Goal: Task Accomplishment & Management: Complete application form

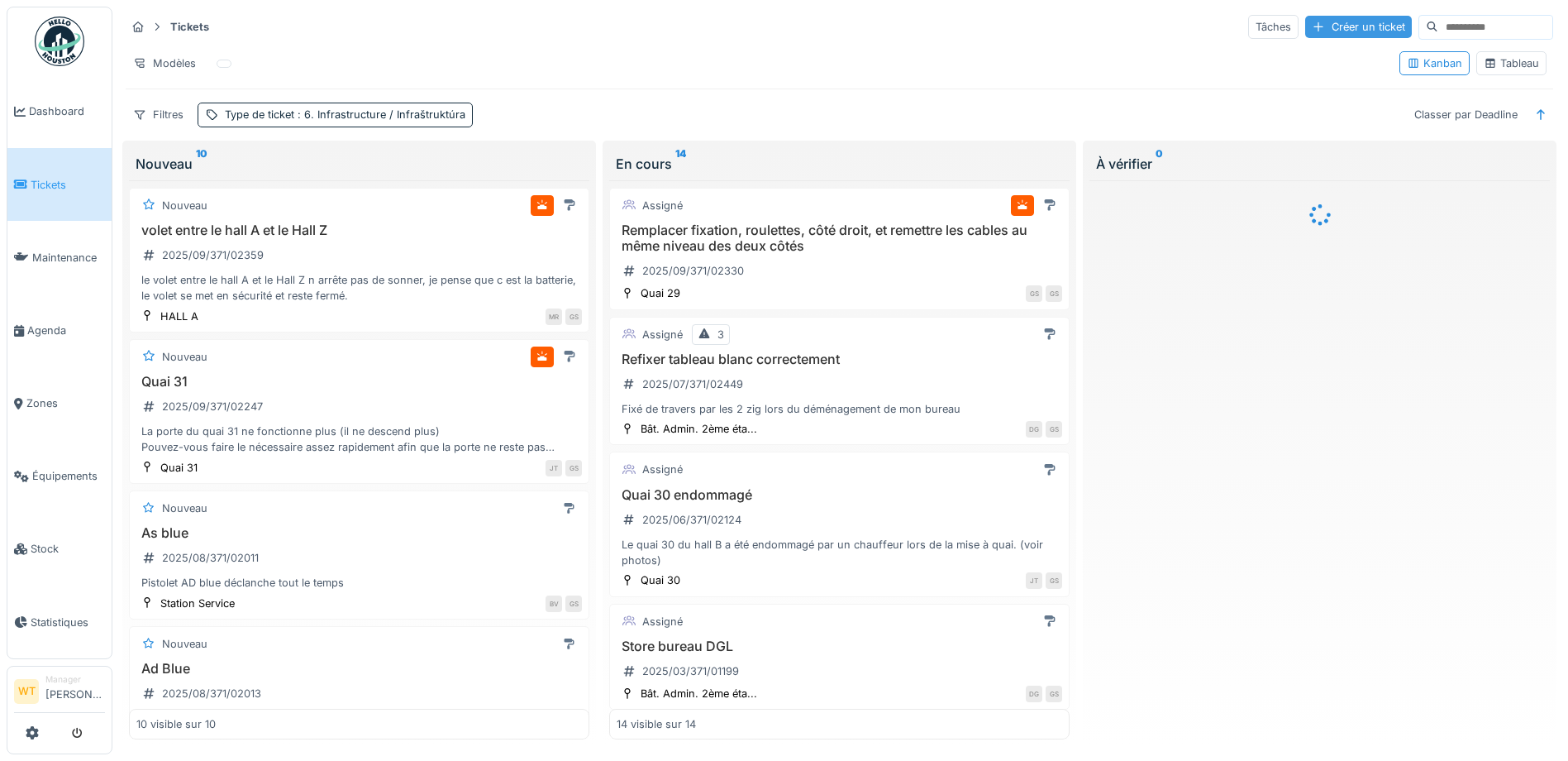
click at [1305, 31] on div "Créer un ticket" at bounding box center [1358, 26] width 107 height 22
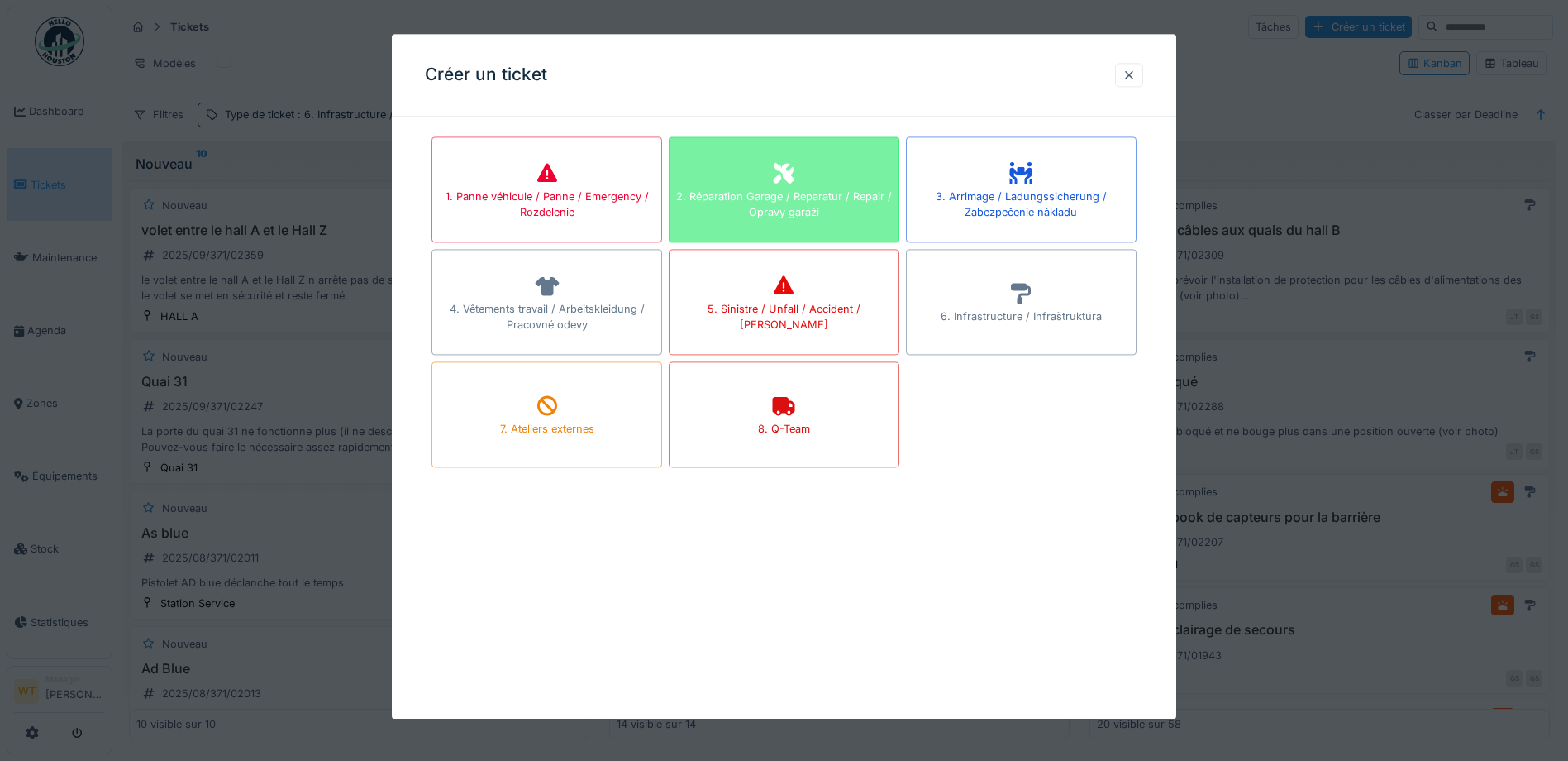
click at [764, 204] on div "2. Réparation Garage / Reparatur / Repair / Opravy garáží" at bounding box center [784, 204] width 229 height 31
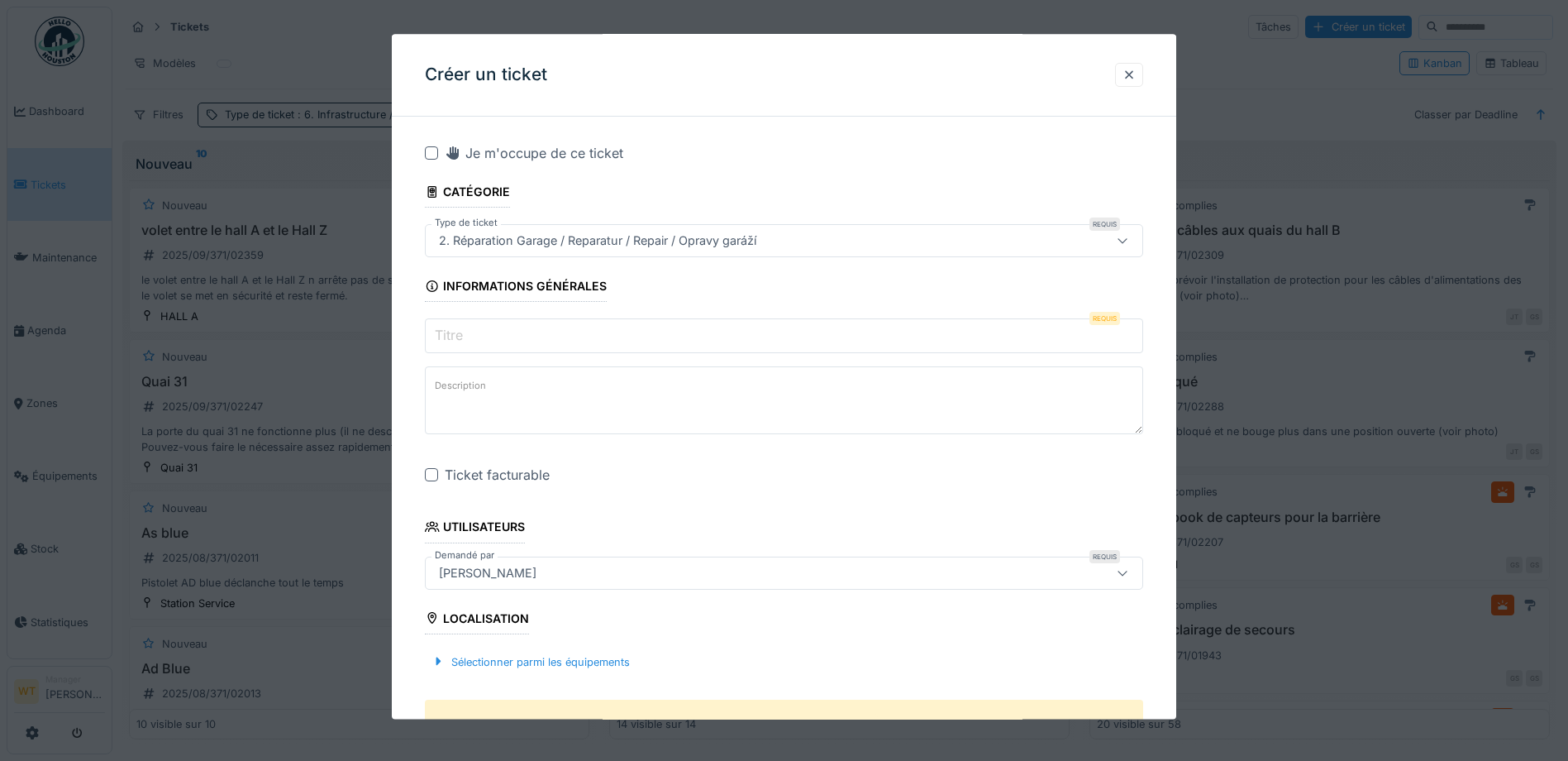
click at [534, 327] on input "Titre" at bounding box center [784, 337] width 719 height 34
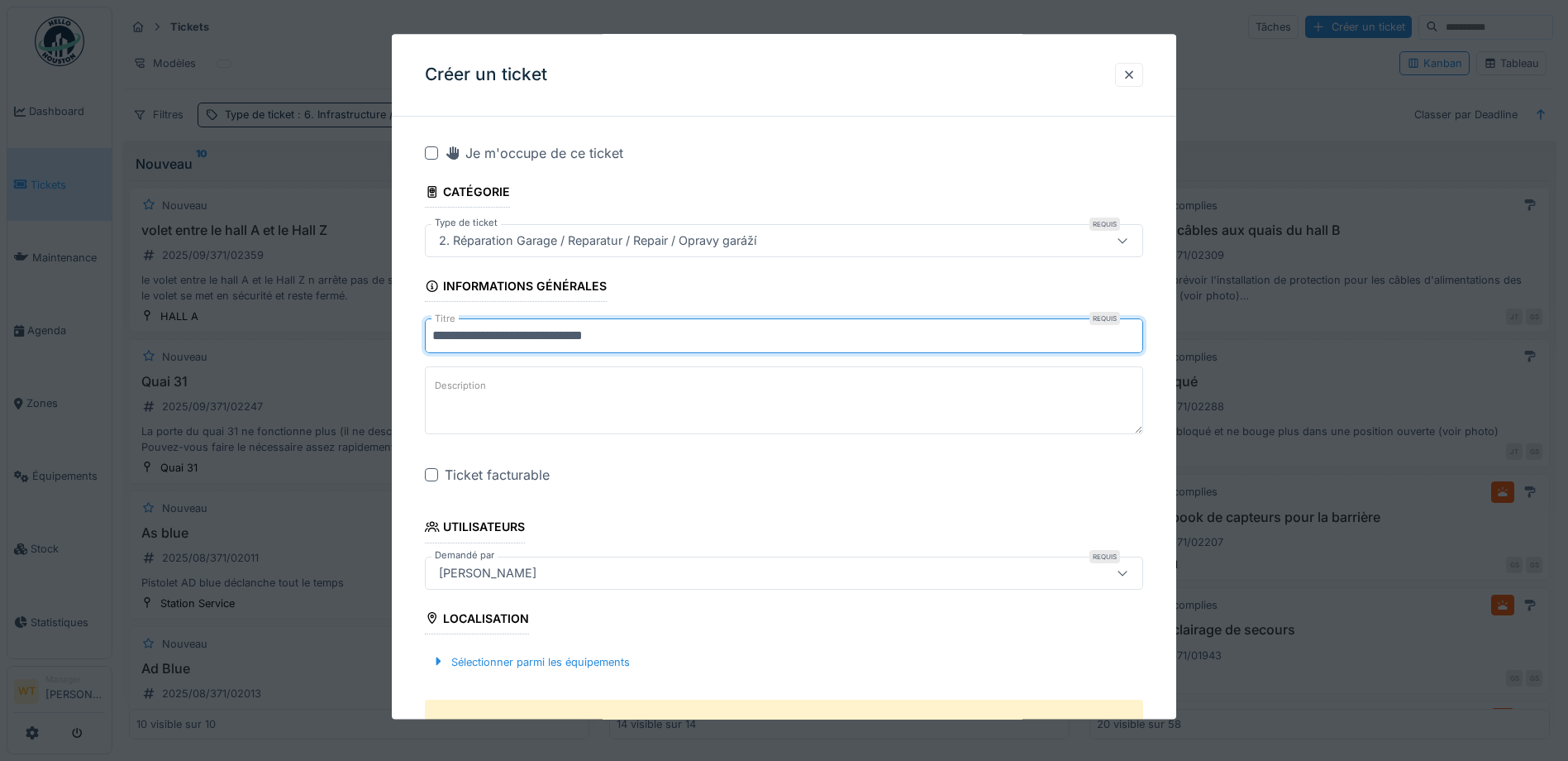
type input "**********"
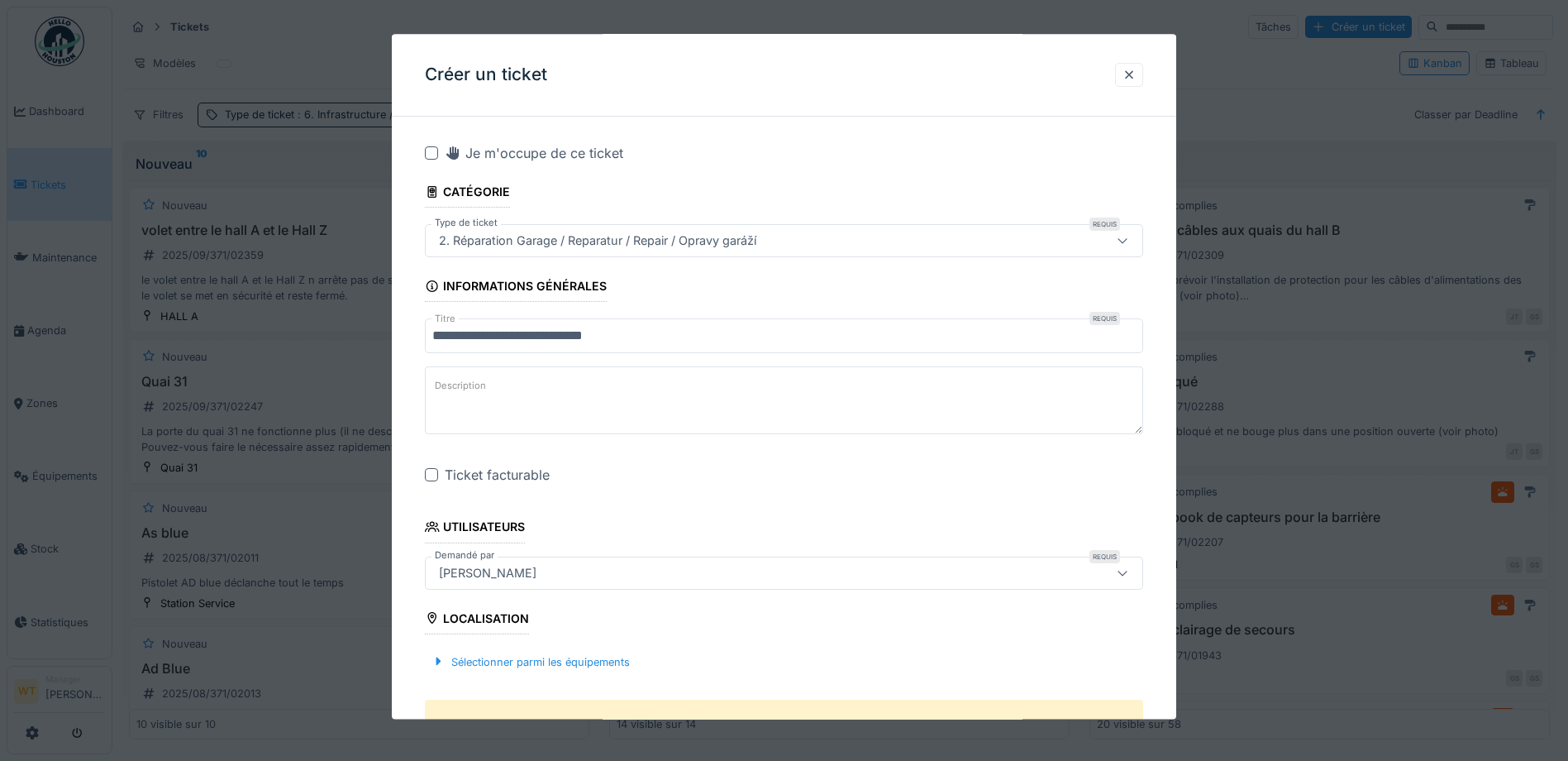
click at [427, 480] on div at bounding box center [432, 476] width 13 height 13
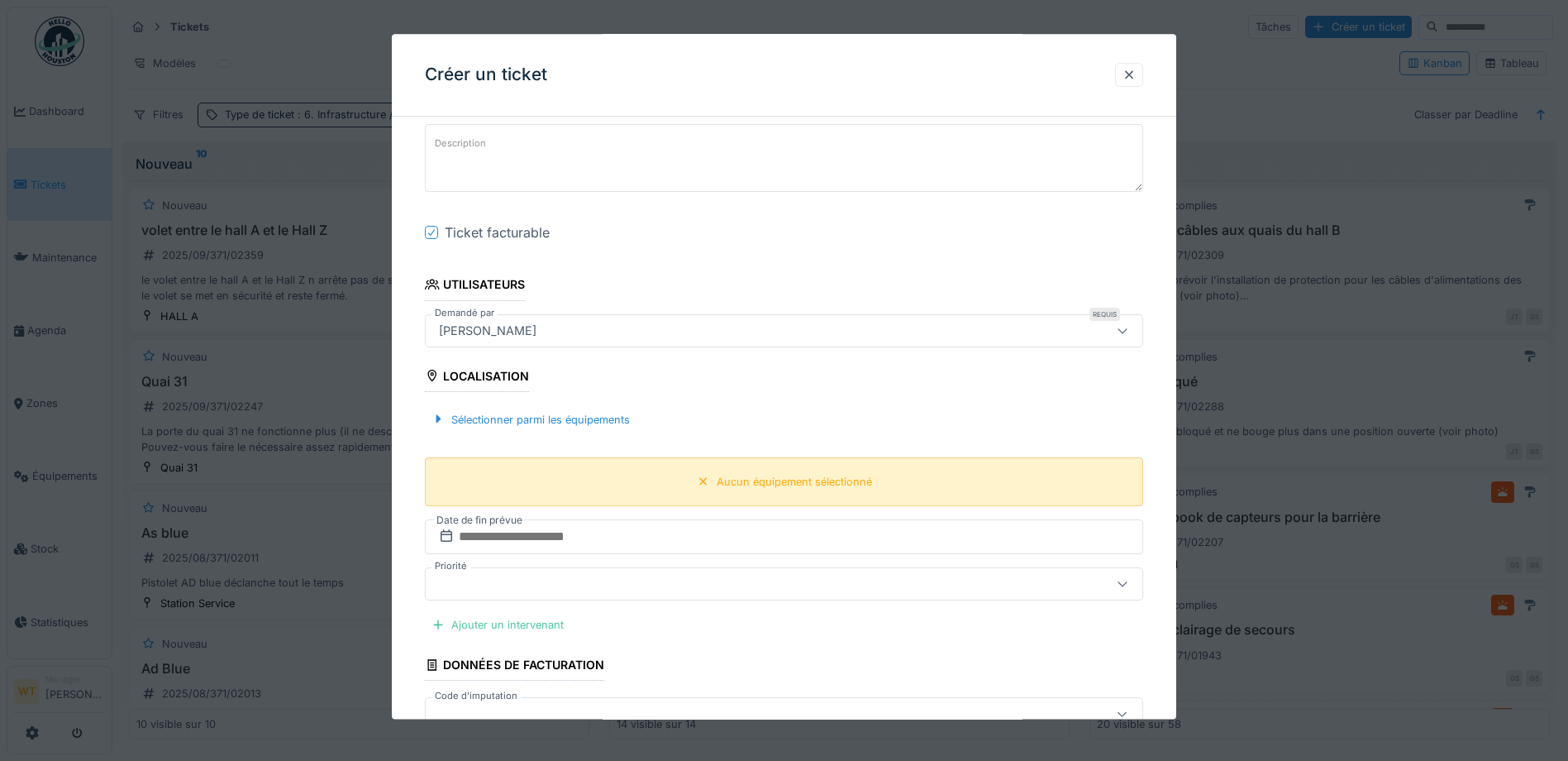
scroll to position [248, 0]
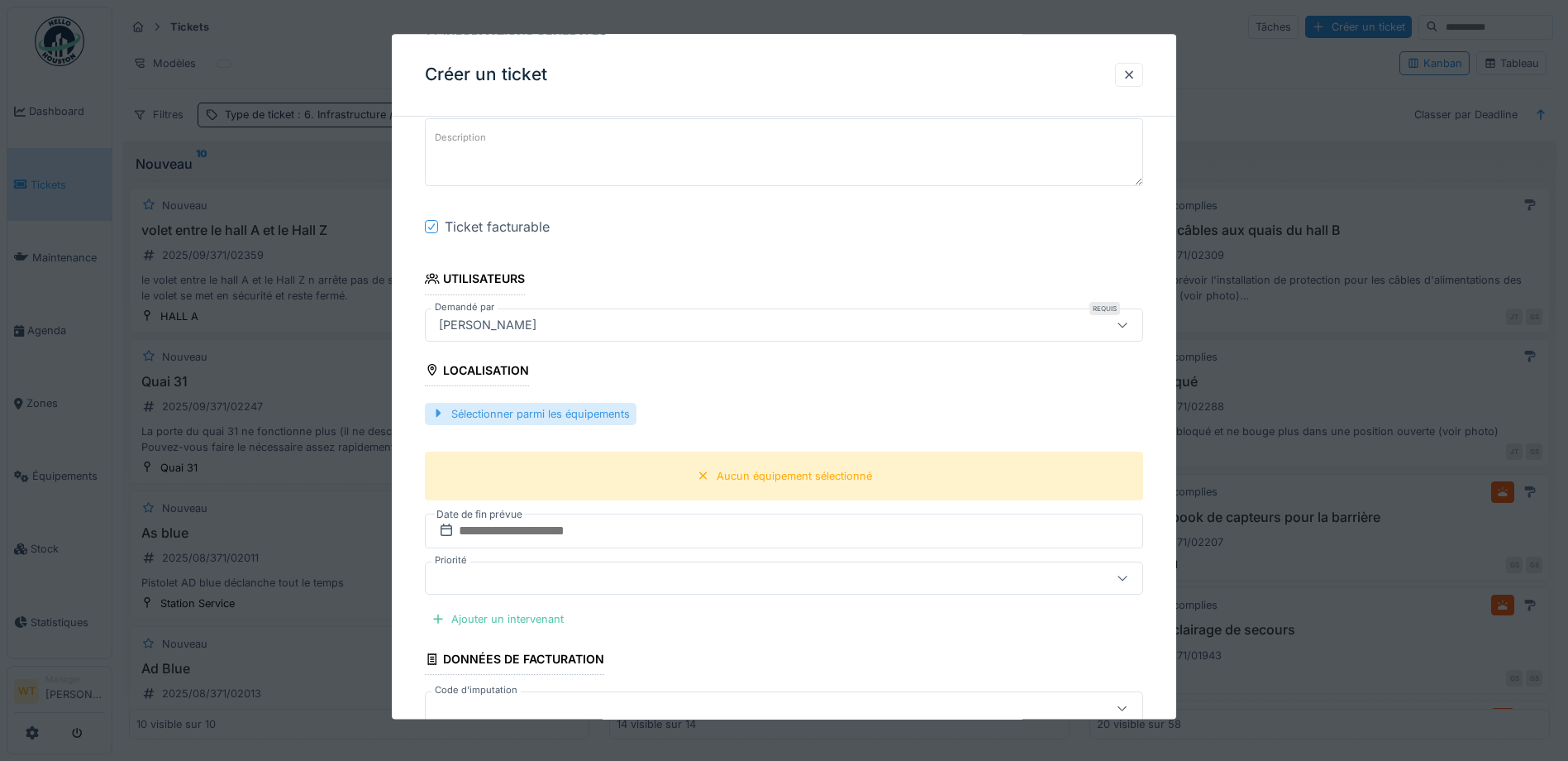
click at [575, 421] on div "Sélectionner parmi les équipements" at bounding box center [531, 413] width 212 height 22
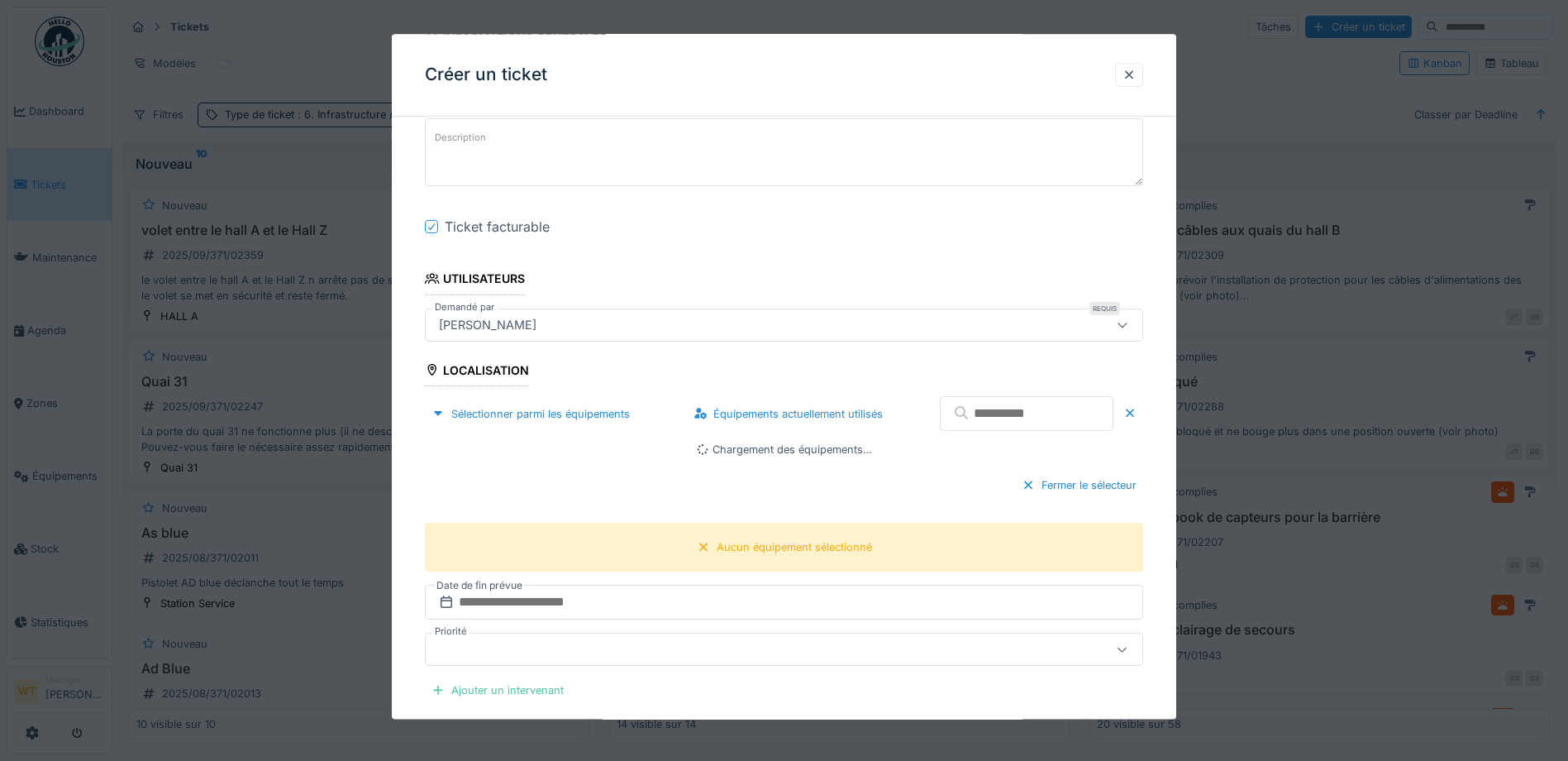
click at [973, 426] on input "text" at bounding box center [1027, 414] width 173 height 34
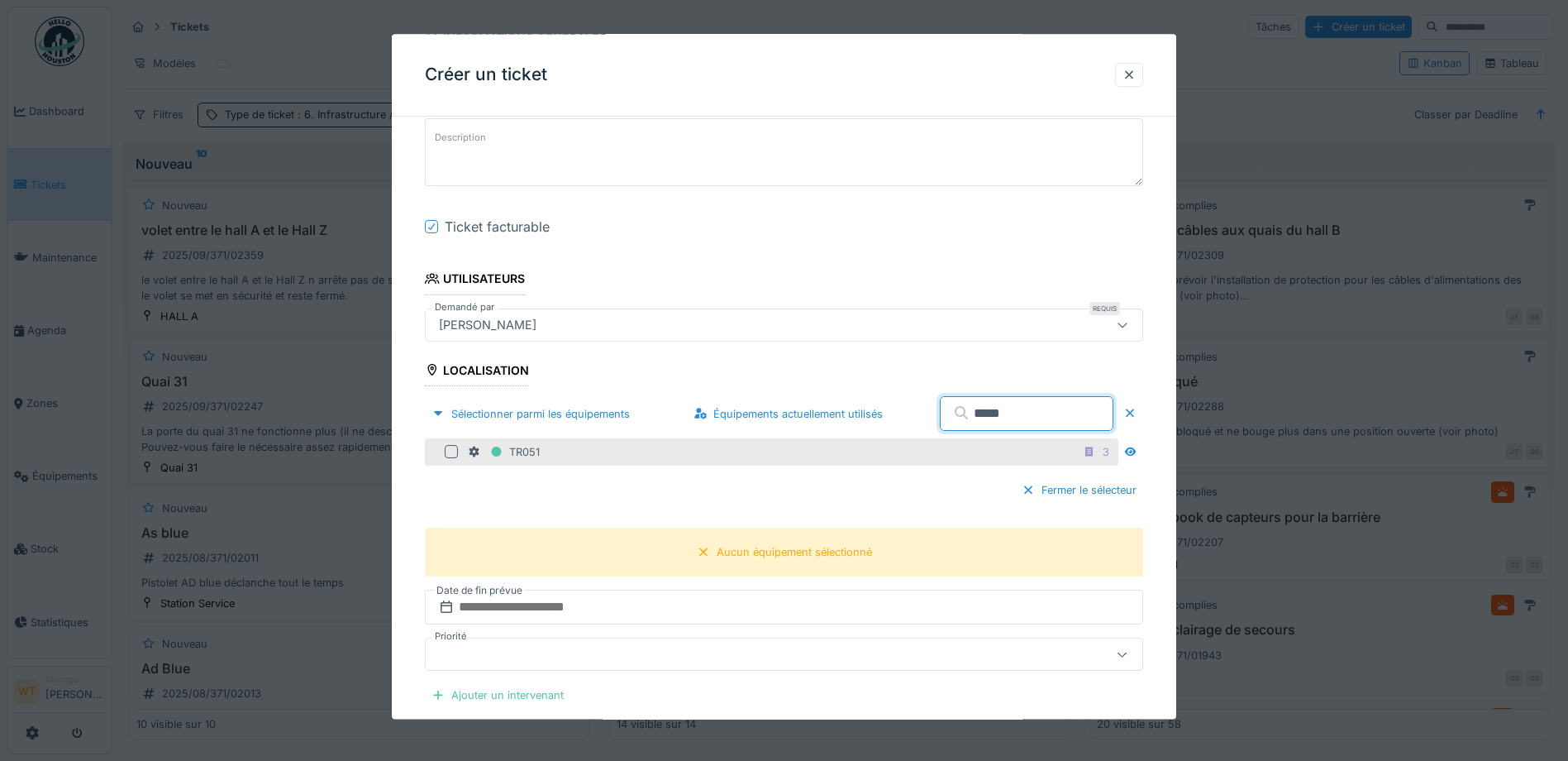
type input "*****"
click at [651, 460] on div "TR051 3" at bounding box center [791, 452] width 647 height 21
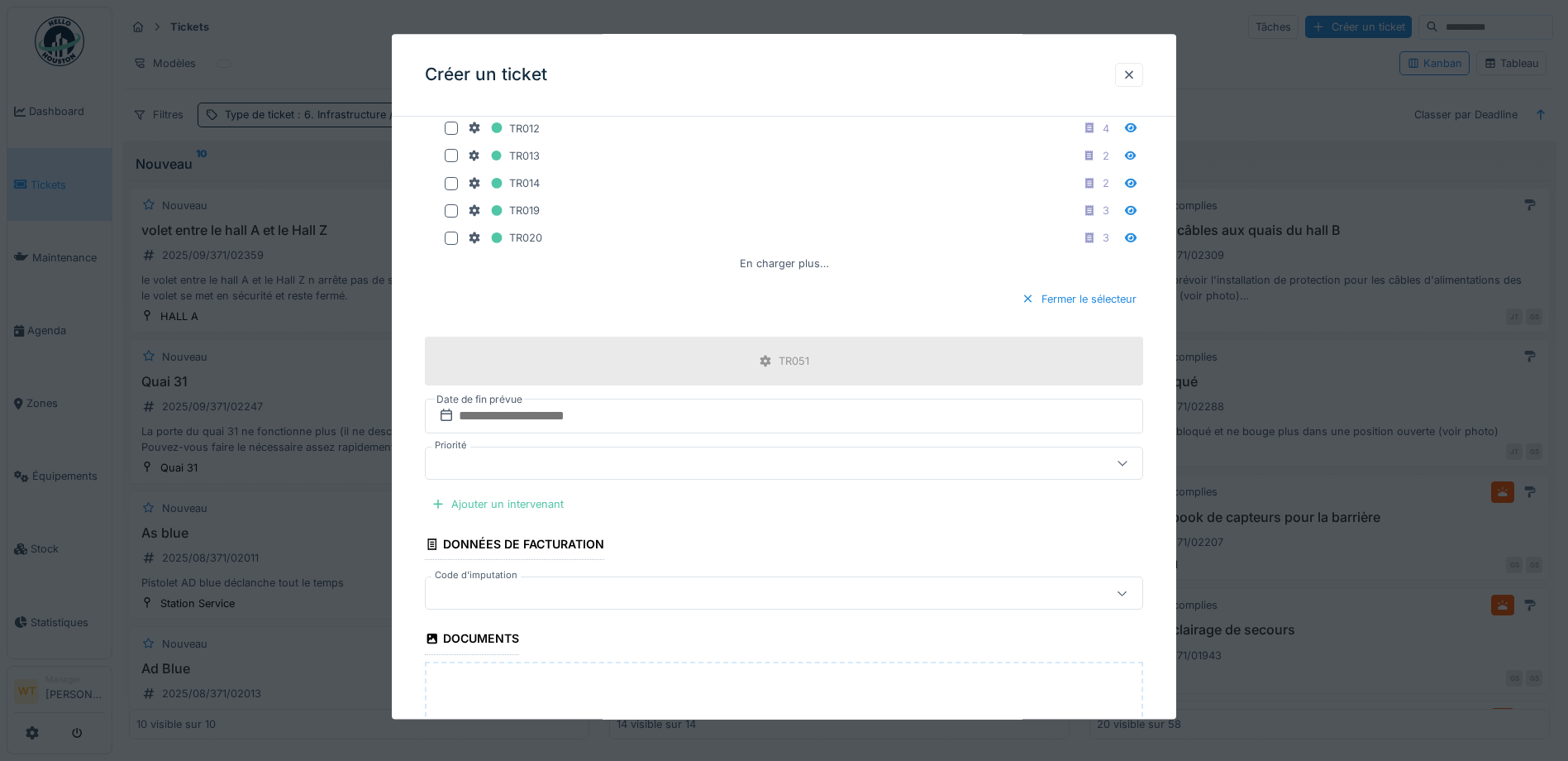
scroll to position [993, 0]
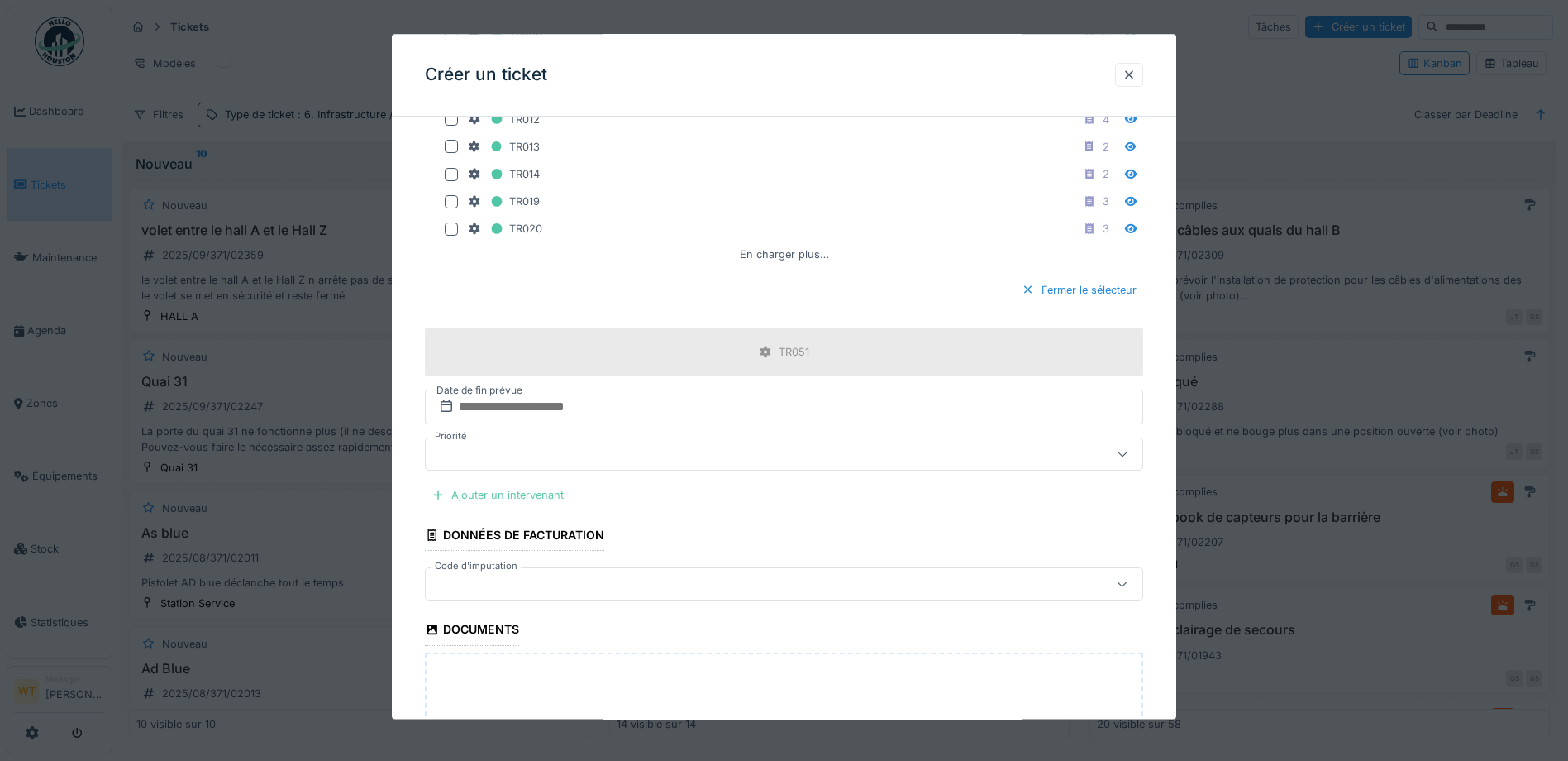
click at [547, 496] on div "Ajouter un intervenant" at bounding box center [498, 495] width 146 height 22
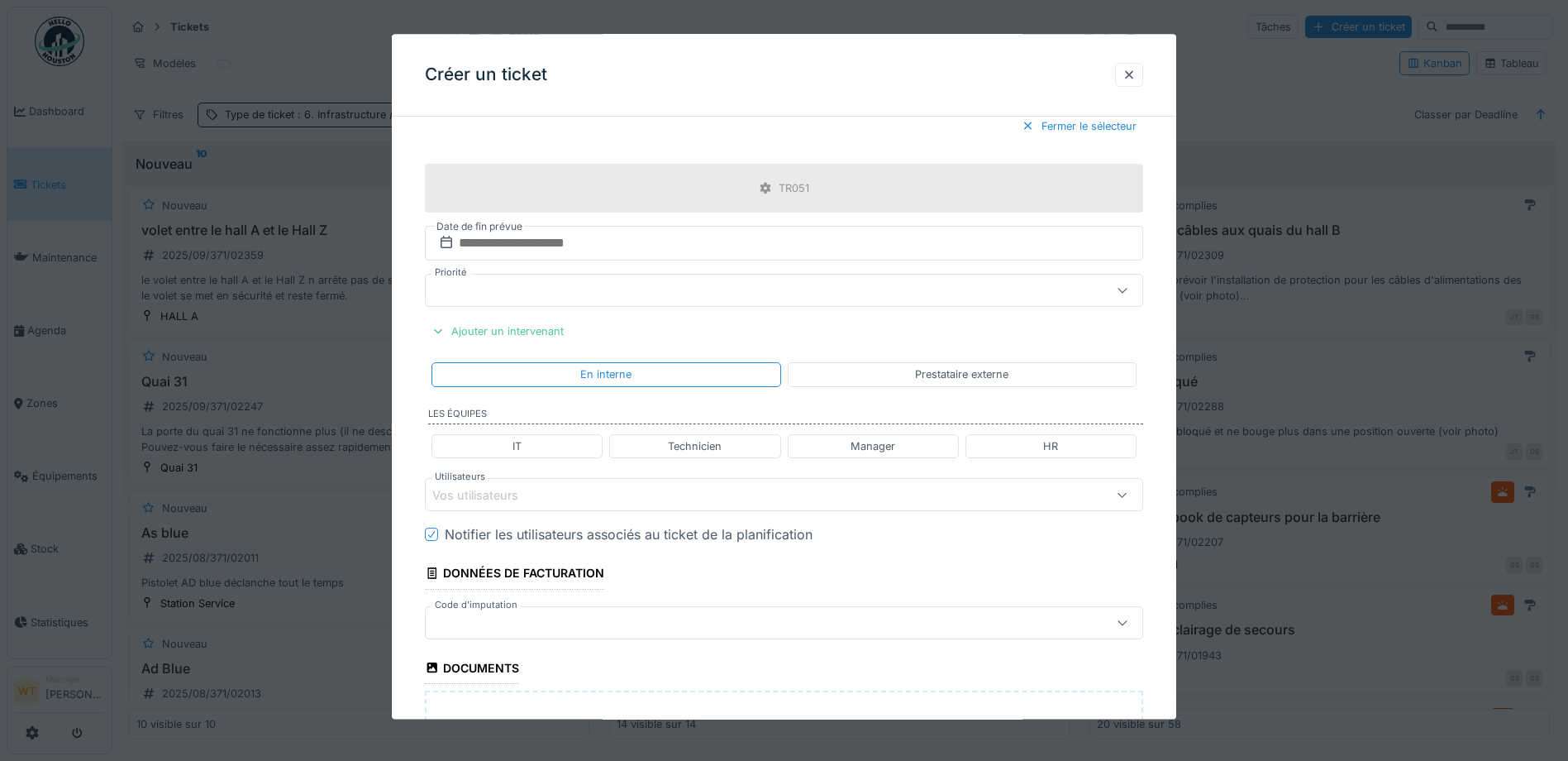
scroll to position [1158, 0]
click at [588, 496] on div "Vos utilisateurs" at bounding box center [743, 493] width 620 height 18
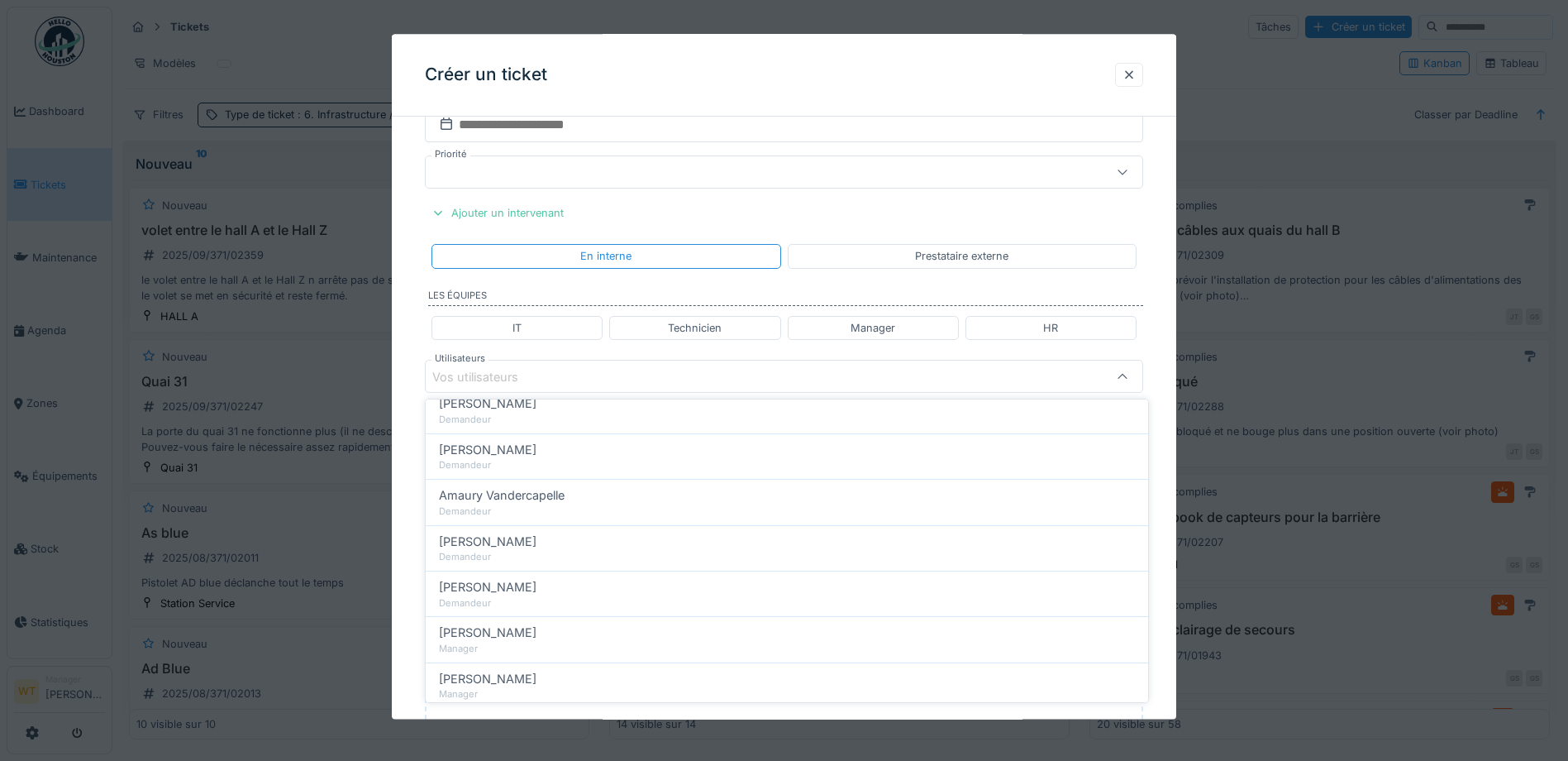
scroll to position [0, 0]
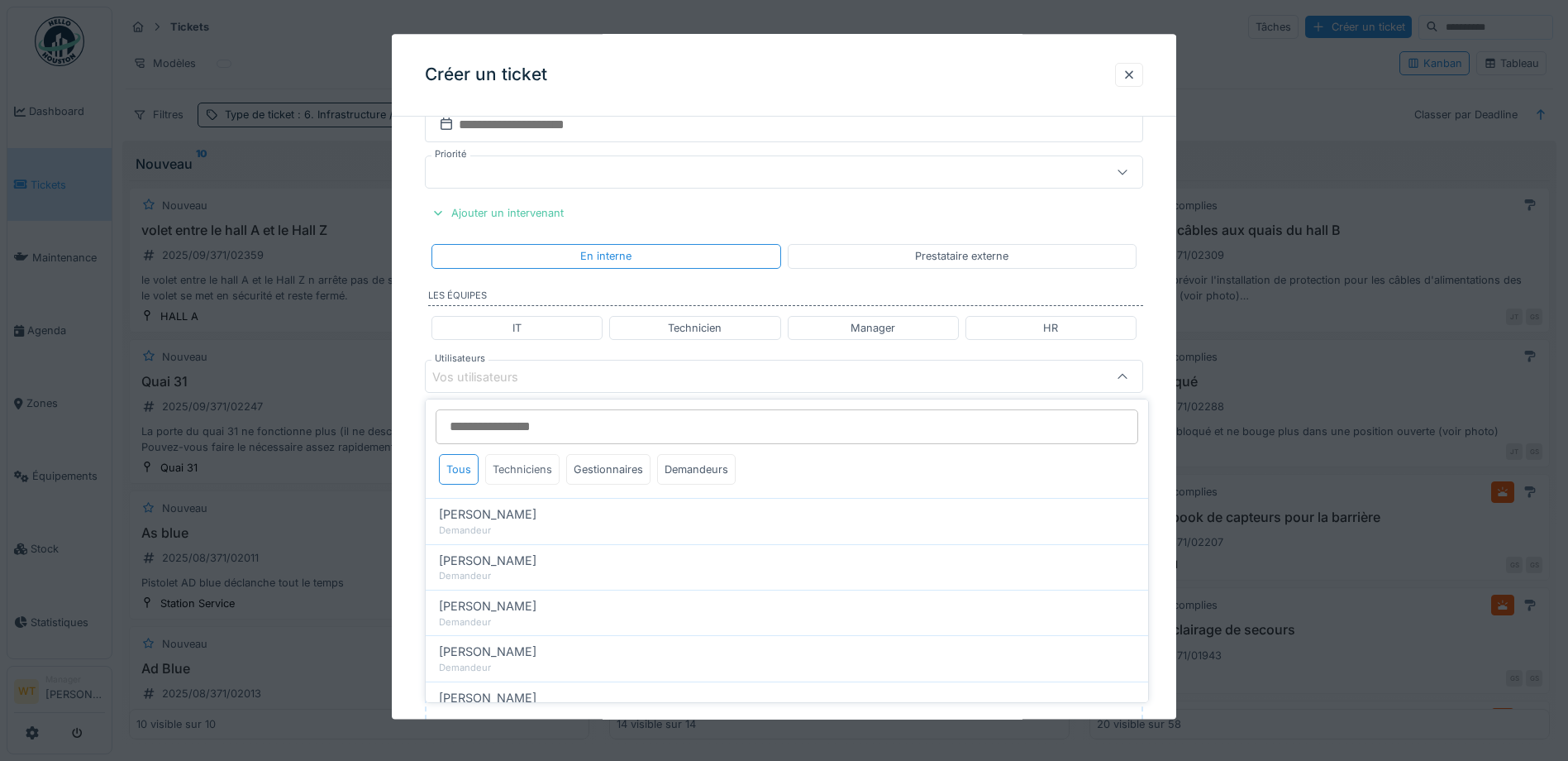
click at [512, 470] on div "Techniciens" at bounding box center [522, 469] width 74 height 31
click at [632, 475] on div "Gestionnaires" at bounding box center [608, 469] width 84 height 31
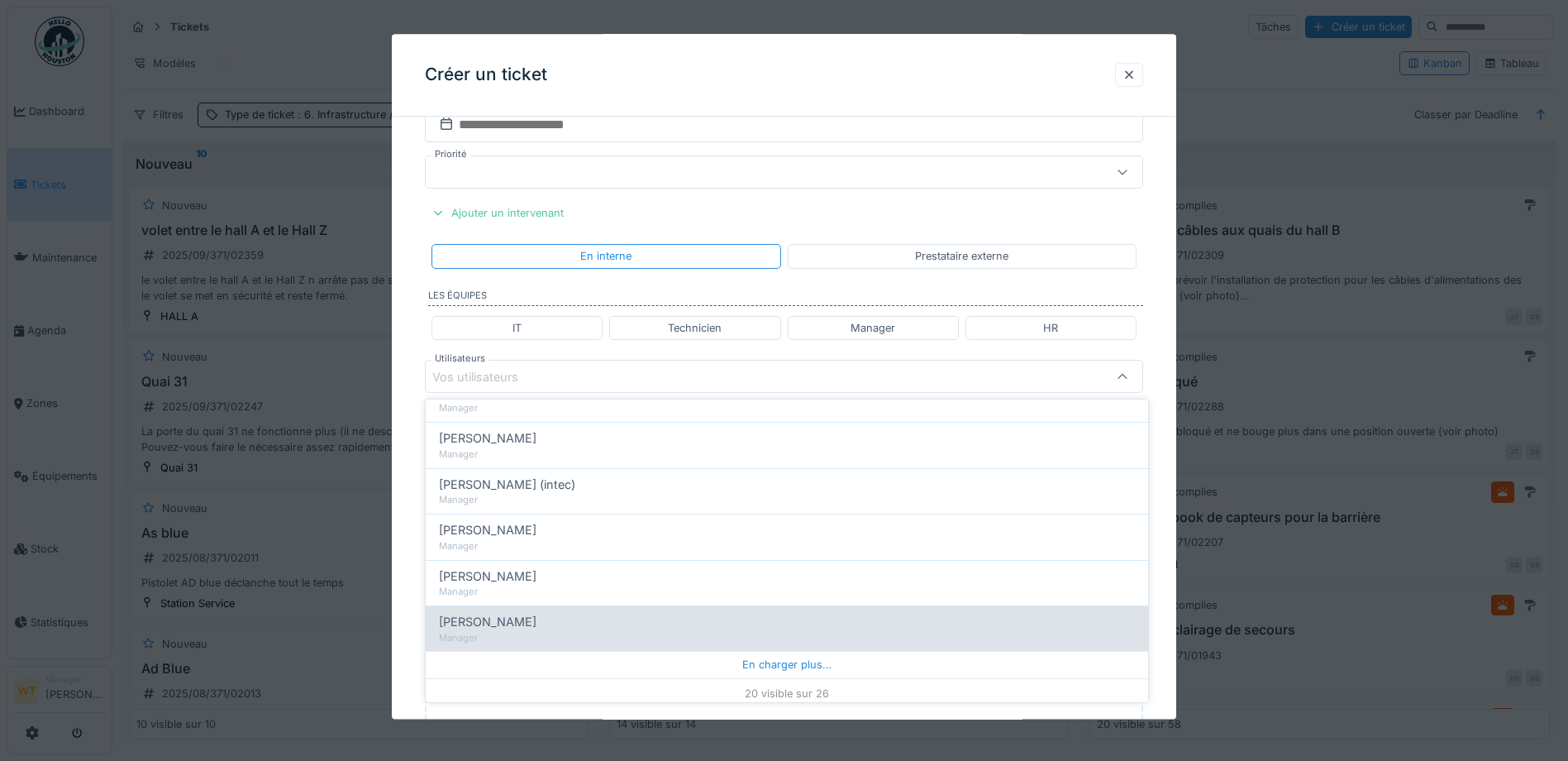
scroll to position [770, 0]
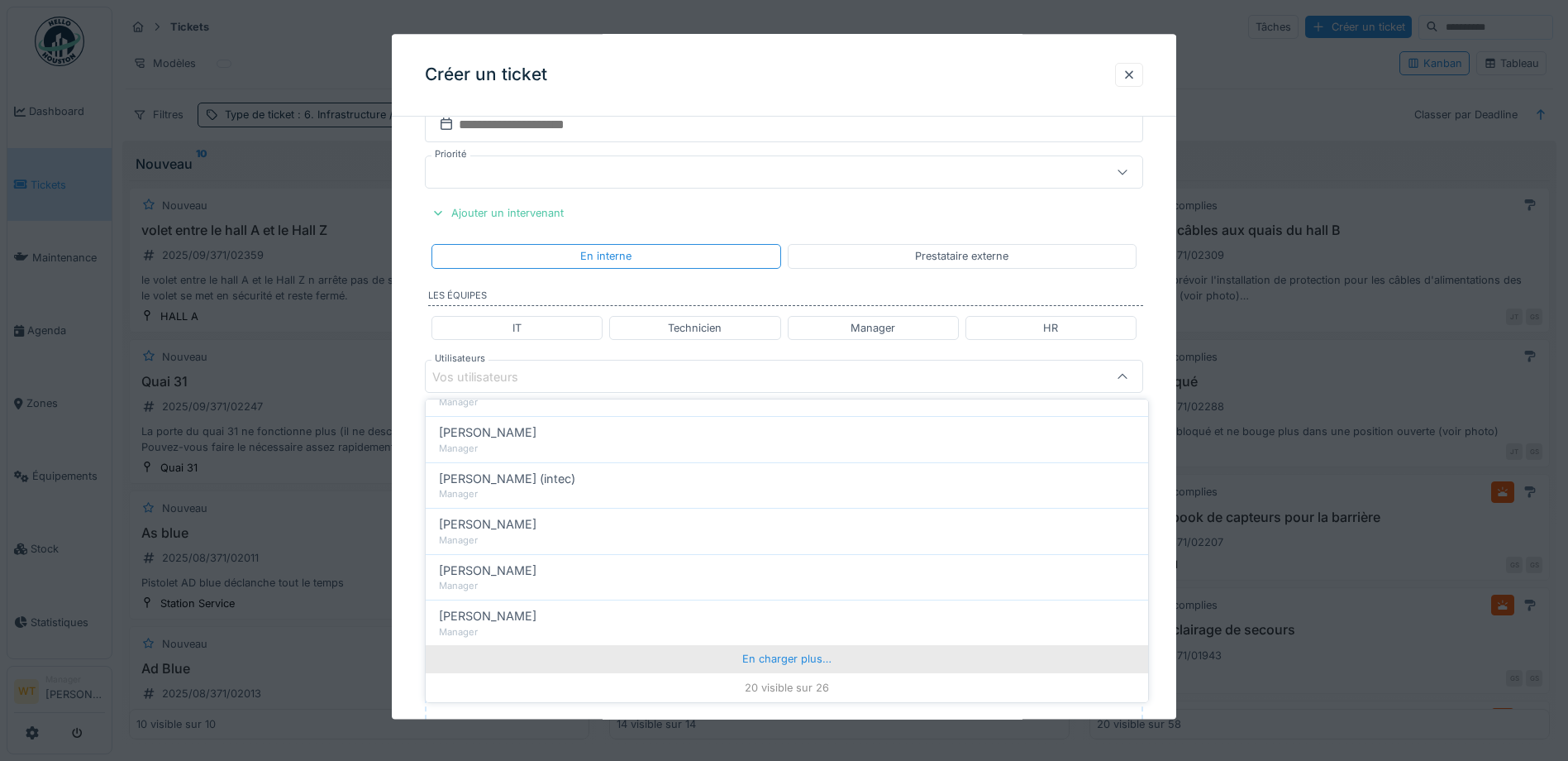
click at [783, 664] on div "En charger plus…" at bounding box center [787, 659] width 723 height 27
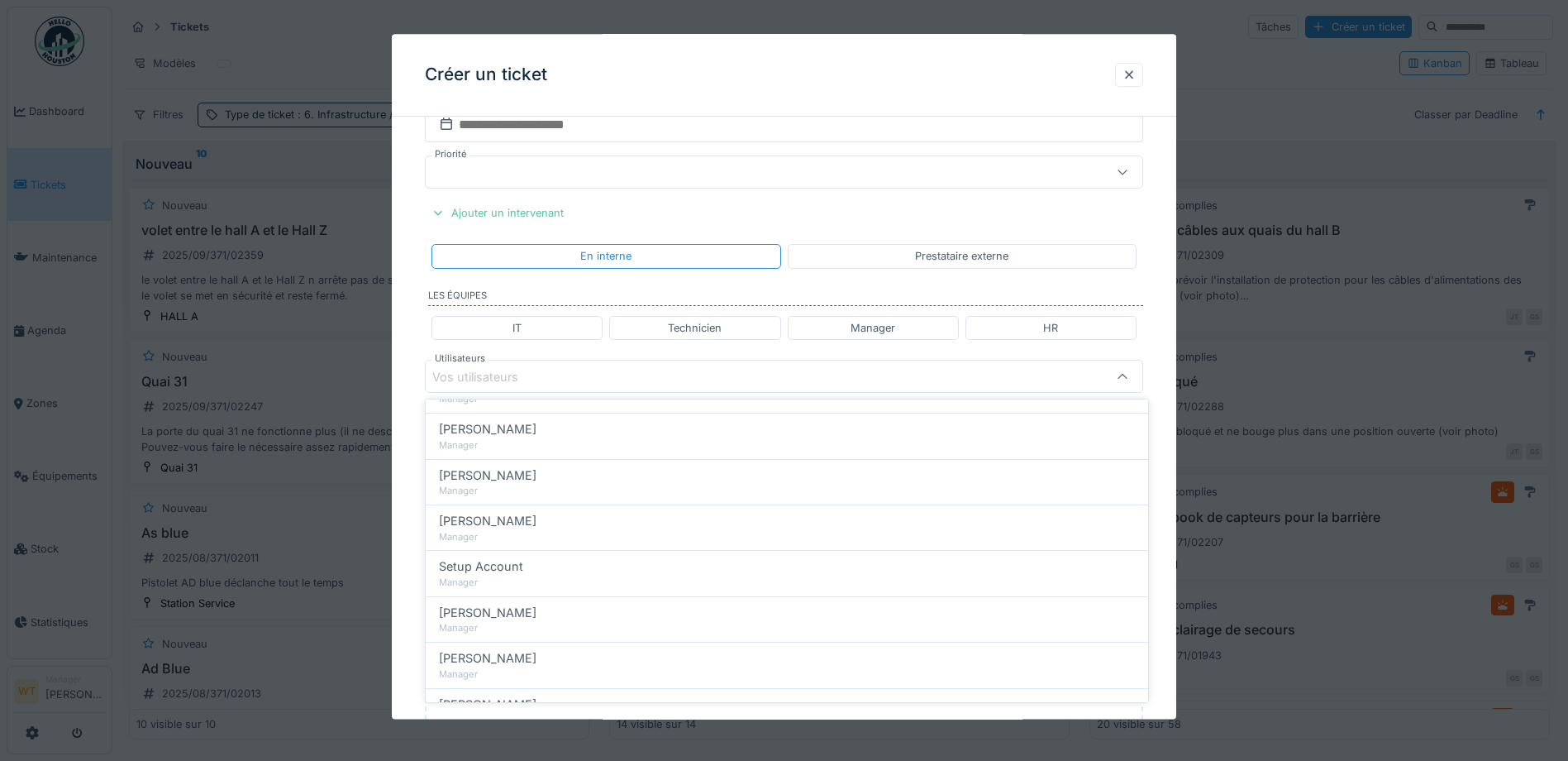
scroll to position [1018, 0]
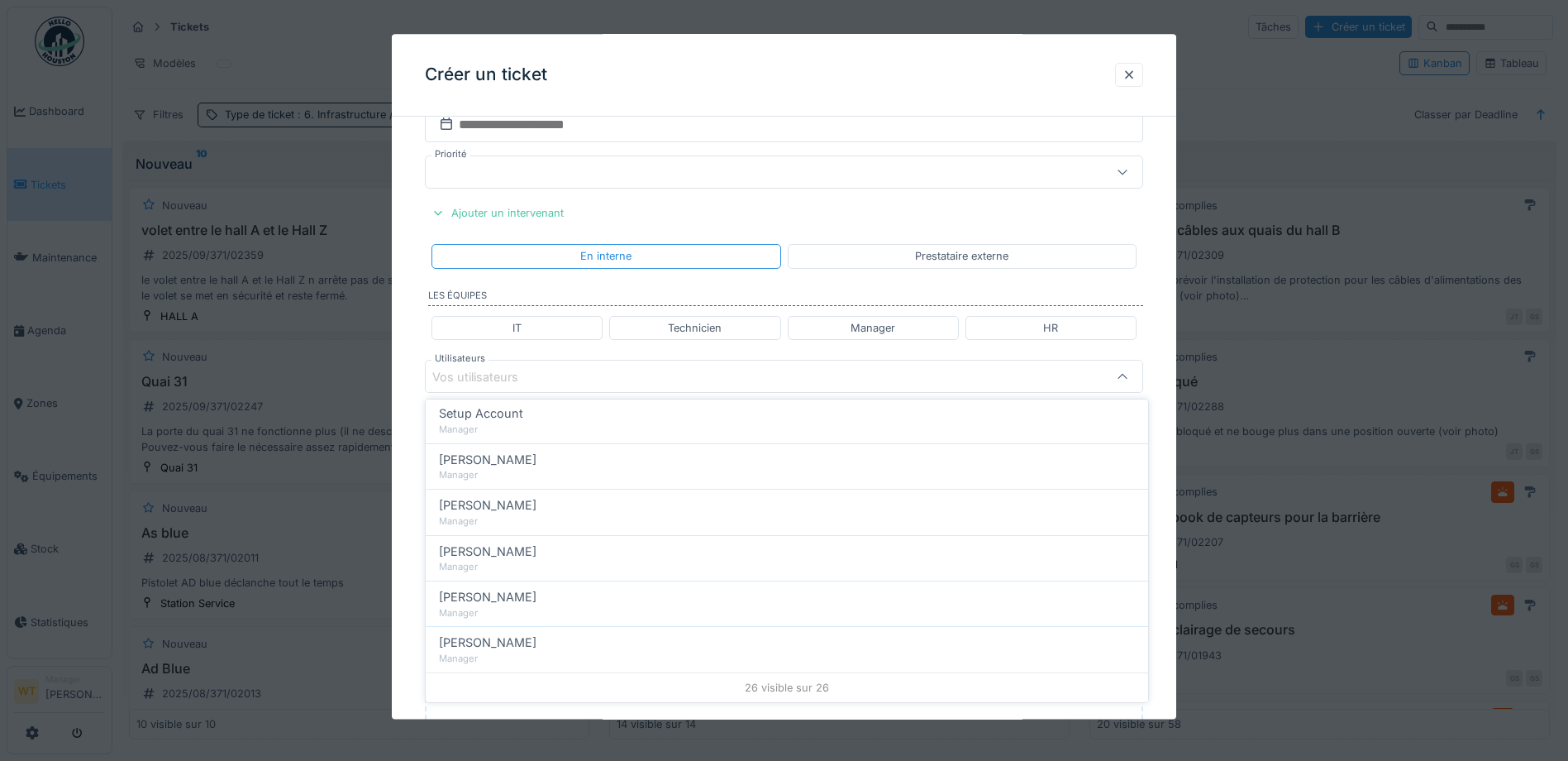
click at [559, 653] on div "Manager" at bounding box center [787, 658] width 696 height 14
type input "*****"
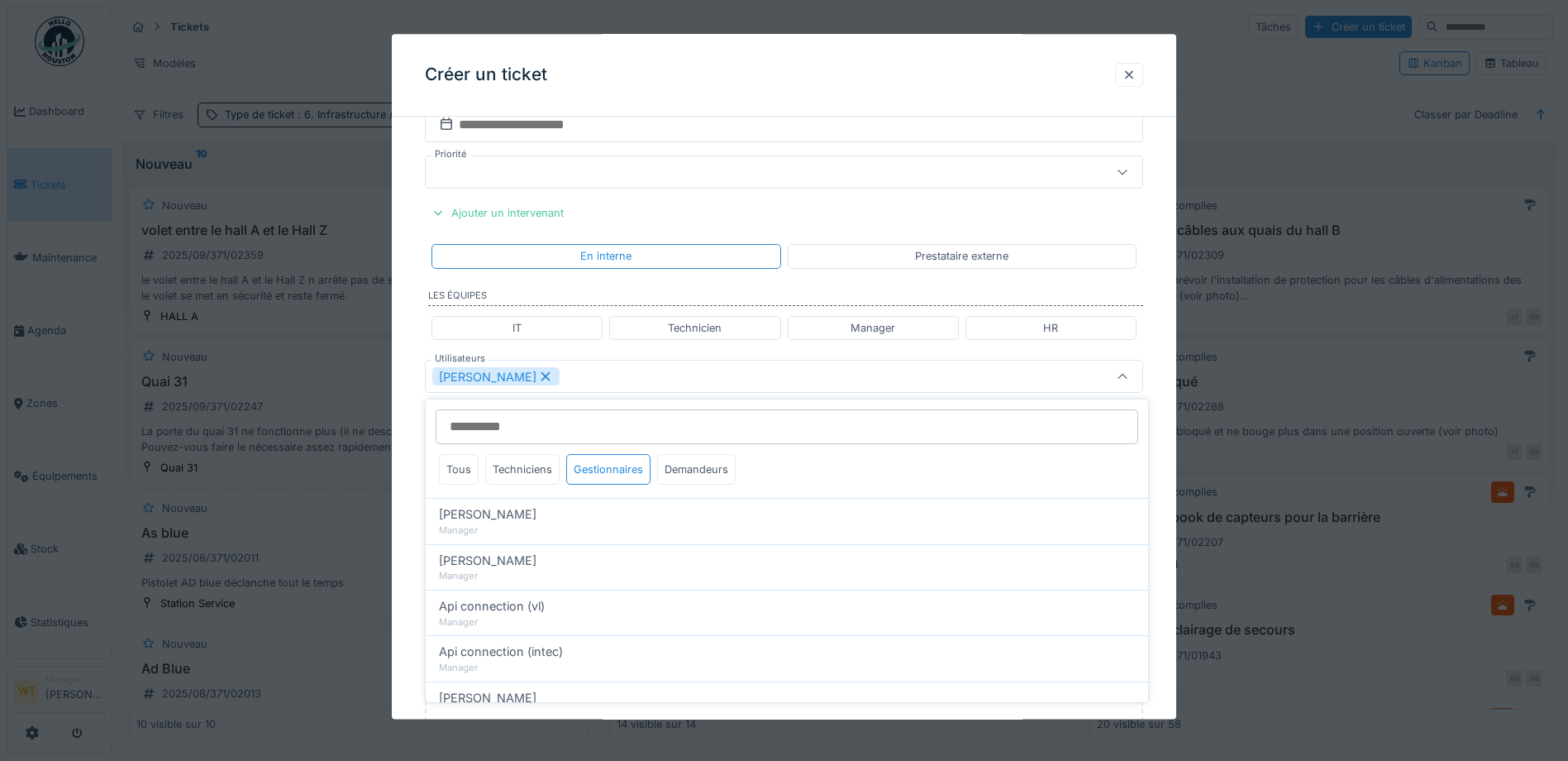
click at [633, 383] on div "[PERSON_NAME]" at bounding box center [743, 377] width 620 height 18
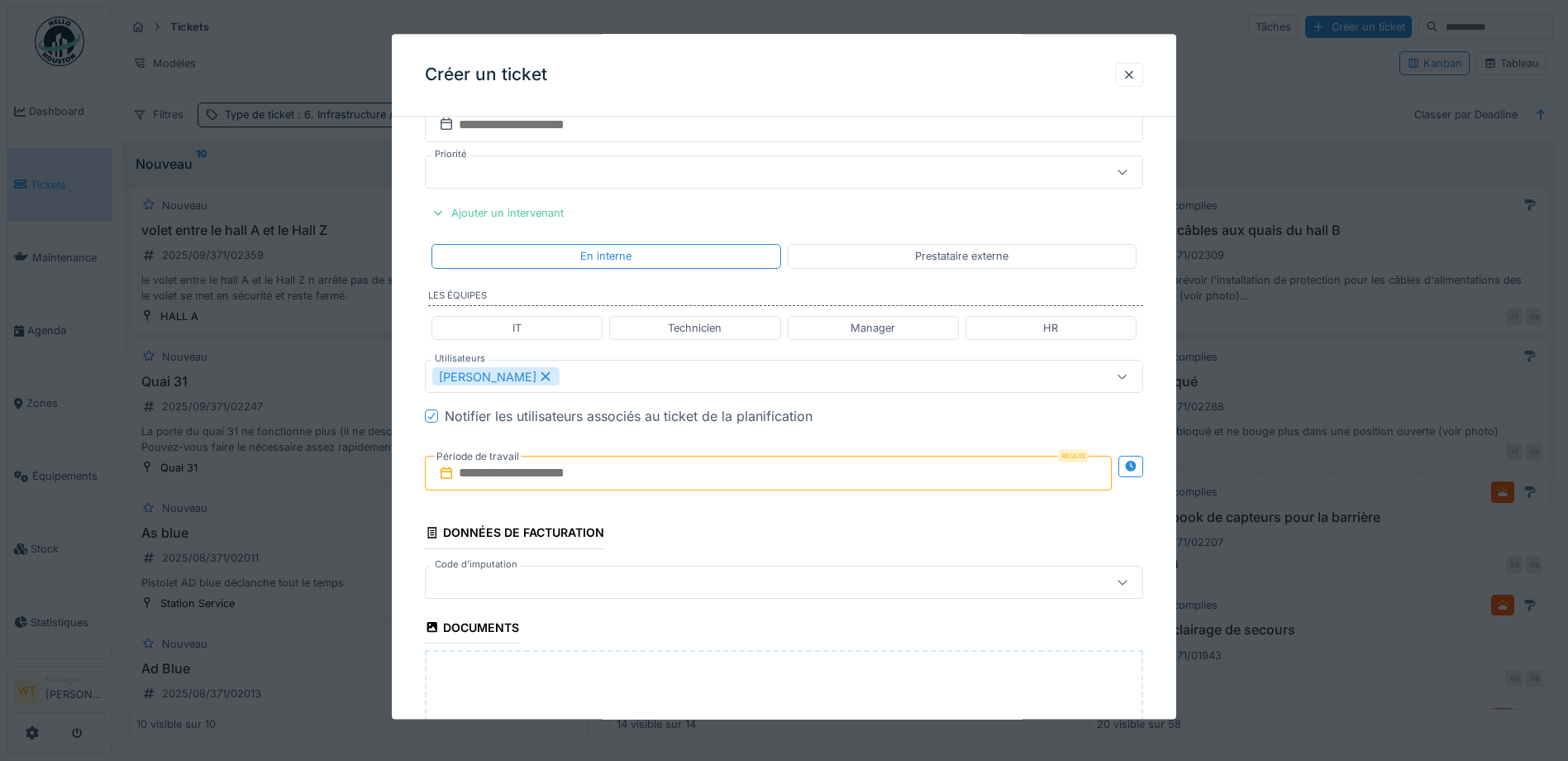
click at [597, 471] on input "text" at bounding box center [768, 474] width 687 height 34
click at [688, 610] on div "8" at bounding box center [690, 608] width 22 height 24
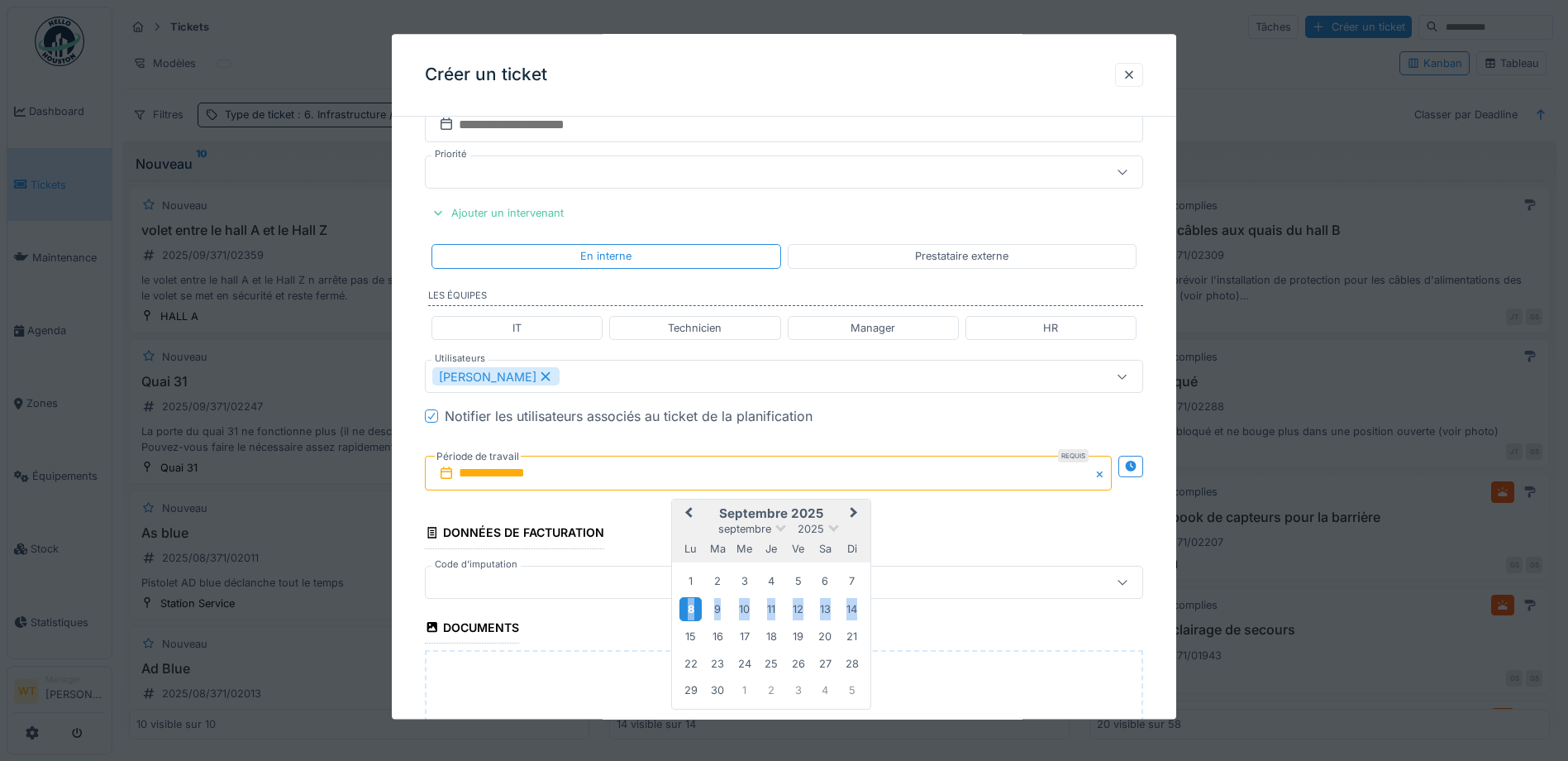
click at [686, 608] on div "8" at bounding box center [690, 608] width 22 height 24
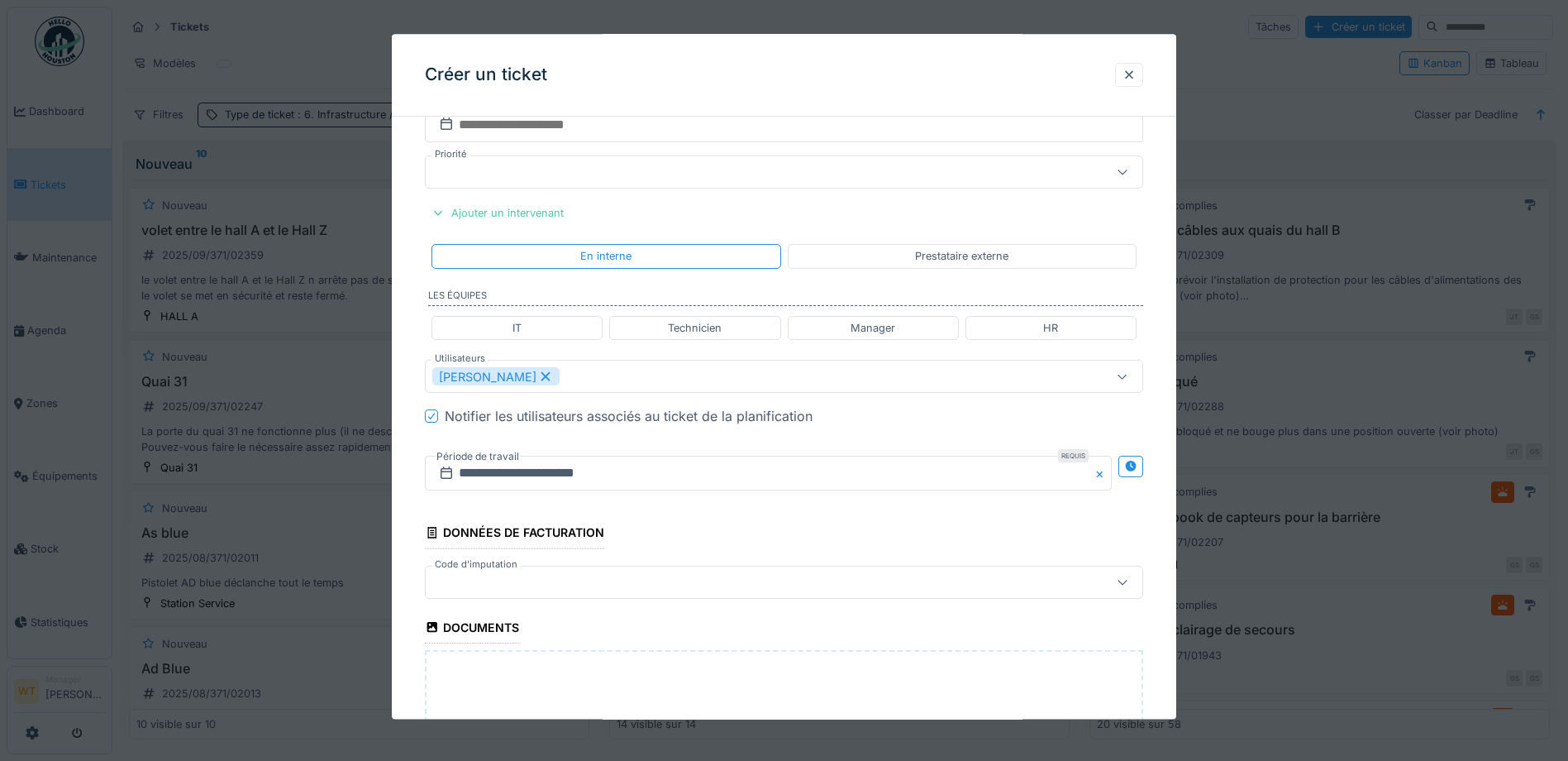
click at [595, 582] on div at bounding box center [743, 582] width 620 height 18
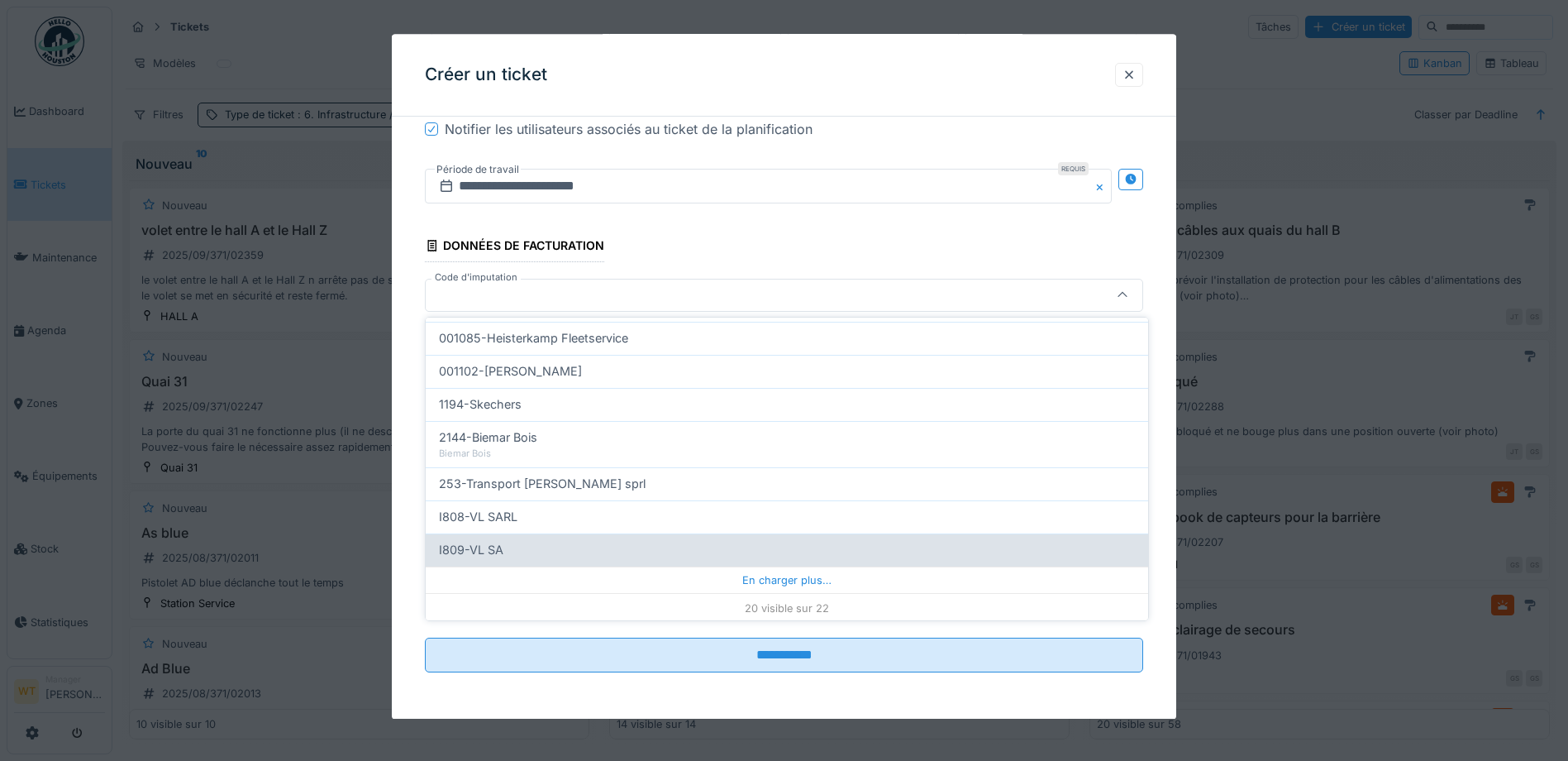
scroll to position [528, 0]
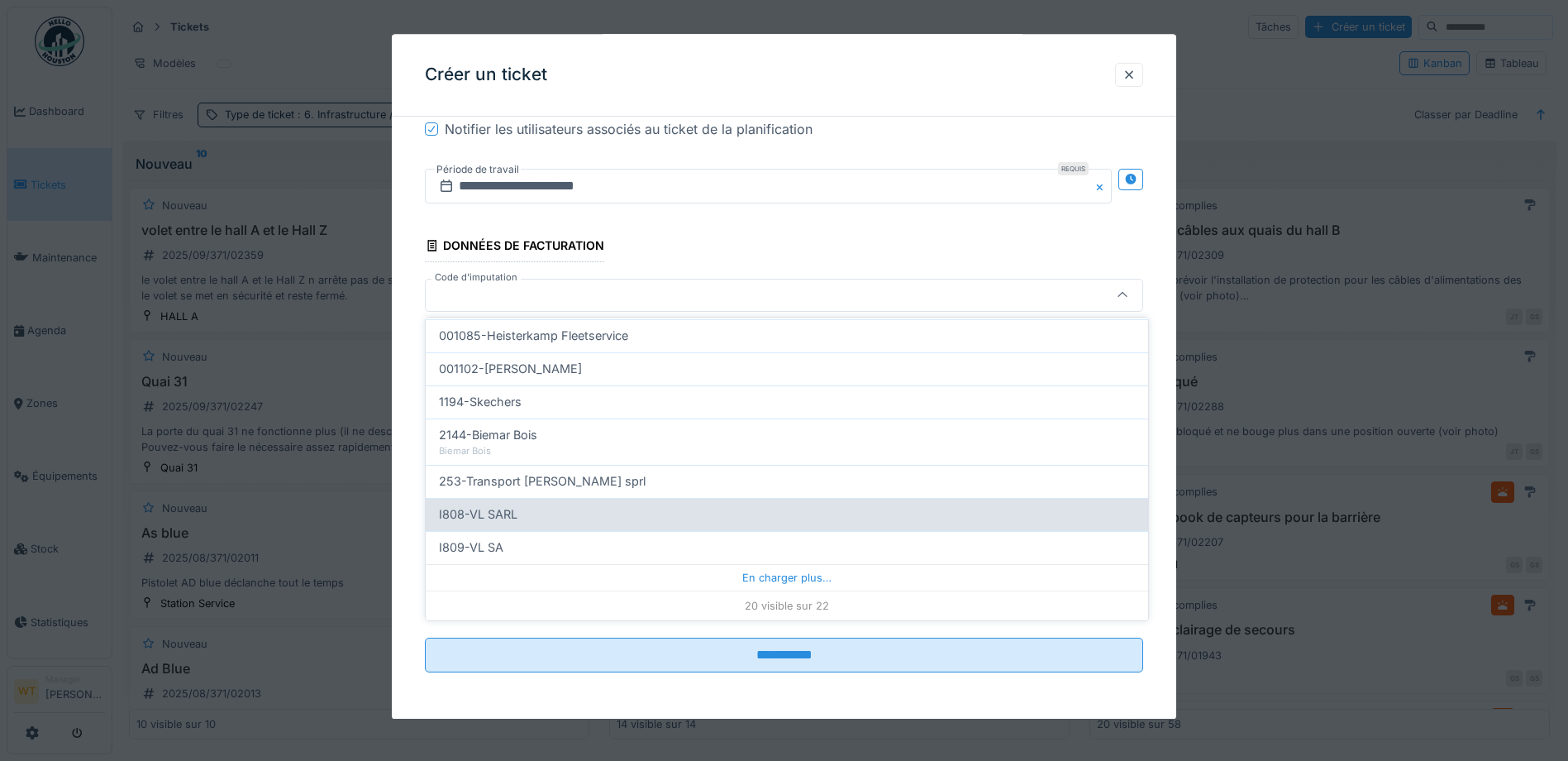
click at [565, 516] on div "I808-VL SARL" at bounding box center [787, 514] width 696 height 18
type input "***"
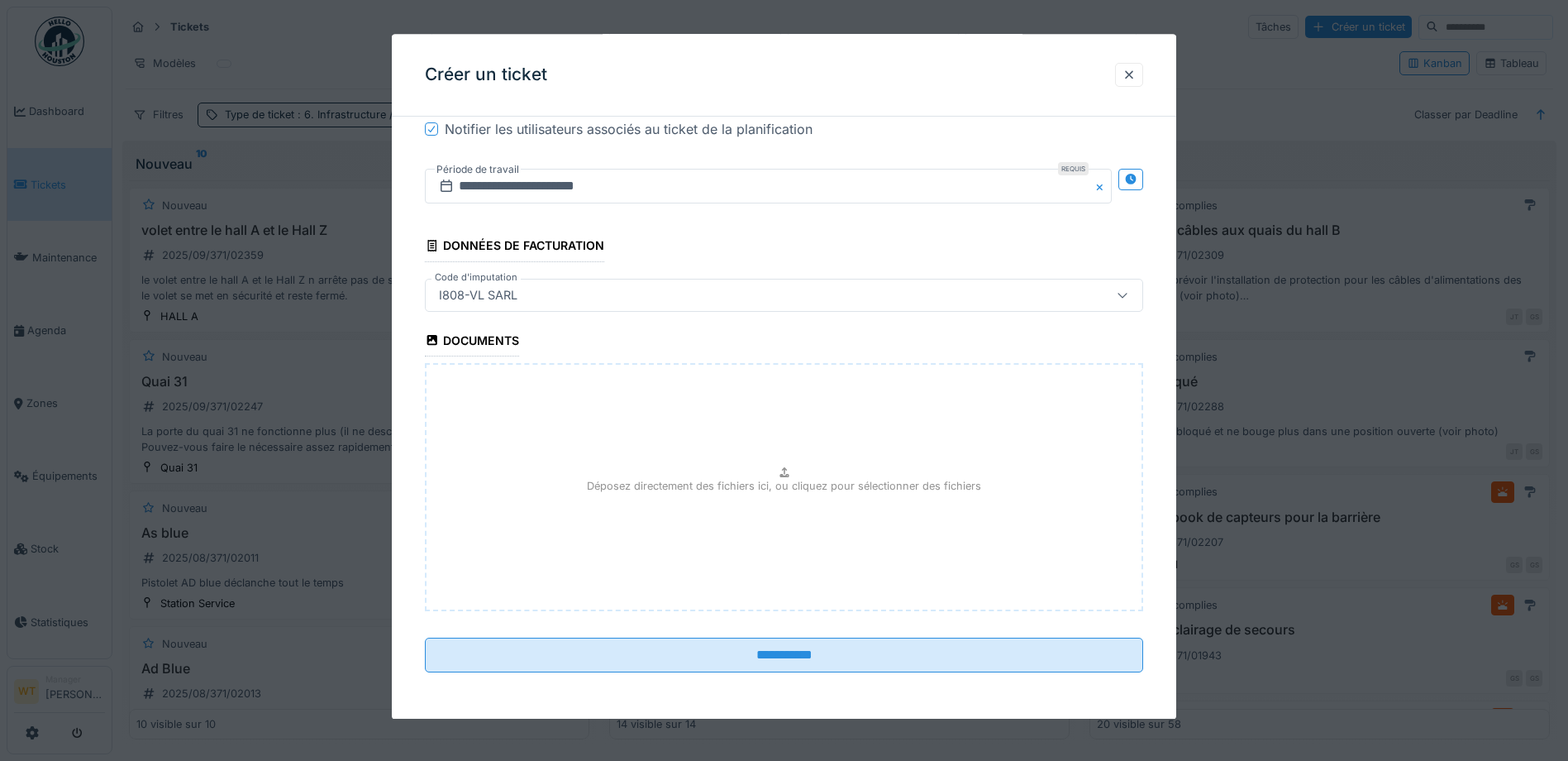
scroll to position [10, 0]
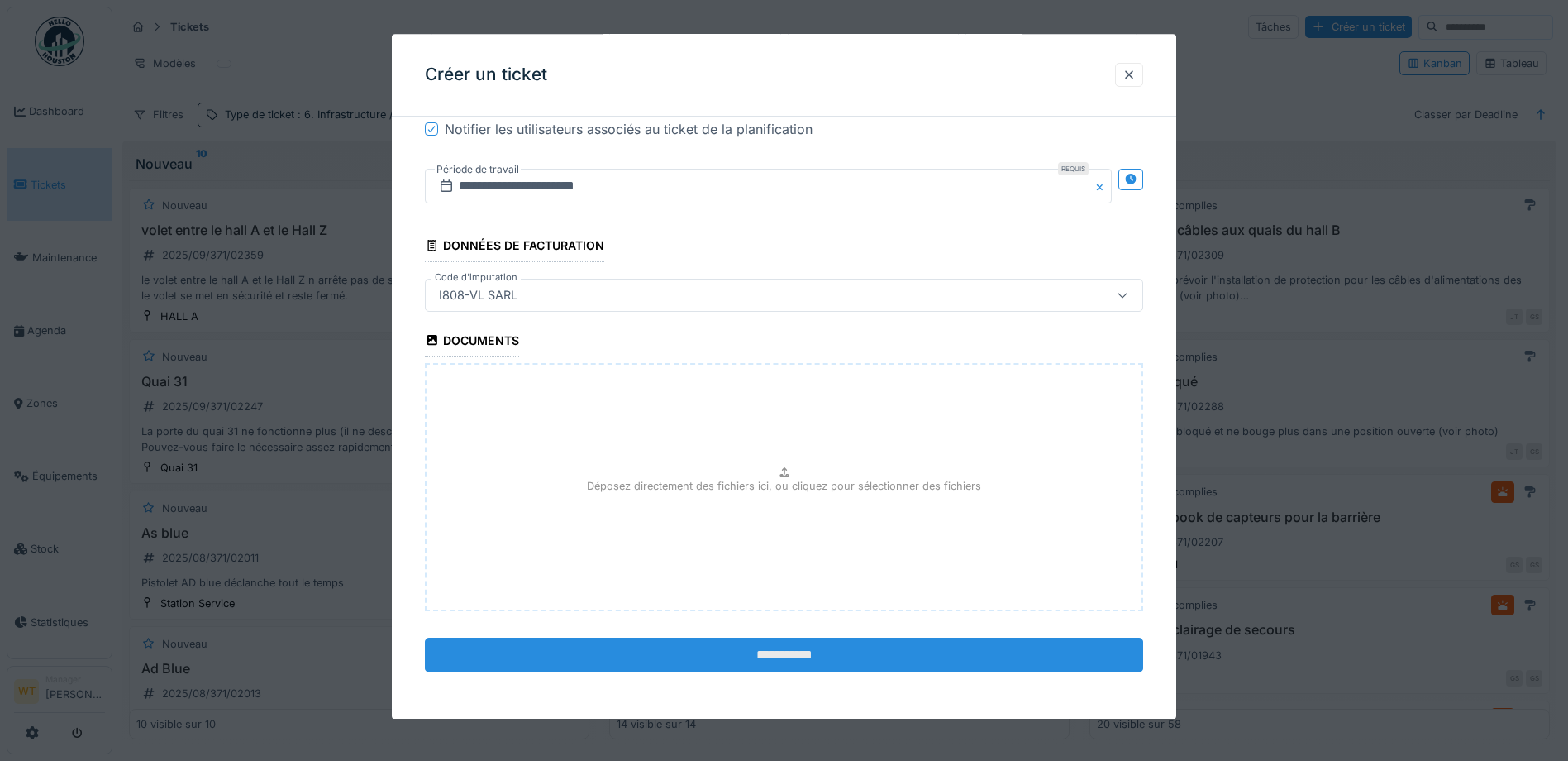
click at [703, 654] on input "**********" at bounding box center [784, 655] width 719 height 34
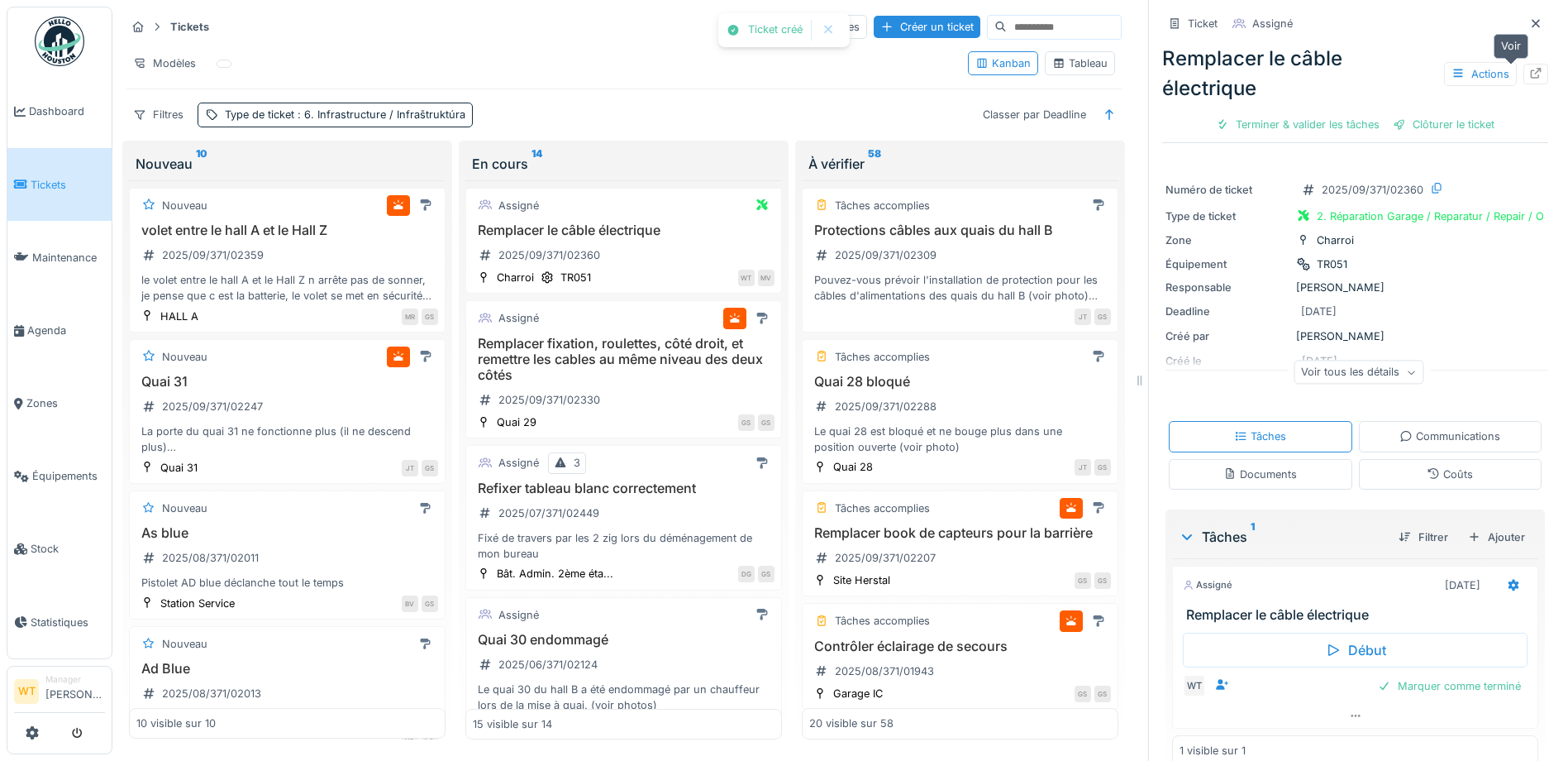
click at [1523, 64] on div at bounding box center [1536, 74] width 25 height 21
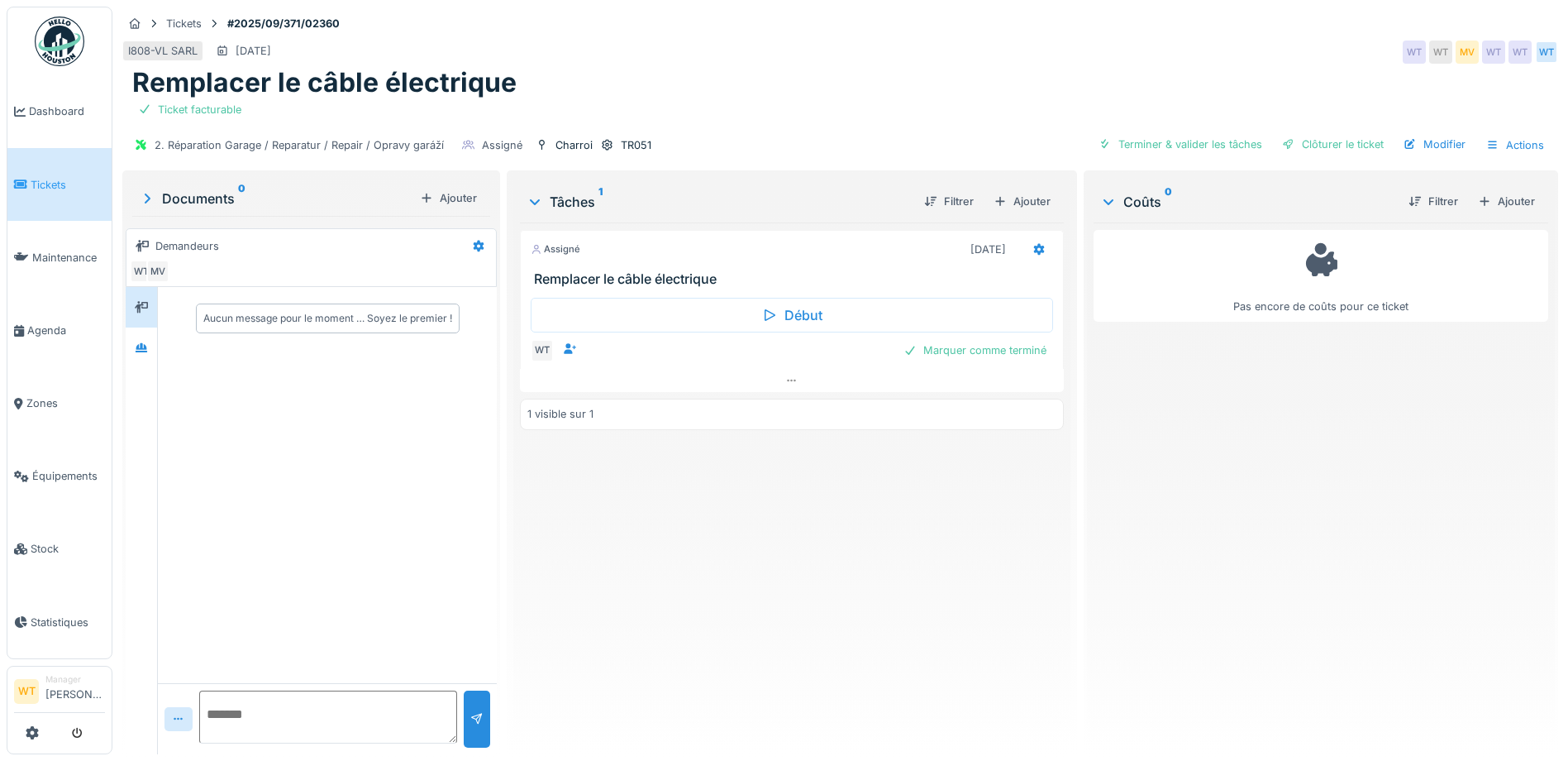
click at [650, 145] on div "2. Réparation Garage / Reparatur / Repair / Opravy garáží Assigné Charroi TR051…" at bounding box center [840, 145] width 1436 height 37
click at [621, 146] on div "TR051" at bounding box center [636, 145] width 31 height 15
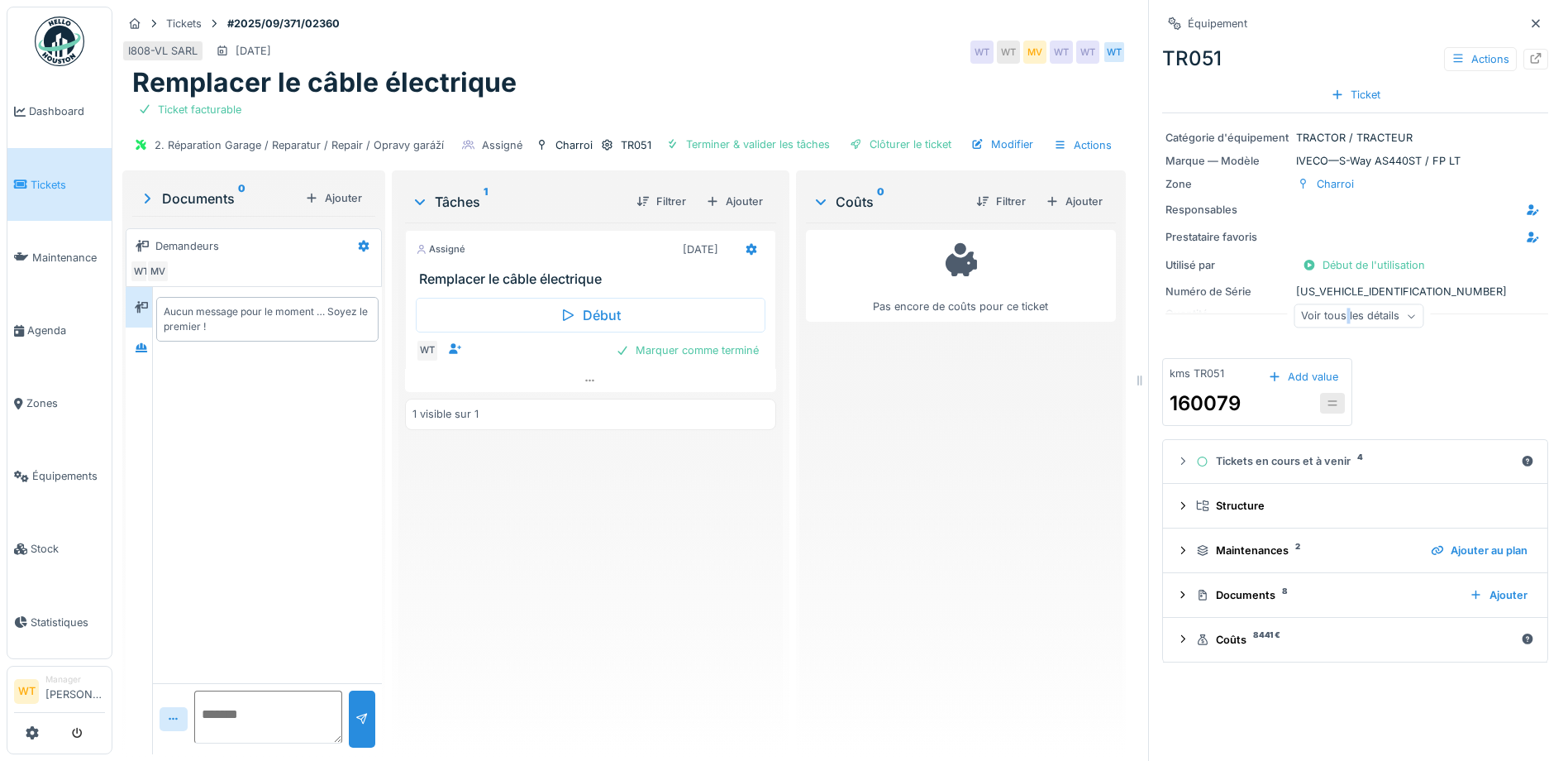
click at [1330, 315] on div "Voir tous les détails" at bounding box center [1358, 316] width 130 height 24
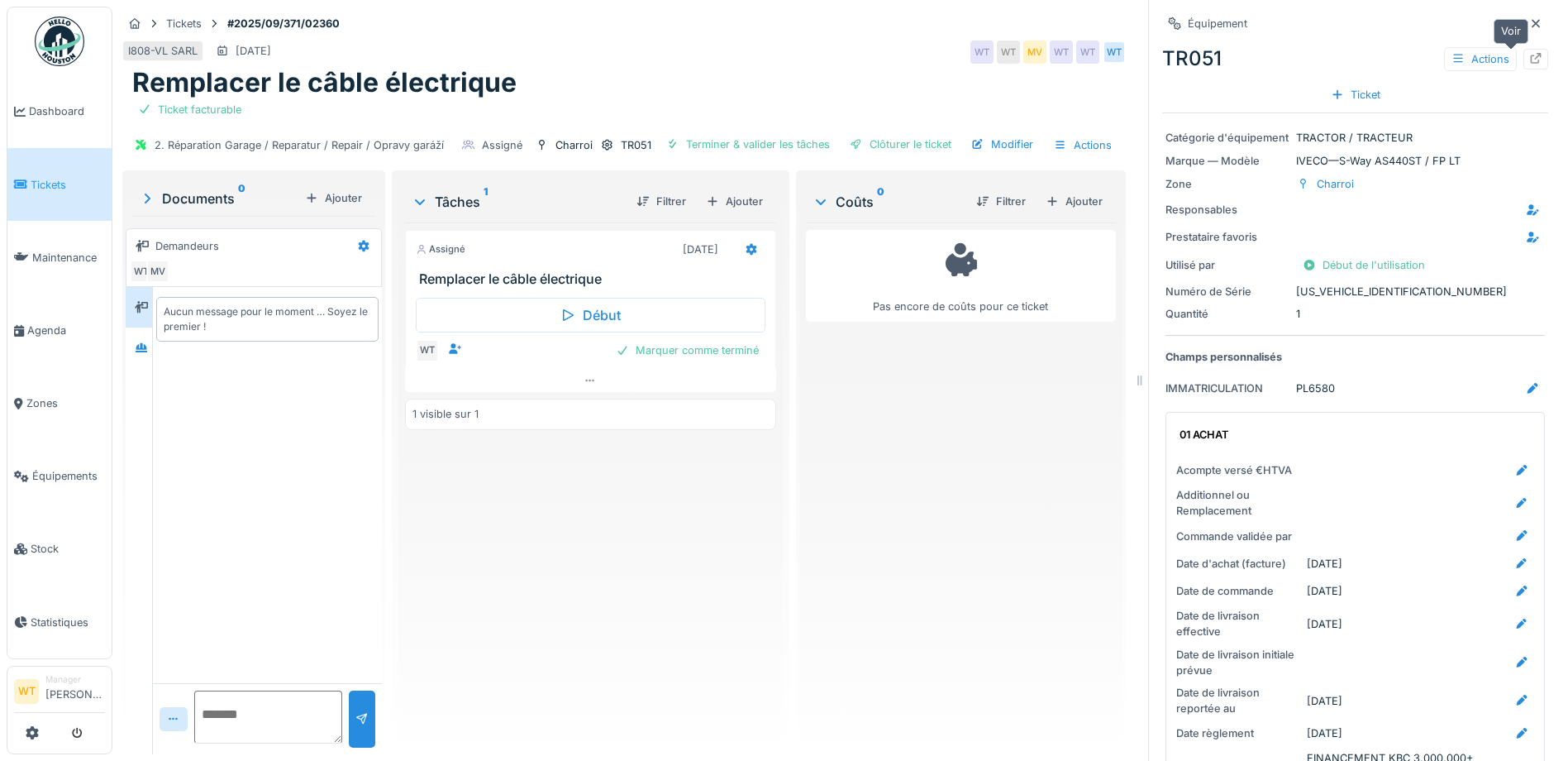
click at [1523, 49] on div at bounding box center [1536, 59] width 25 height 21
click at [1523, 22] on div at bounding box center [1536, 24] width 25 height 21
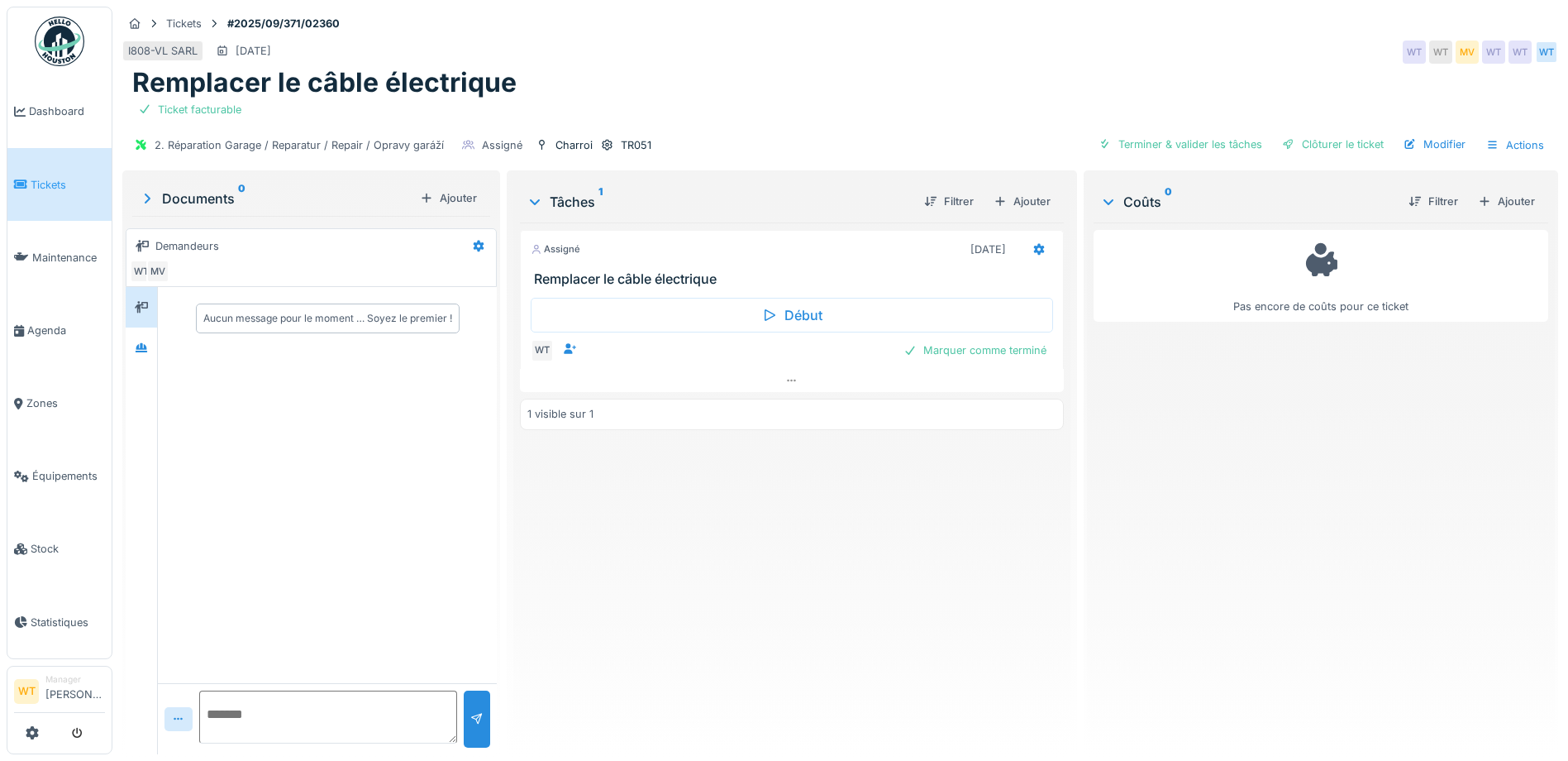
click at [1509, 21] on div "Tickets #2025/09/371/02360" at bounding box center [840, 24] width 1436 height 21
click at [1497, 196] on div "Ajouter" at bounding box center [1507, 200] width 71 height 22
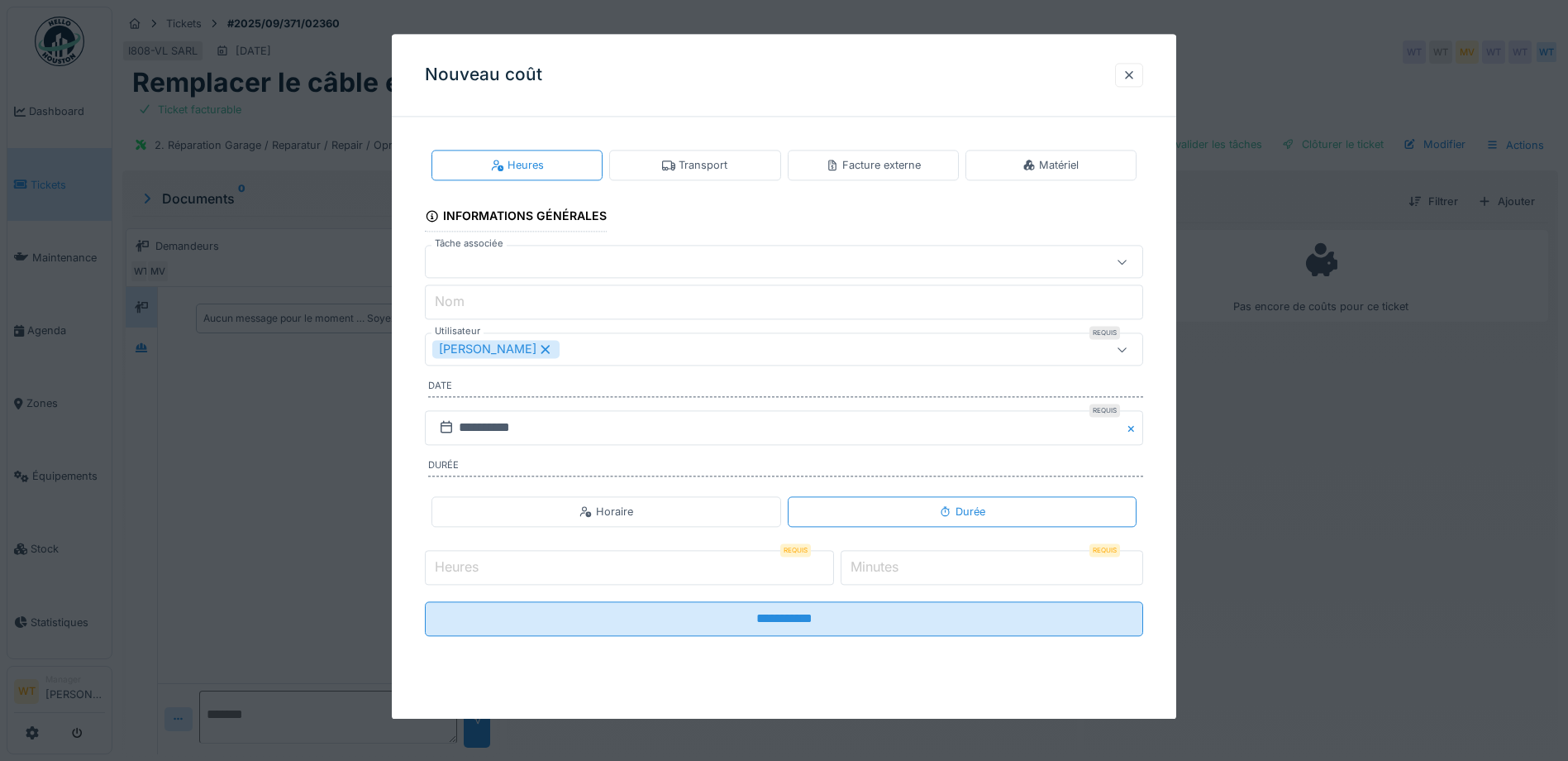
click at [877, 177] on div "Facture externe" at bounding box center [874, 165] width 172 height 31
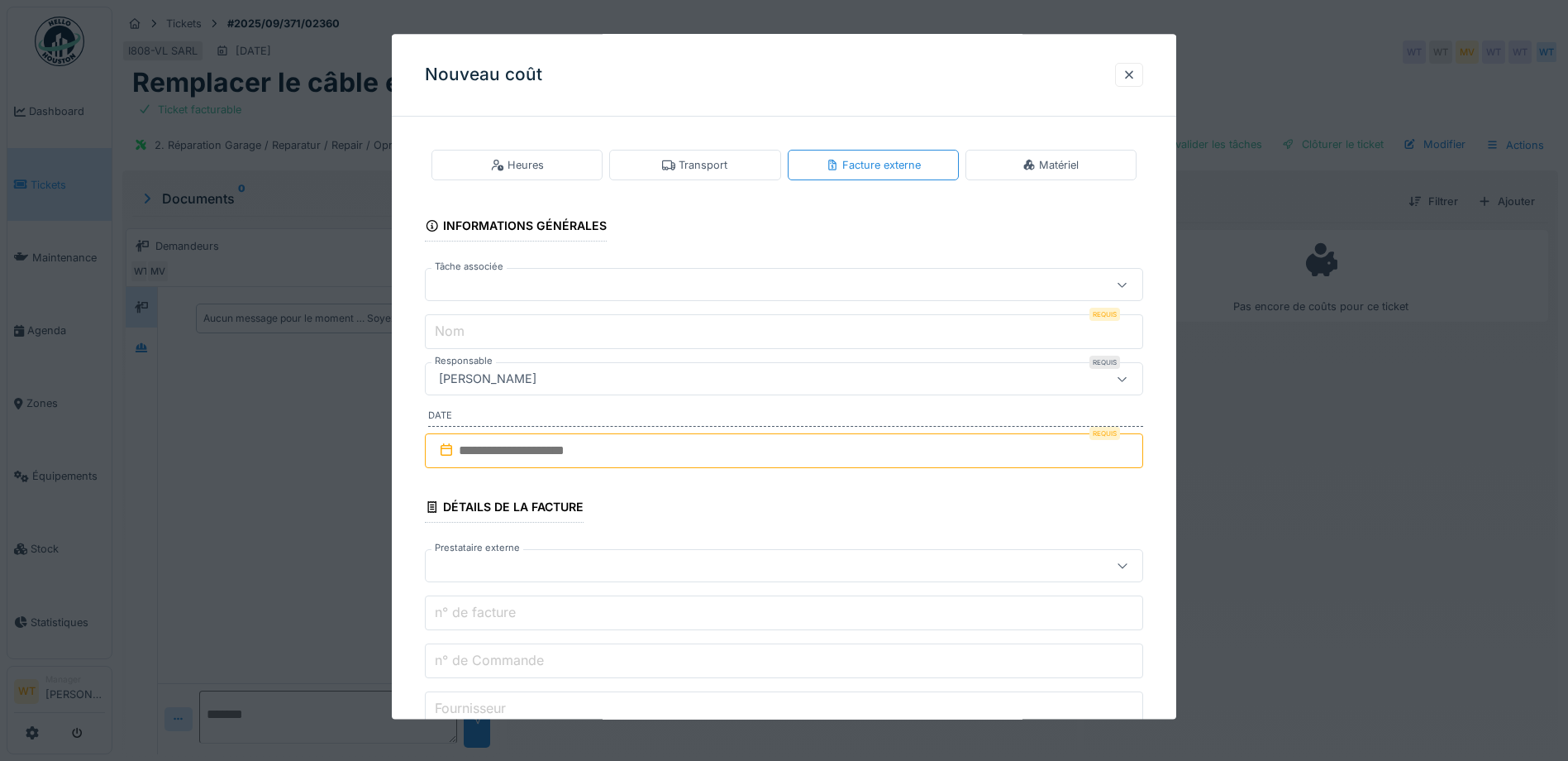
click at [1137, 166] on div "Matériel" at bounding box center [1051, 165] width 172 height 31
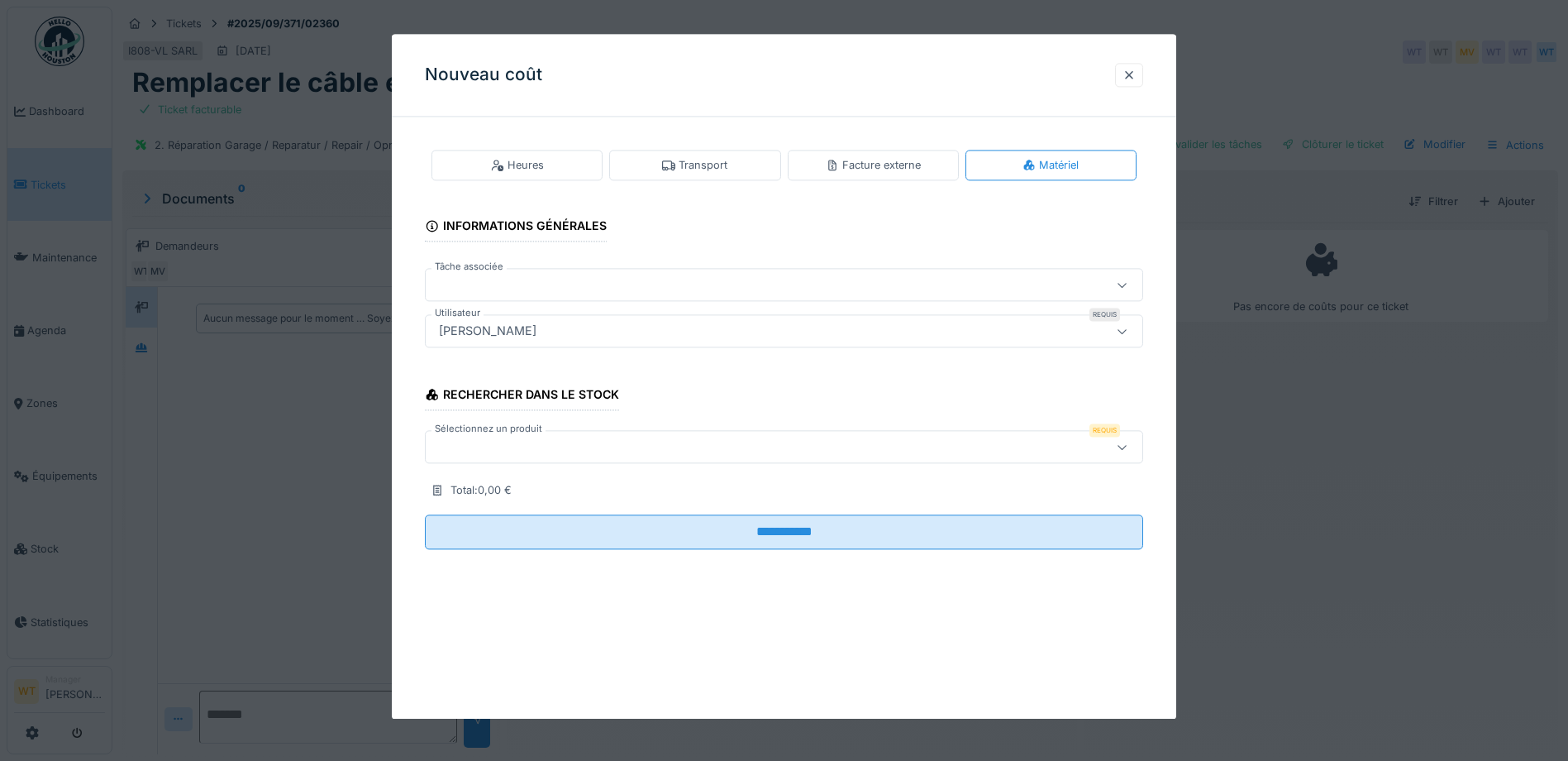
click at [620, 446] on div at bounding box center [743, 447] width 620 height 18
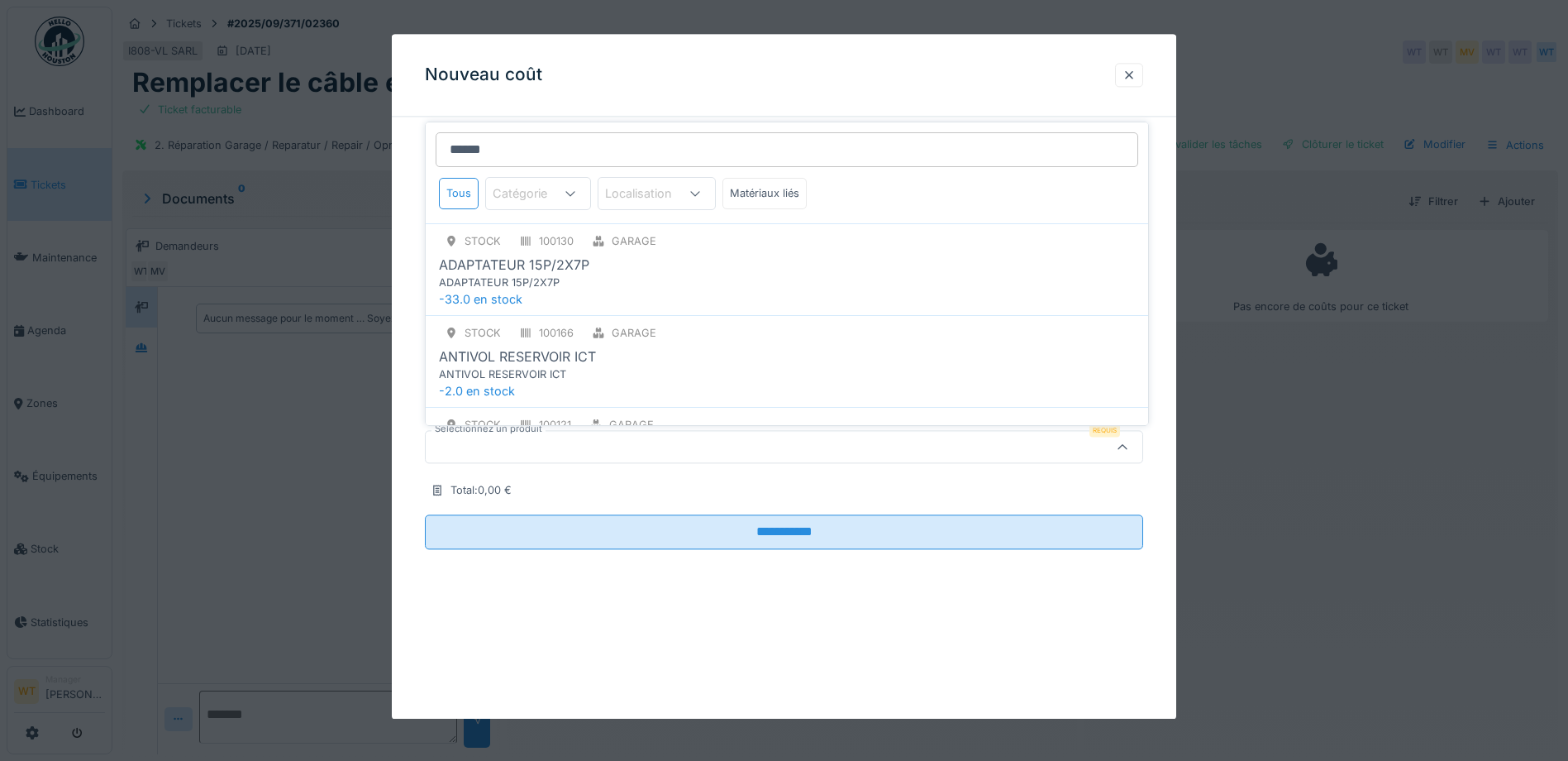
type input "******"
click at [567, 274] on div "ADAPTATEUR 15P/2X7P" at bounding box center [515, 264] width 151 height 20
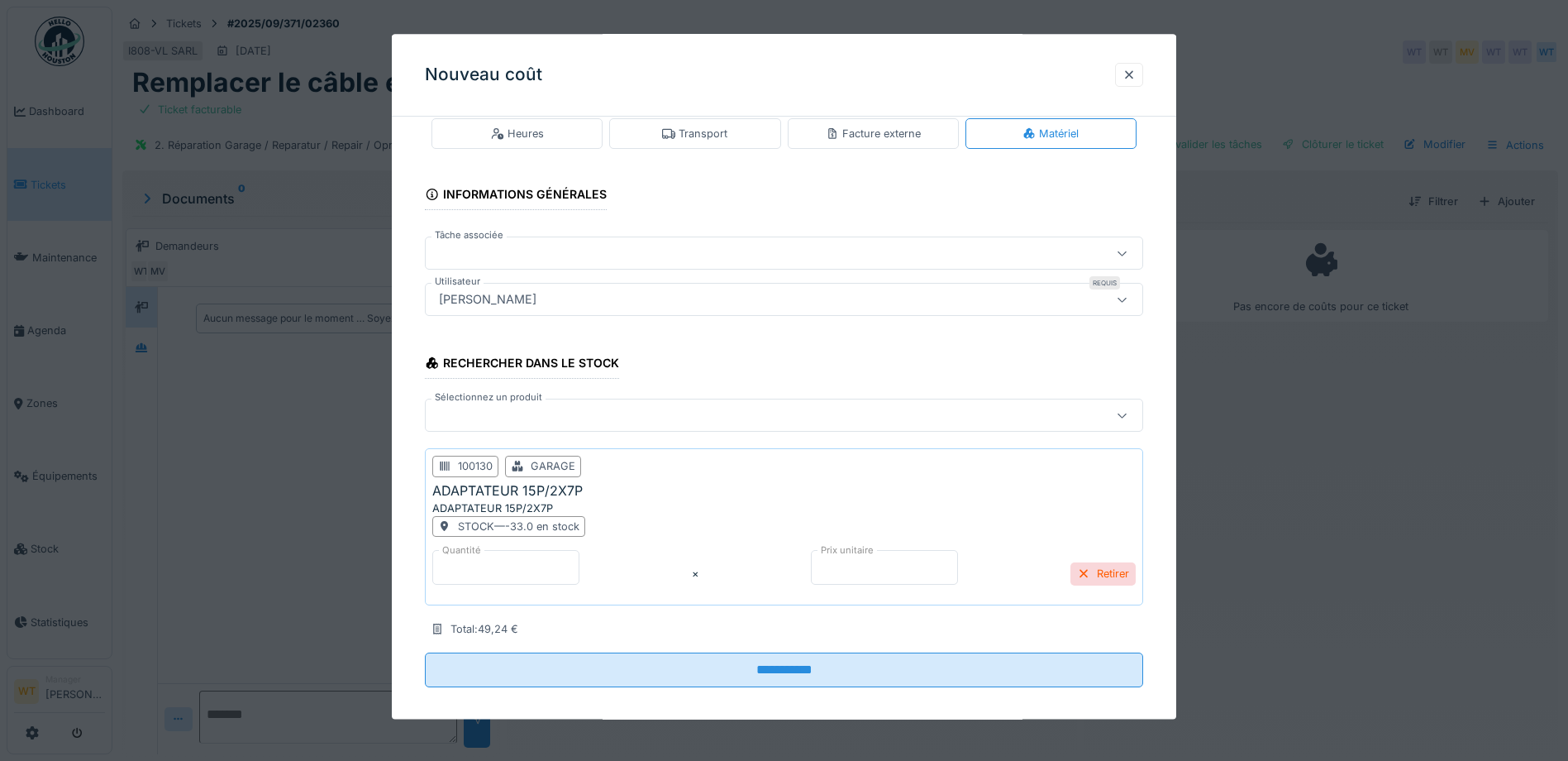
scroll to position [47, 0]
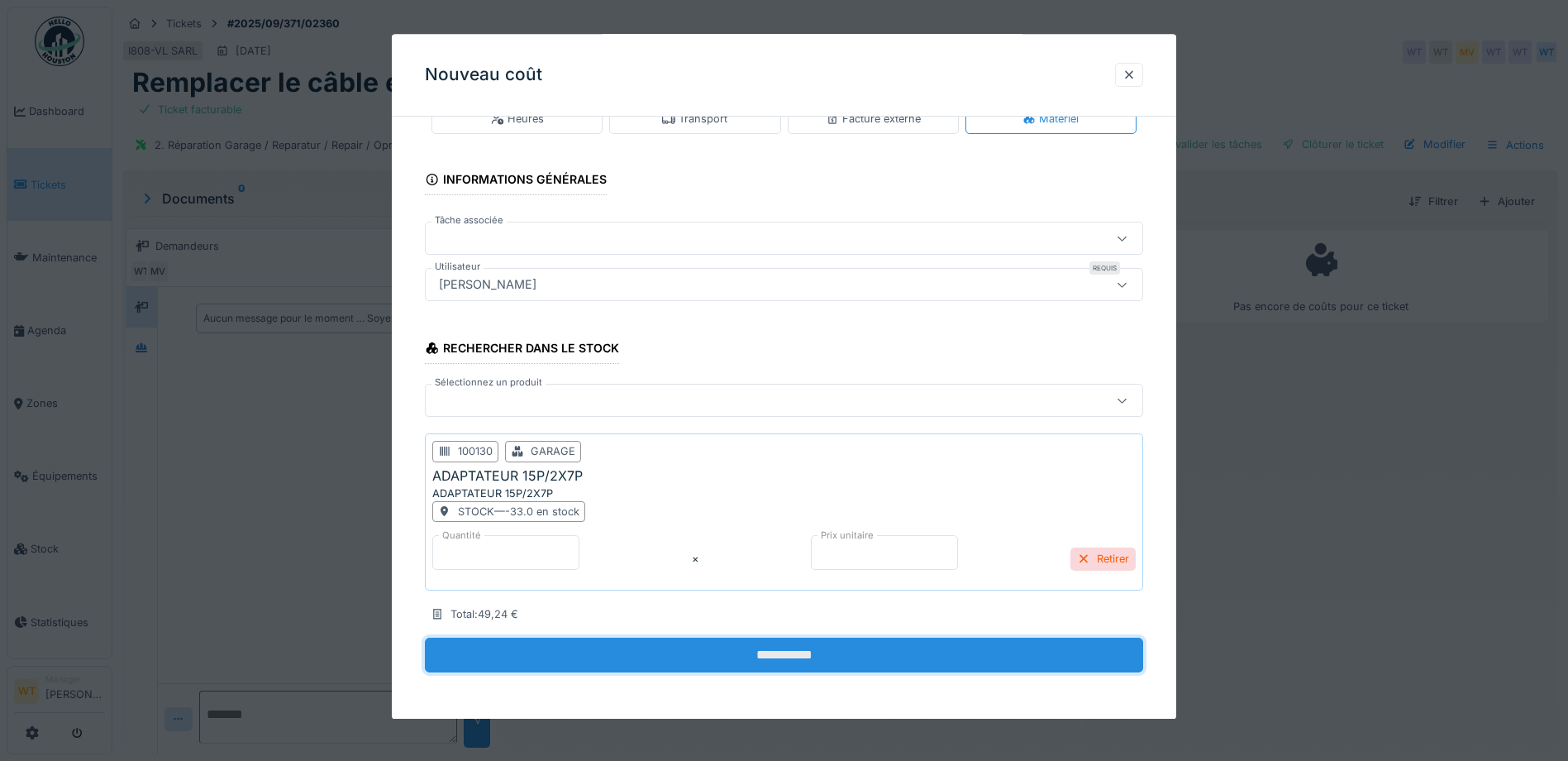
click at [654, 655] on input "**********" at bounding box center [784, 656] width 719 height 34
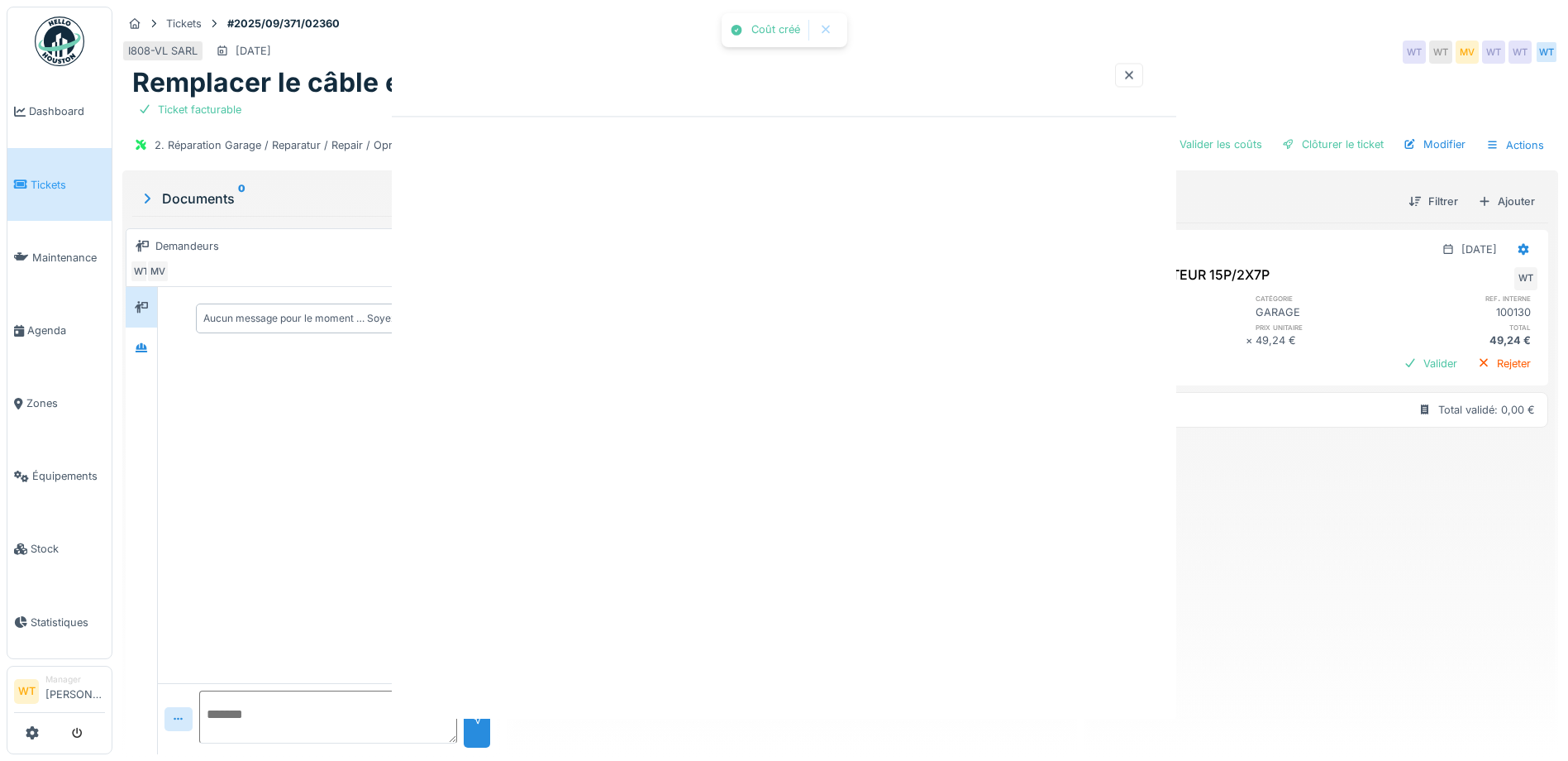
scroll to position [0, 0]
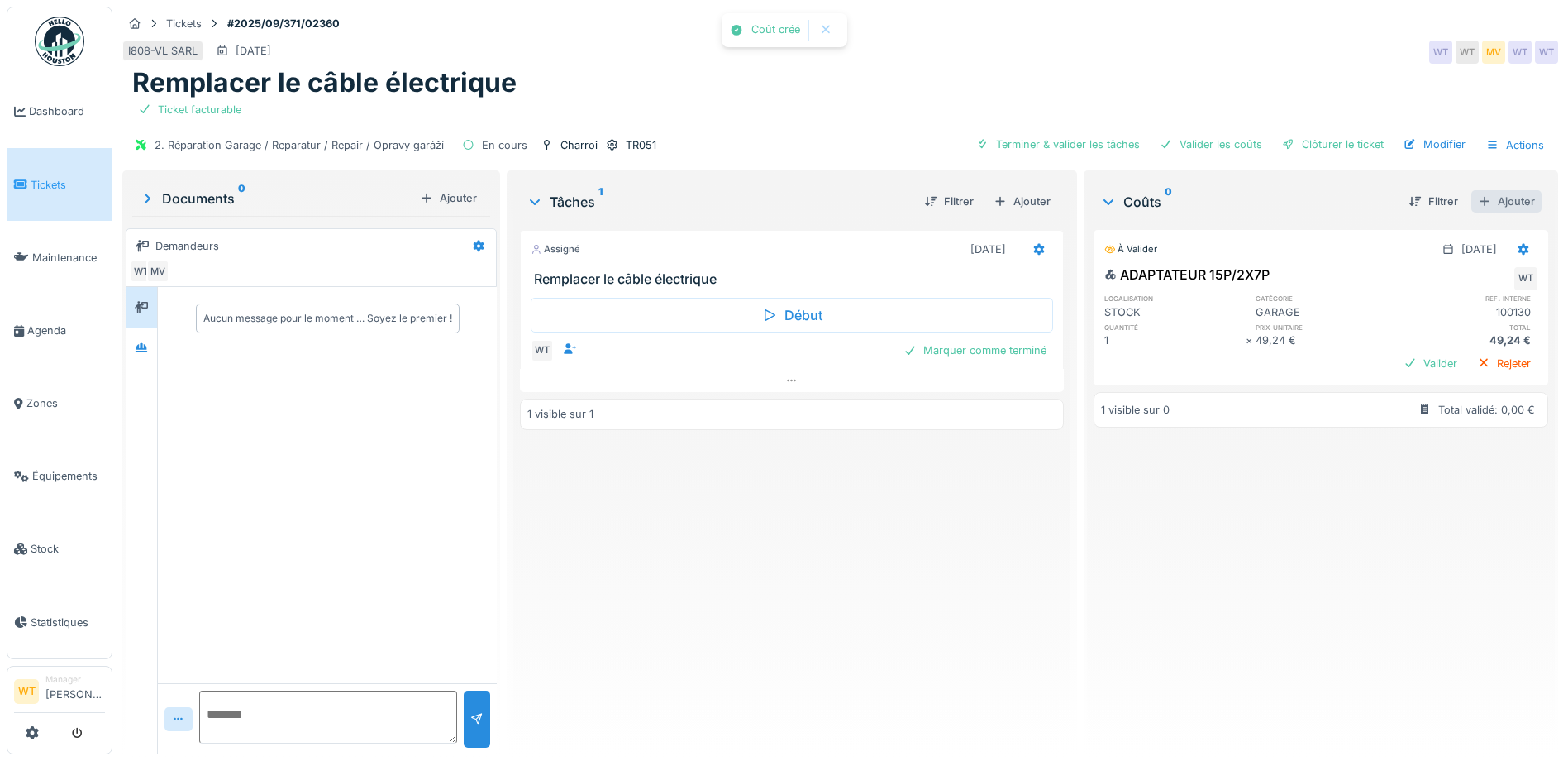
click at [1497, 201] on div "Ajouter" at bounding box center [1507, 200] width 71 height 22
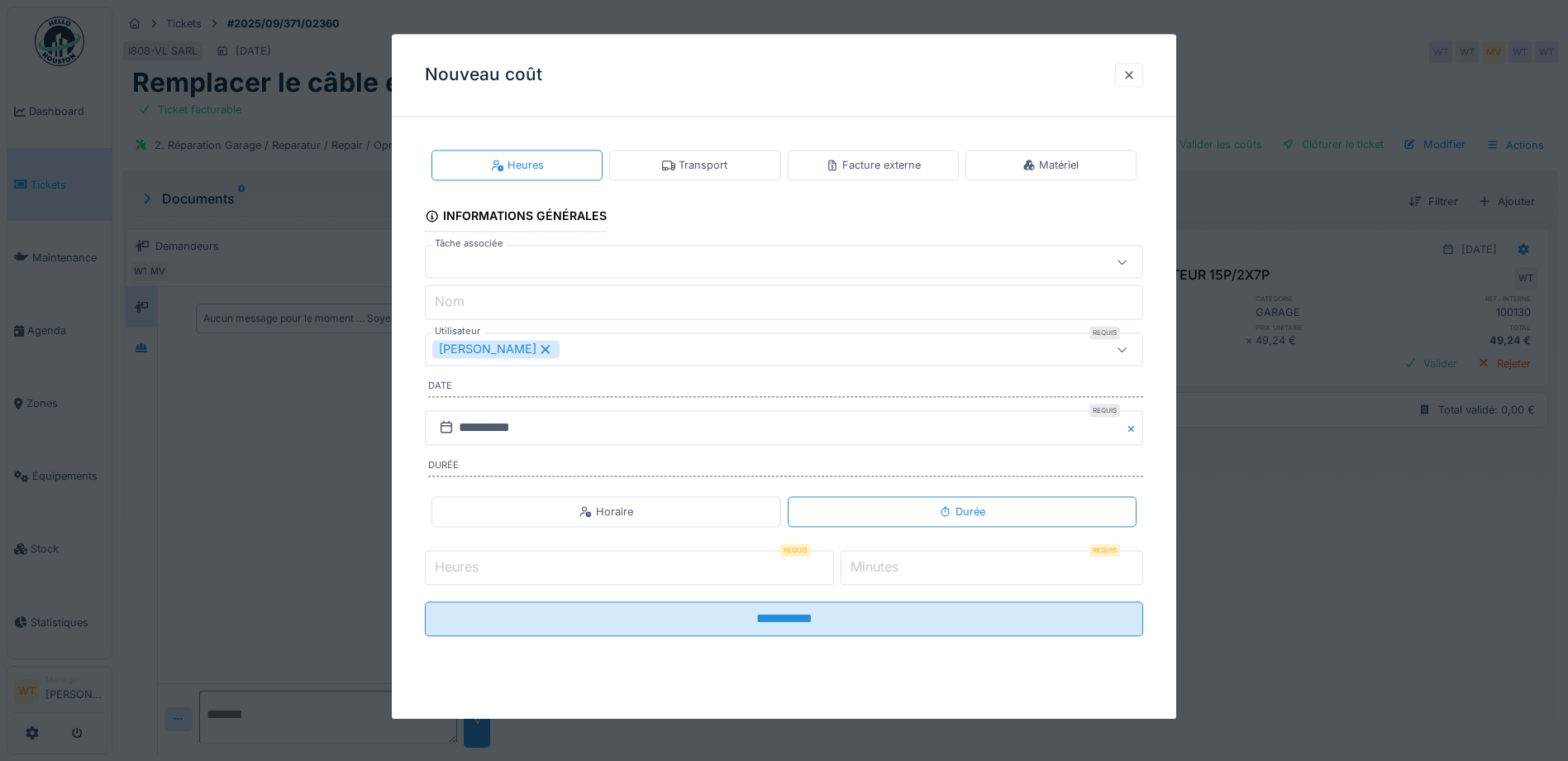
click at [660, 584] on input "Heures" at bounding box center [629, 567] width 409 height 34
type input "*"
click at [932, 576] on input "*" at bounding box center [991, 567] width 302 height 34
type input "*"
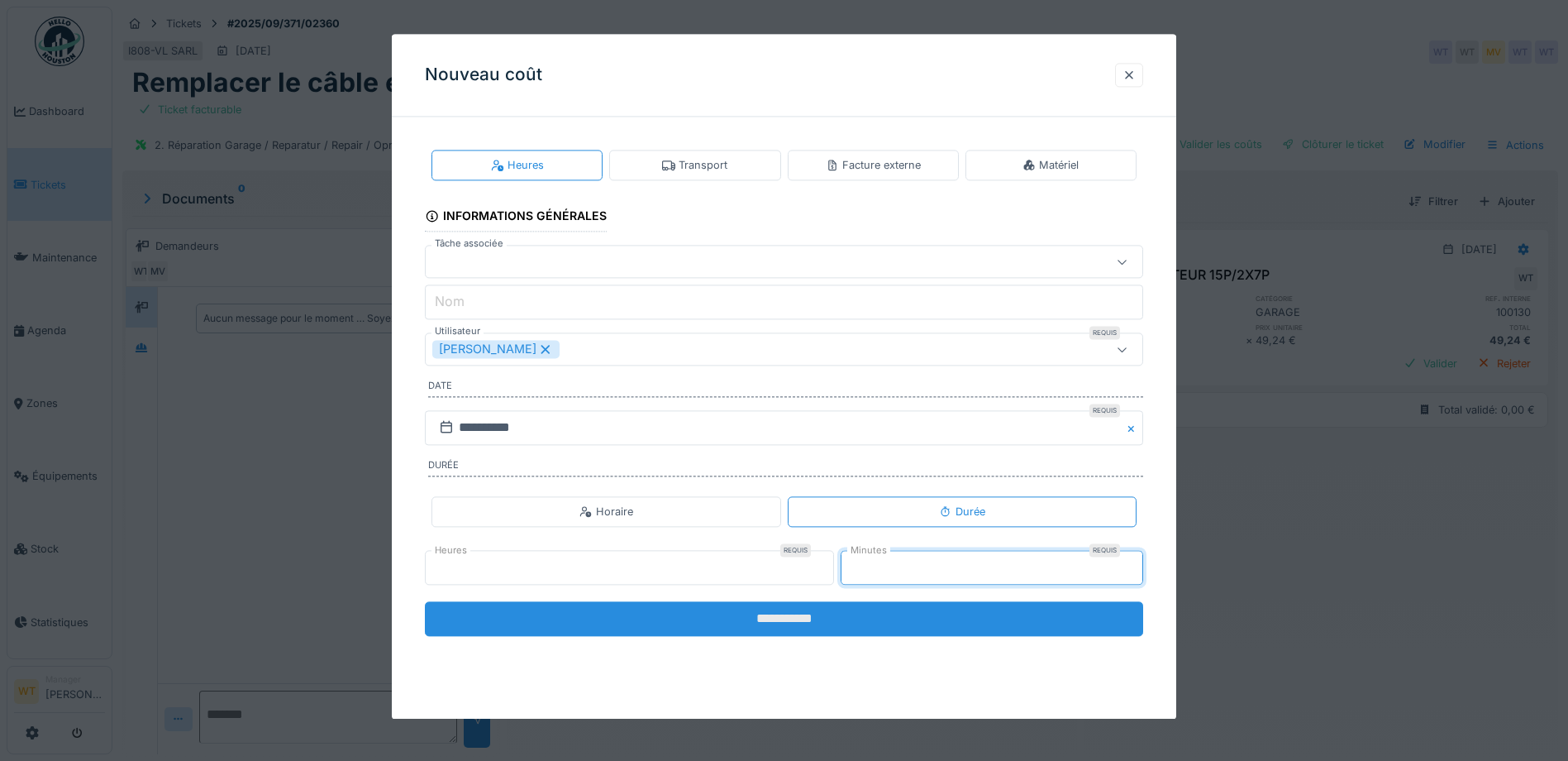
type input "**"
click at [901, 608] on input "**********" at bounding box center [784, 619] width 719 height 34
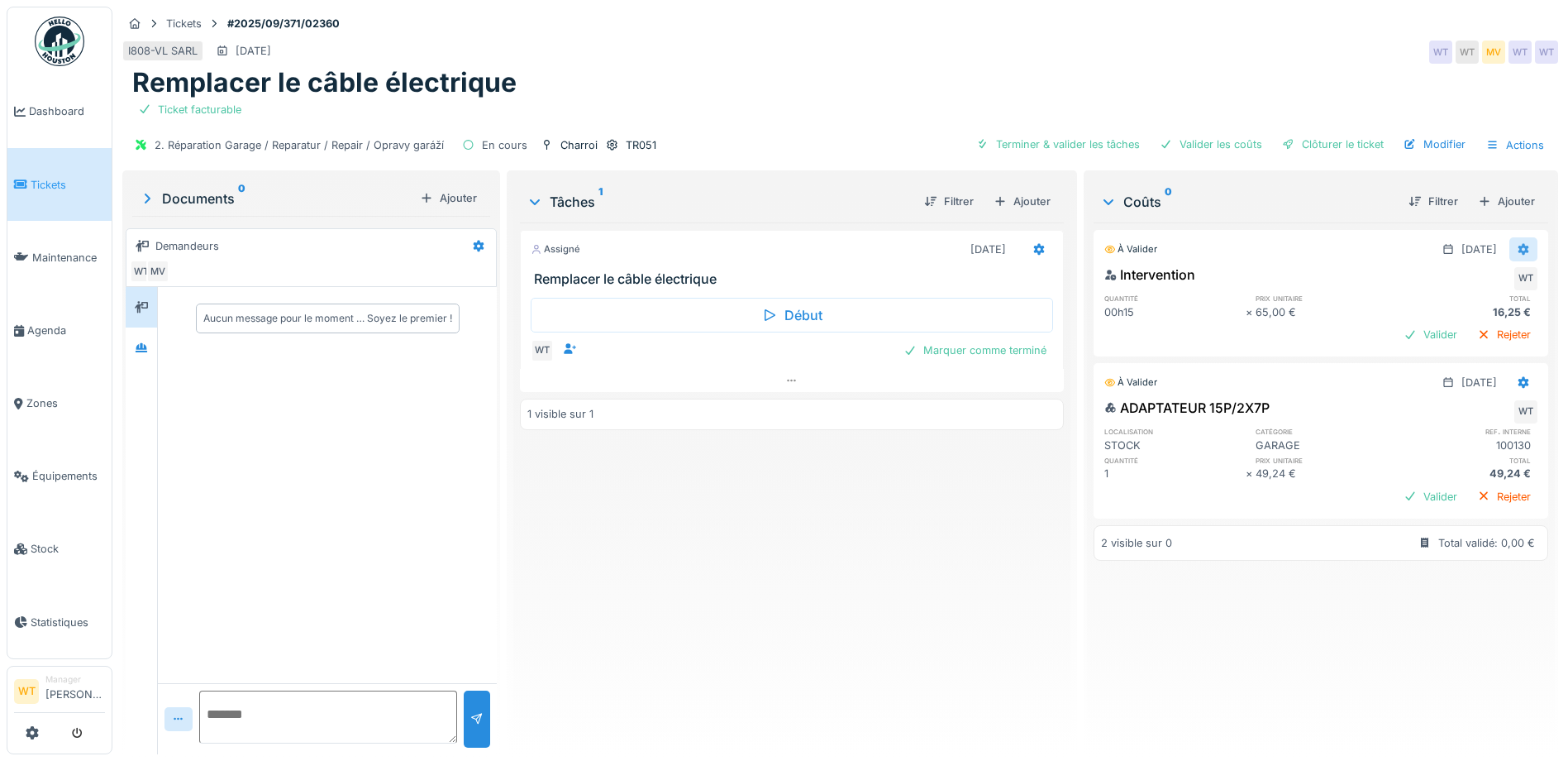
click at [1517, 246] on icon at bounding box center [1524, 249] width 13 height 10
click at [1448, 289] on div "Modifier" at bounding box center [1443, 286] width 80 height 25
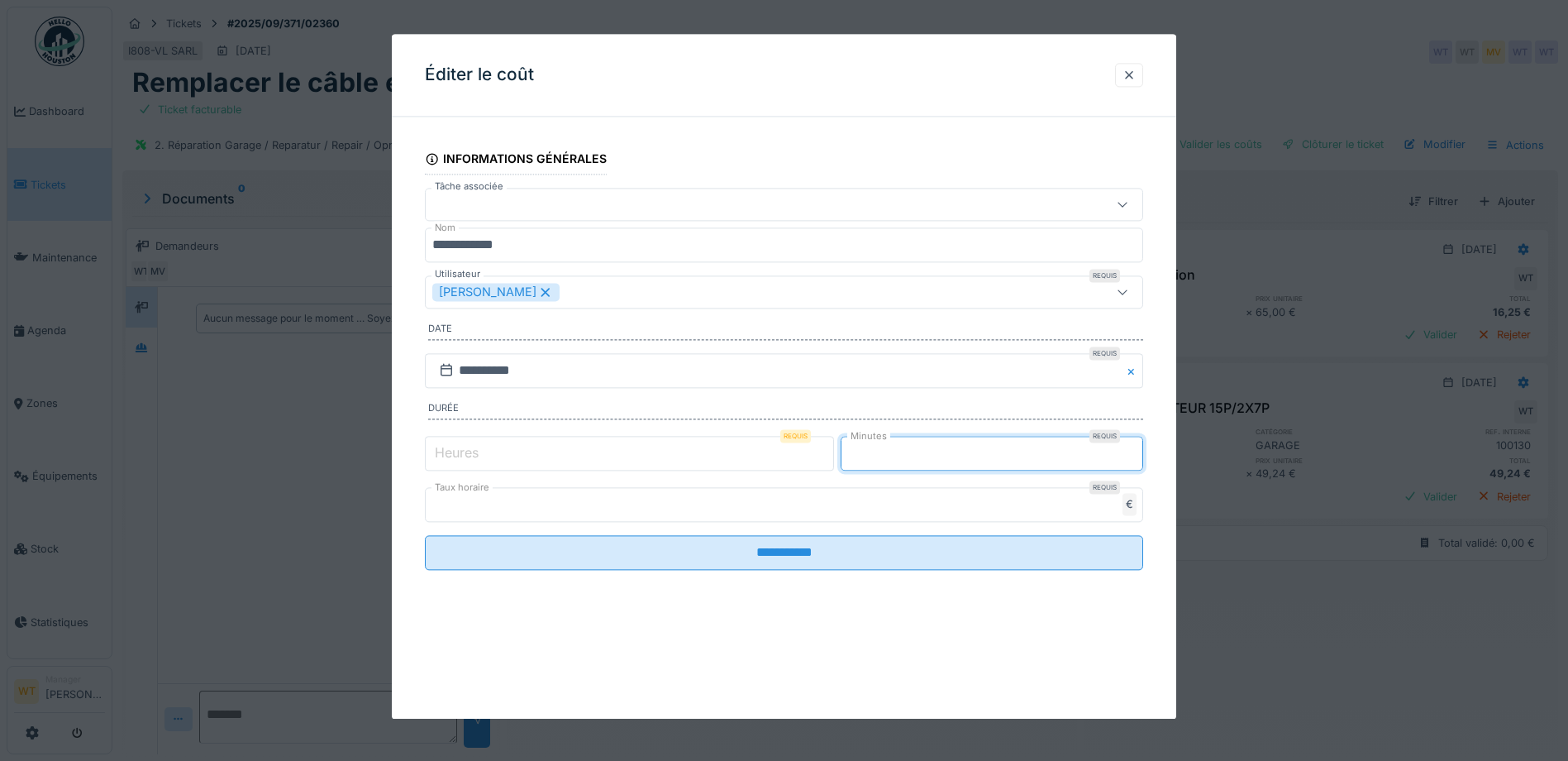
click at [945, 468] on input "**" at bounding box center [991, 453] width 302 height 34
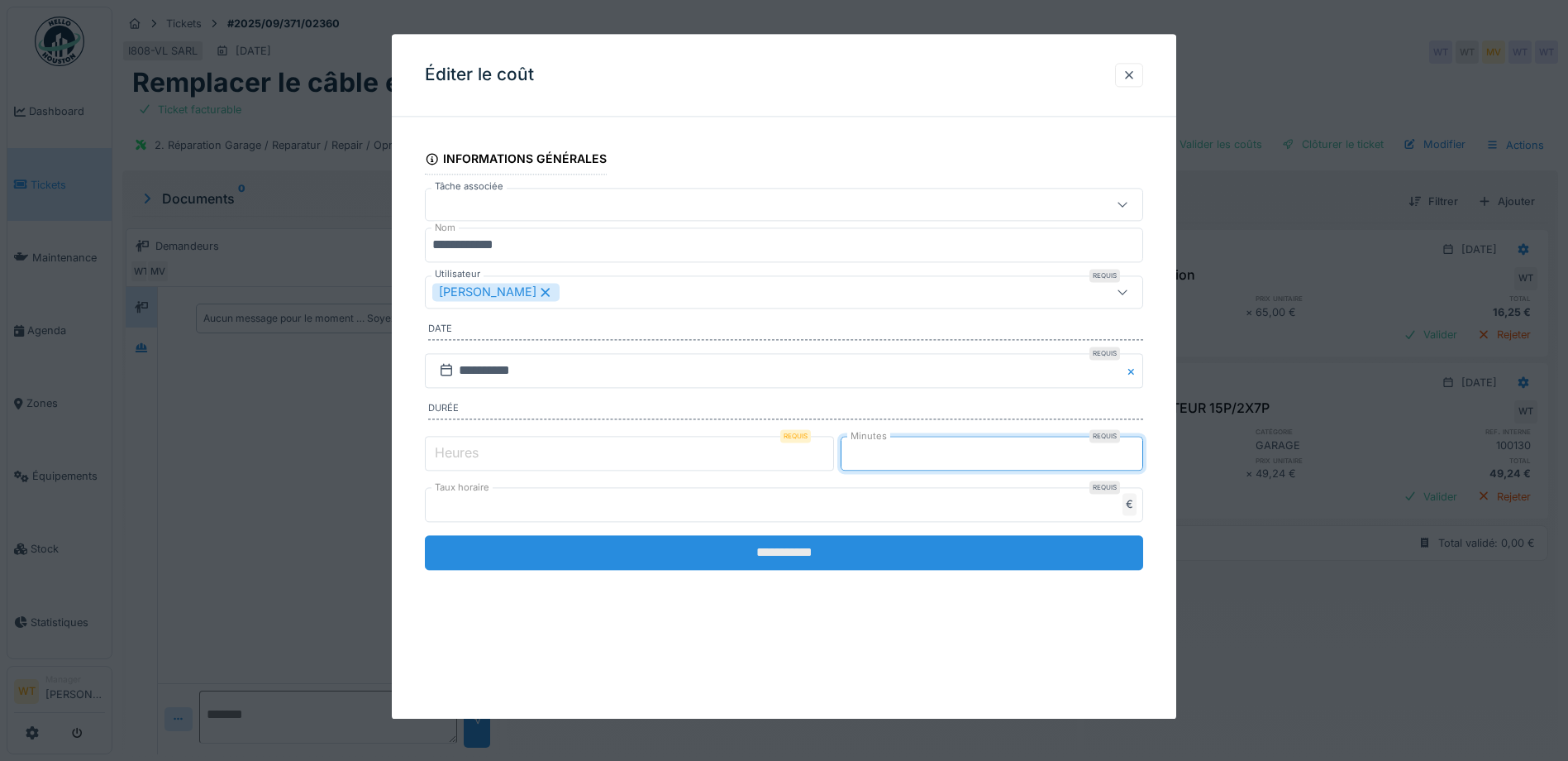
type input "**"
click at [1025, 539] on input "**********" at bounding box center [784, 552] width 719 height 34
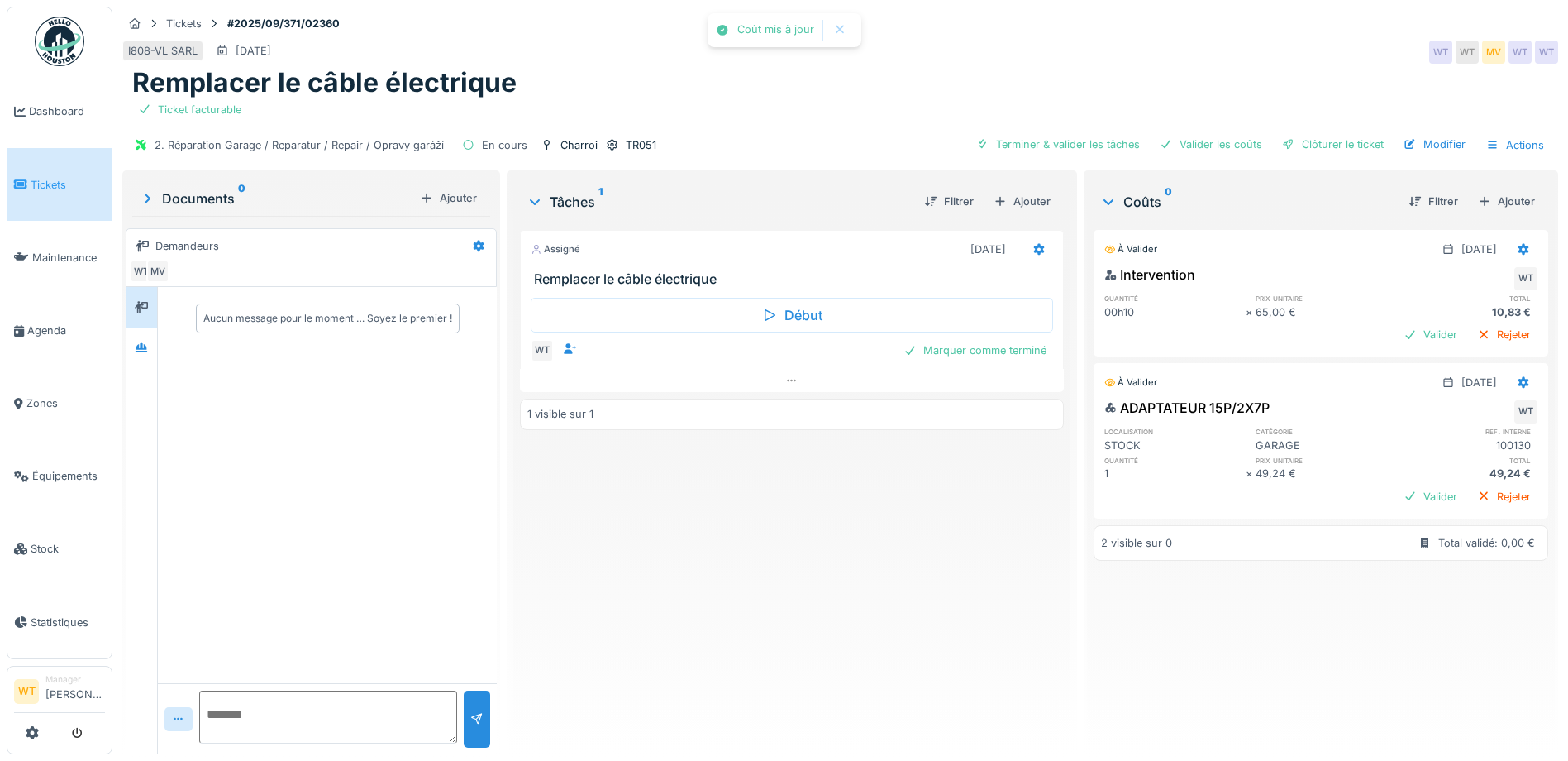
click at [1037, 128] on div "2. Réparation Garage / Reparatur / Repair / Opravy garáží En cours Charroi TR05…" at bounding box center [840, 145] width 1436 height 37
click at [1044, 150] on div "Terminer & valider les tâches" at bounding box center [1058, 144] width 177 height 22
click at [1205, 143] on div "Valider les coûts" at bounding box center [1211, 144] width 115 height 22
click at [1299, 151] on div "Clôturer le ticket" at bounding box center [1333, 144] width 115 height 22
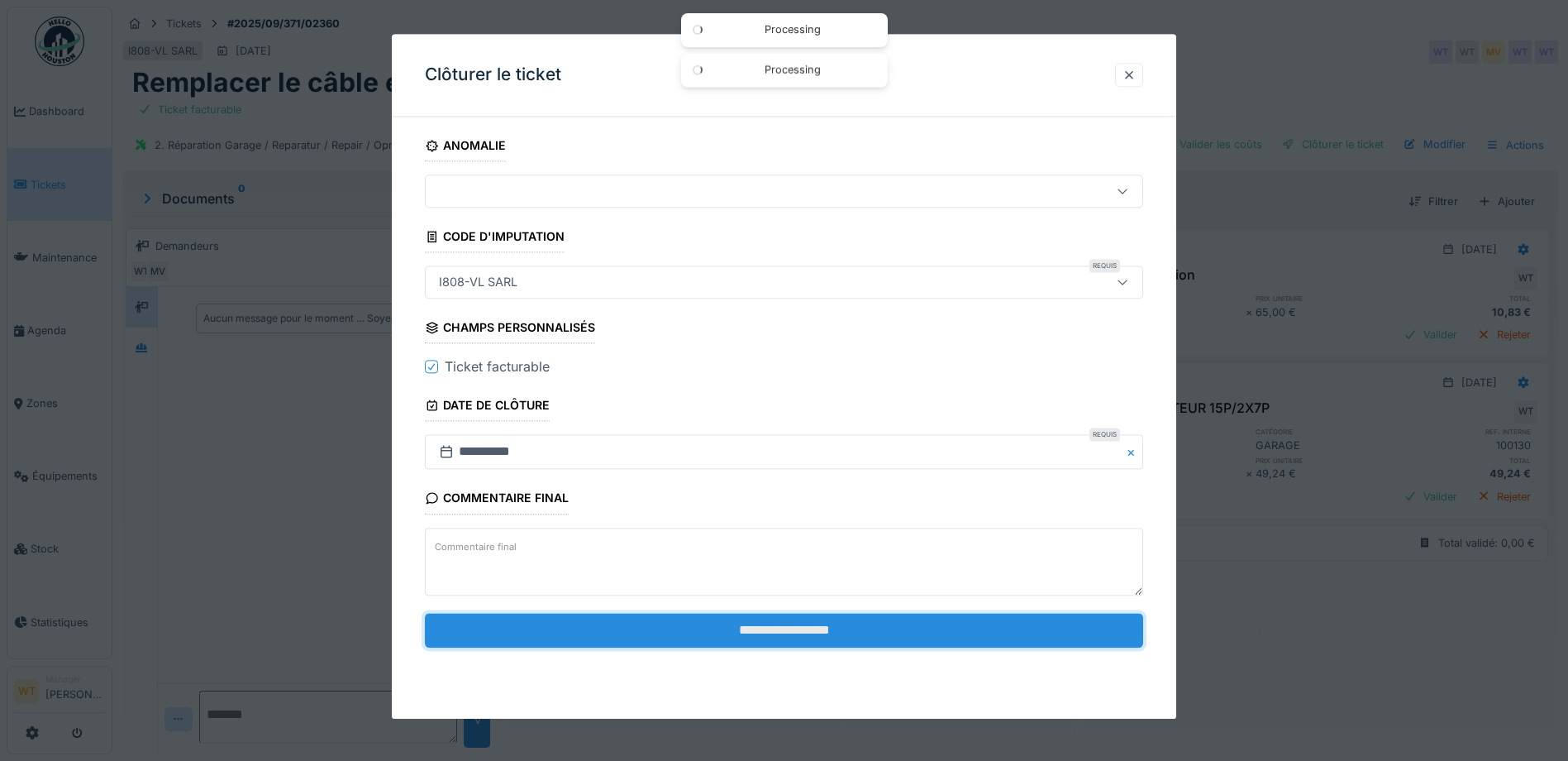
click at [595, 639] on input "**********" at bounding box center [784, 630] width 719 height 34
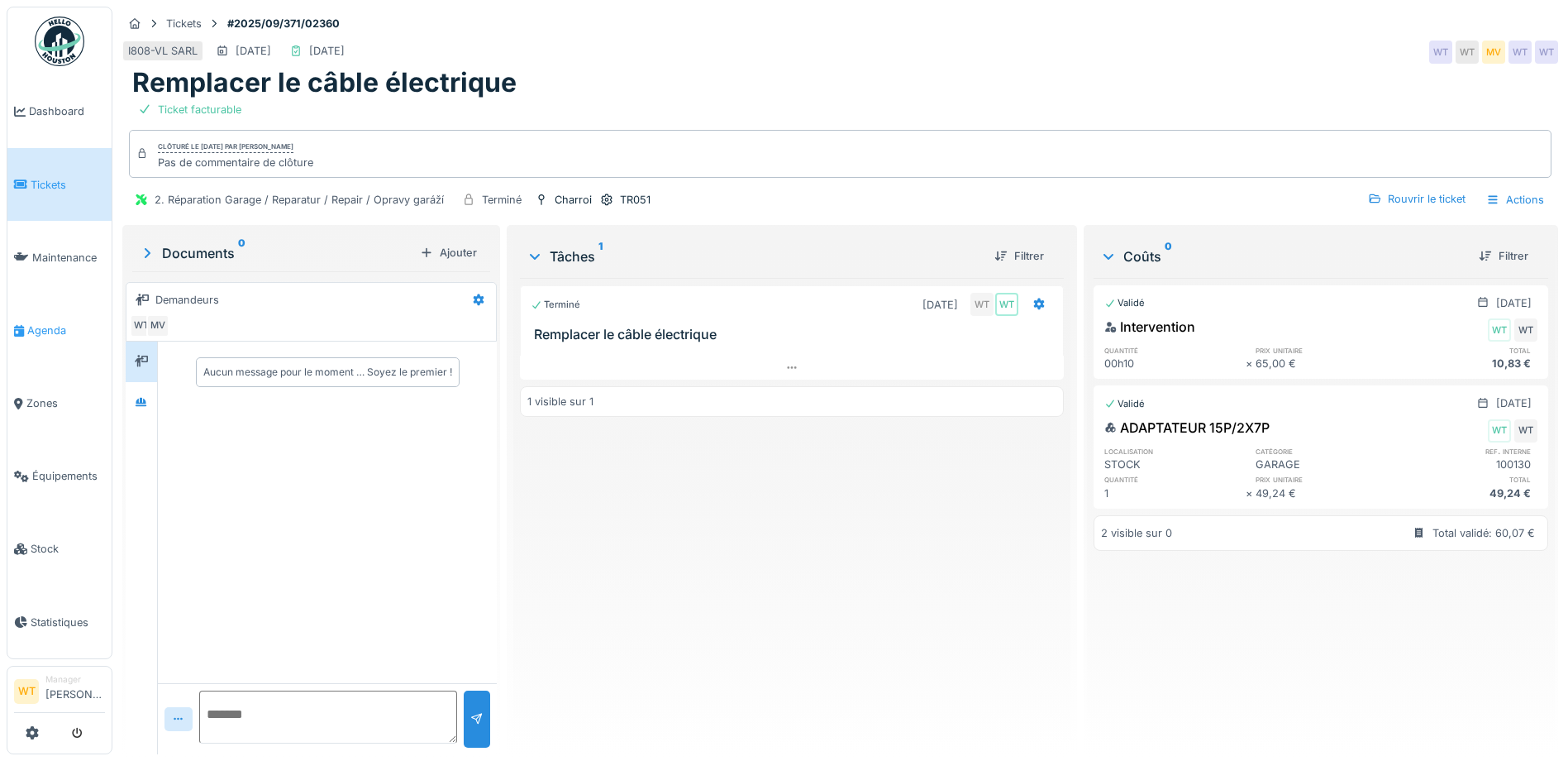
click at [56, 322] on span "Agenda" at bounding box center [67, 330] width 78 height 15
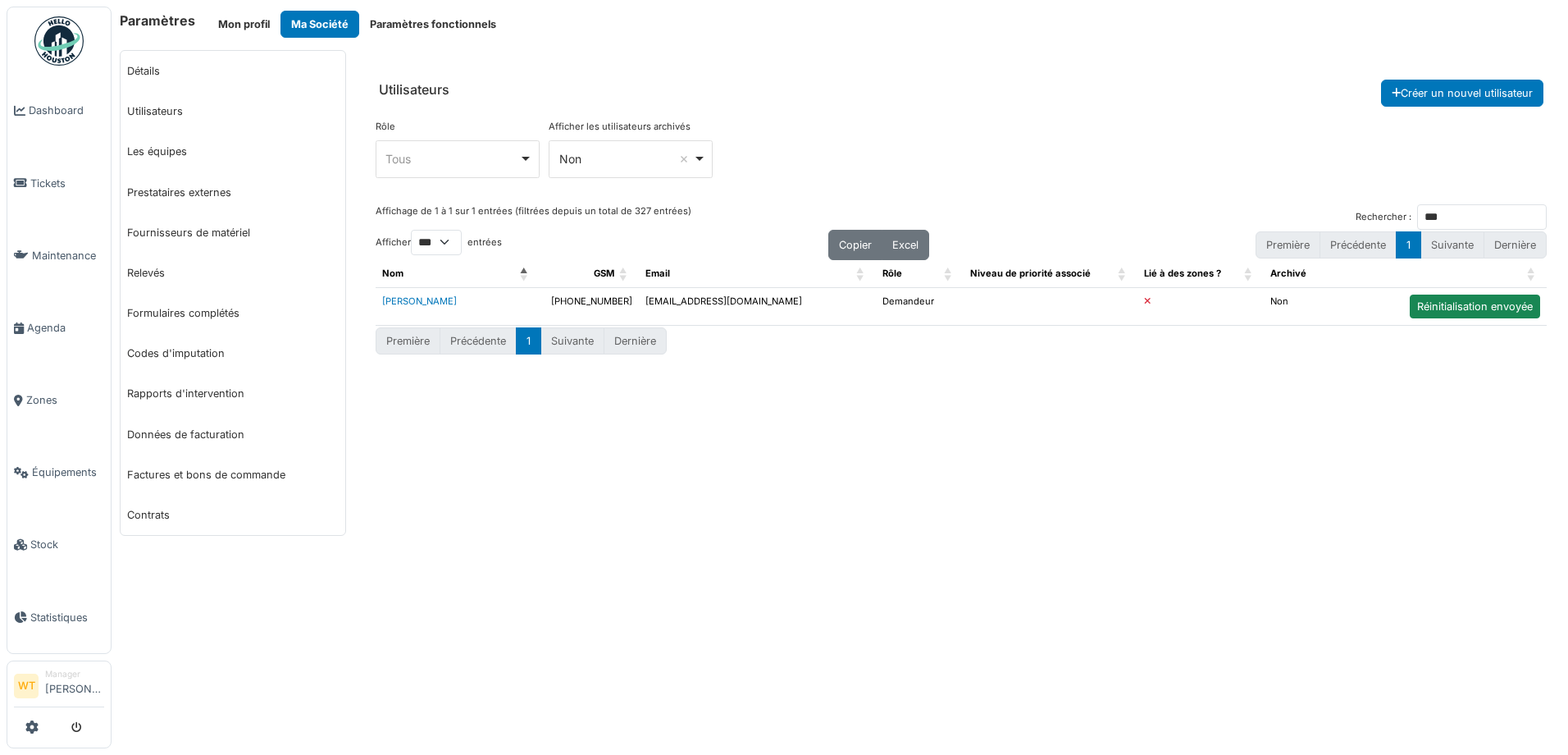
select select "***"
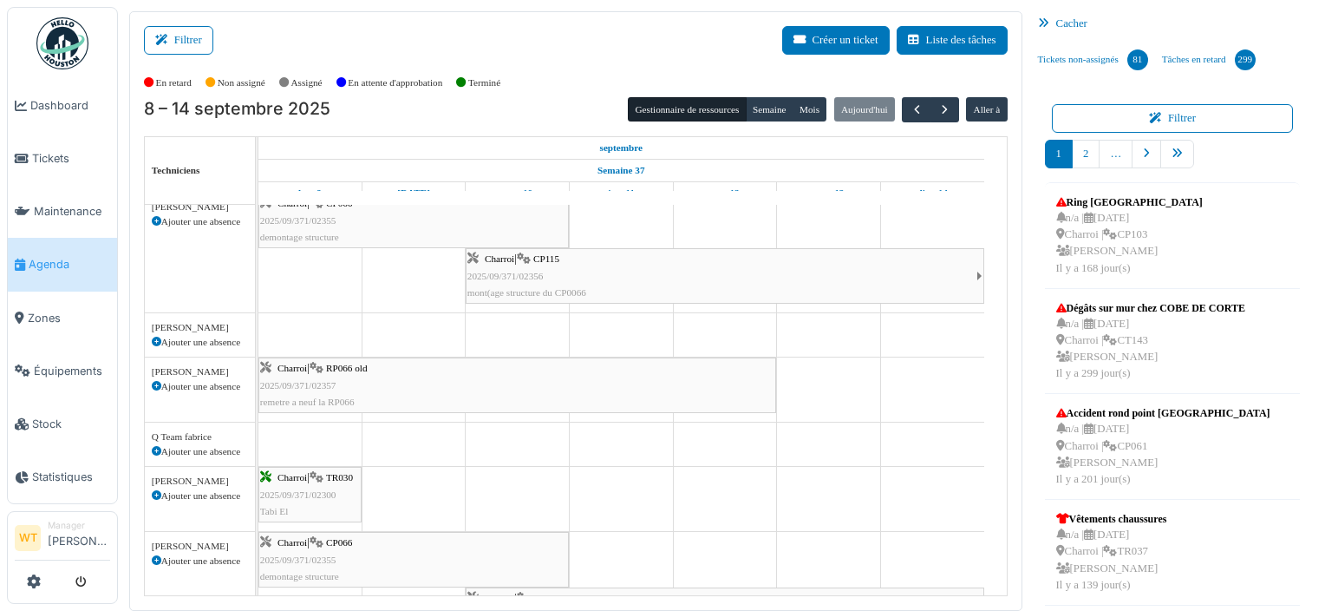
scroll to position [533, 0]
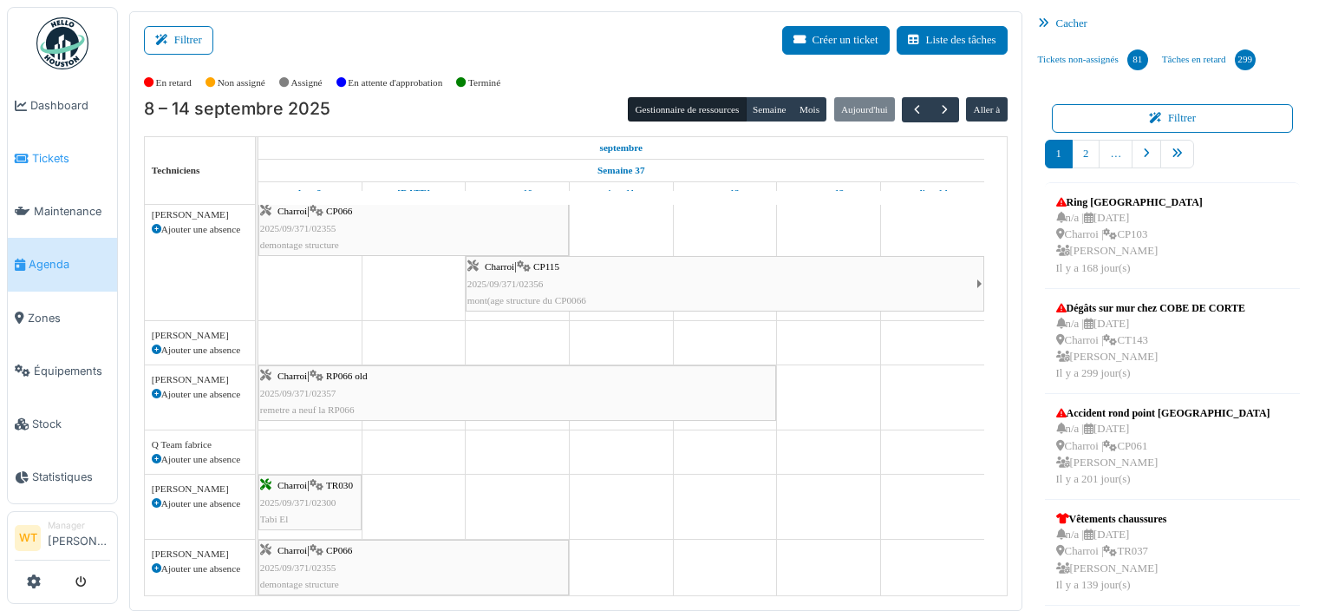
click at [56, 152] on span "Tickets" at bounding box center [71, 158] width 78 height 16
click at [33, 151] on span "Tickets" at bounding box center [71, 158] width 78 height 16
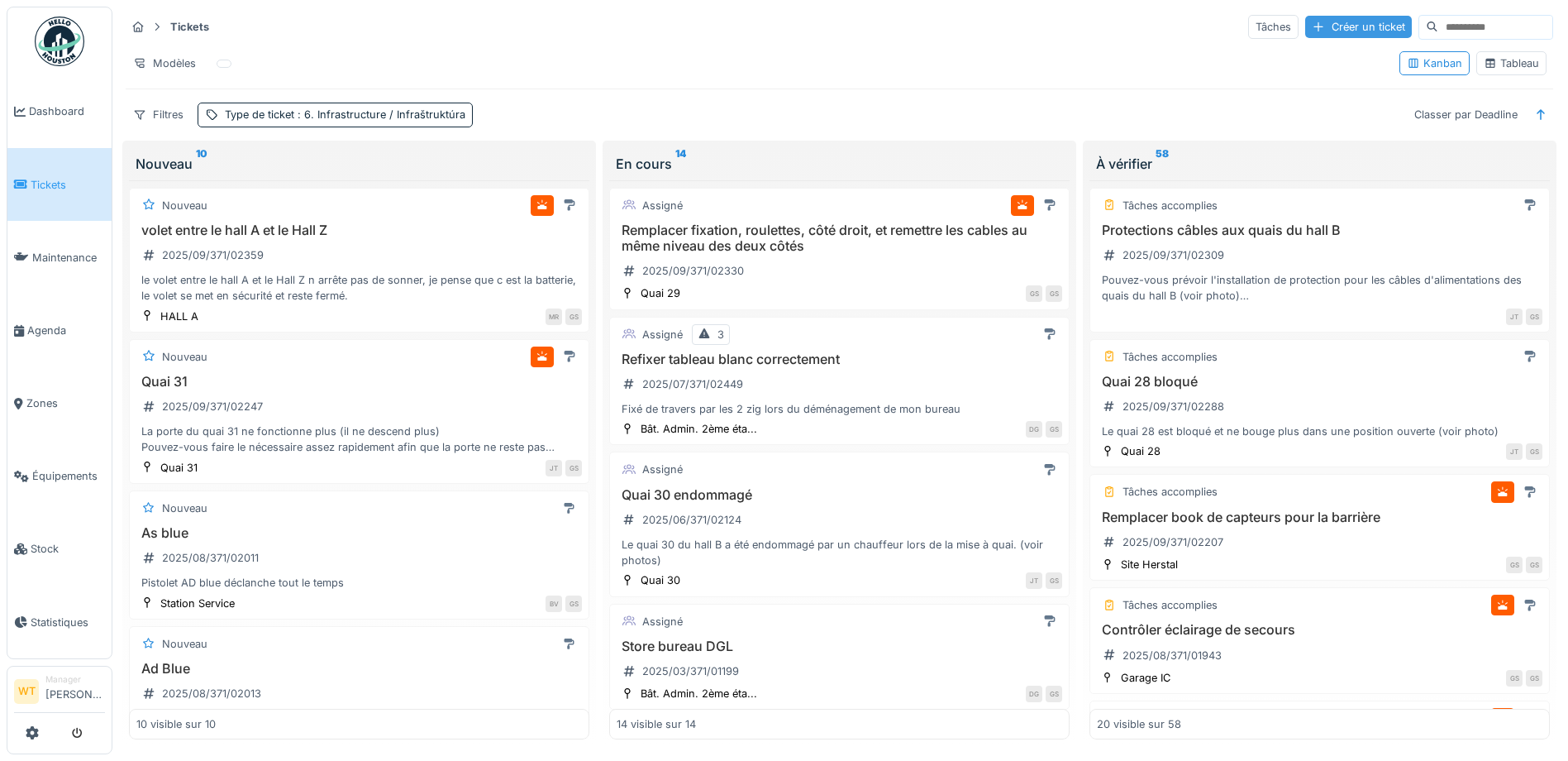
click at [1315, 25] on div "Créer un ticket" at bounding box center [1358, 26] width 107 height 22
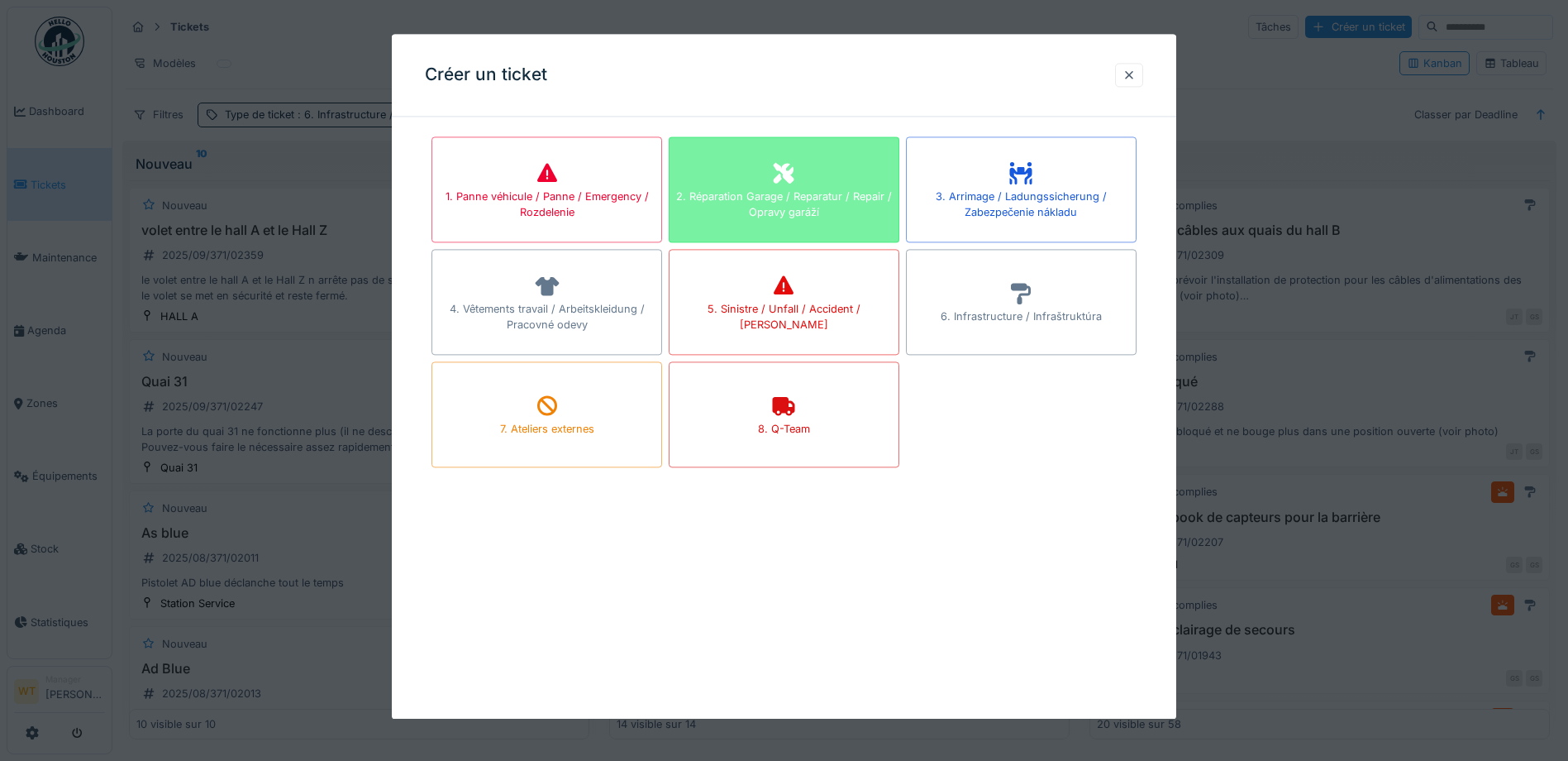
click at [774, 188] on div "2. Réparation Garage / Reparatur / Repair / Opravy garáží" at bounding box center [784, 189] width 231 height 106
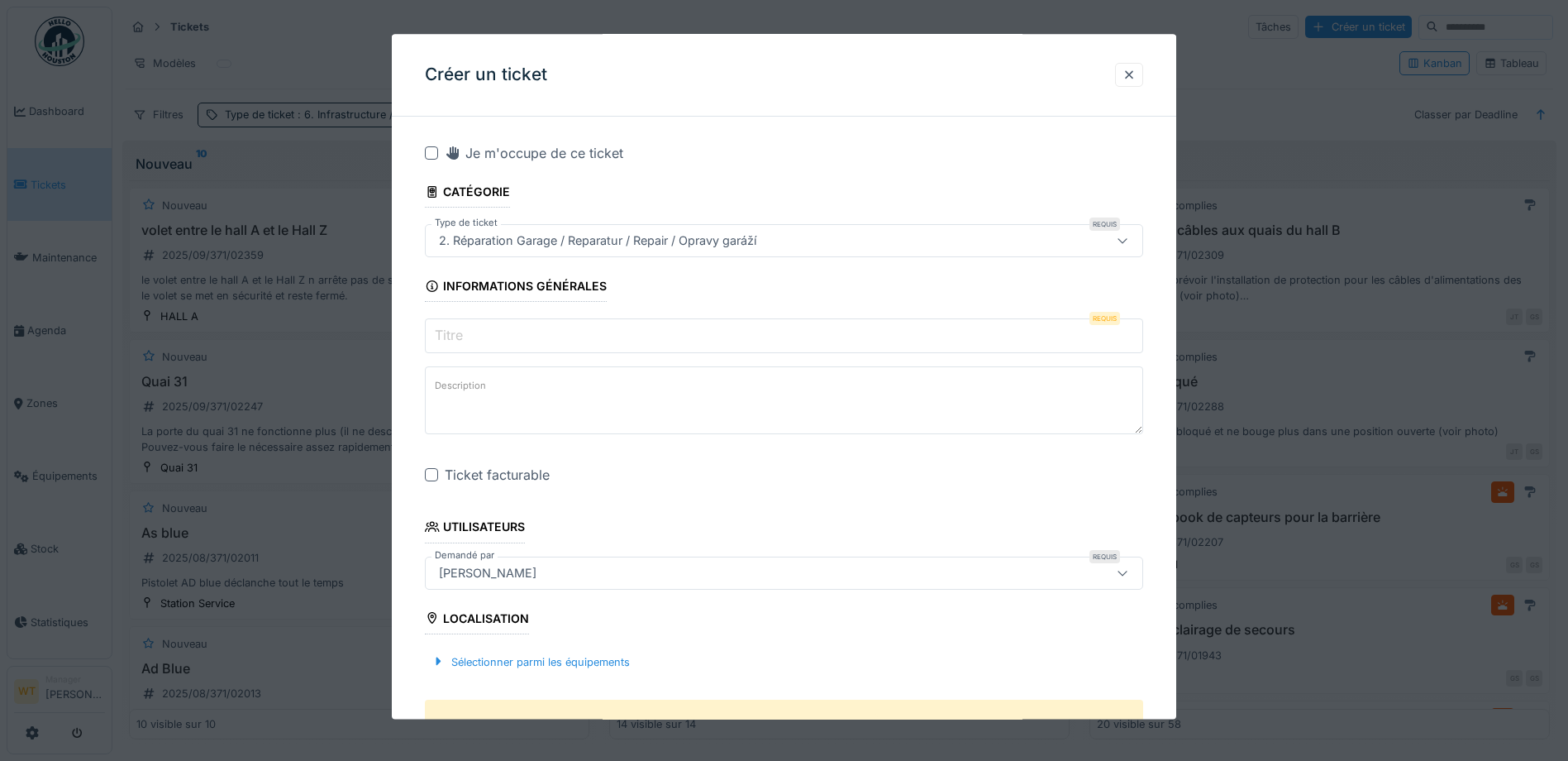
click at [553, 338] on input "Titre" at bounding box center [784, 337] width 719 height 34
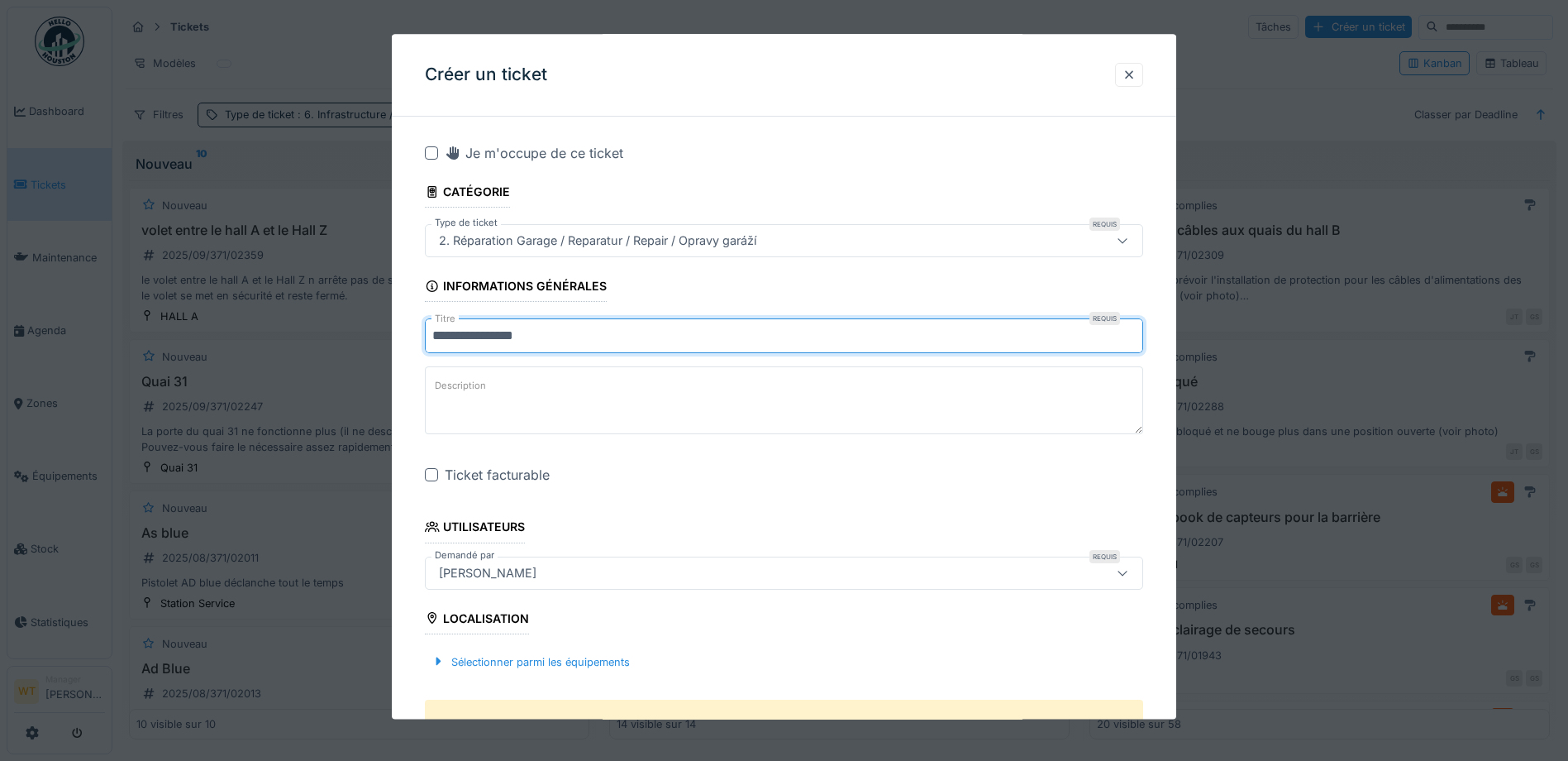
type input "**********"
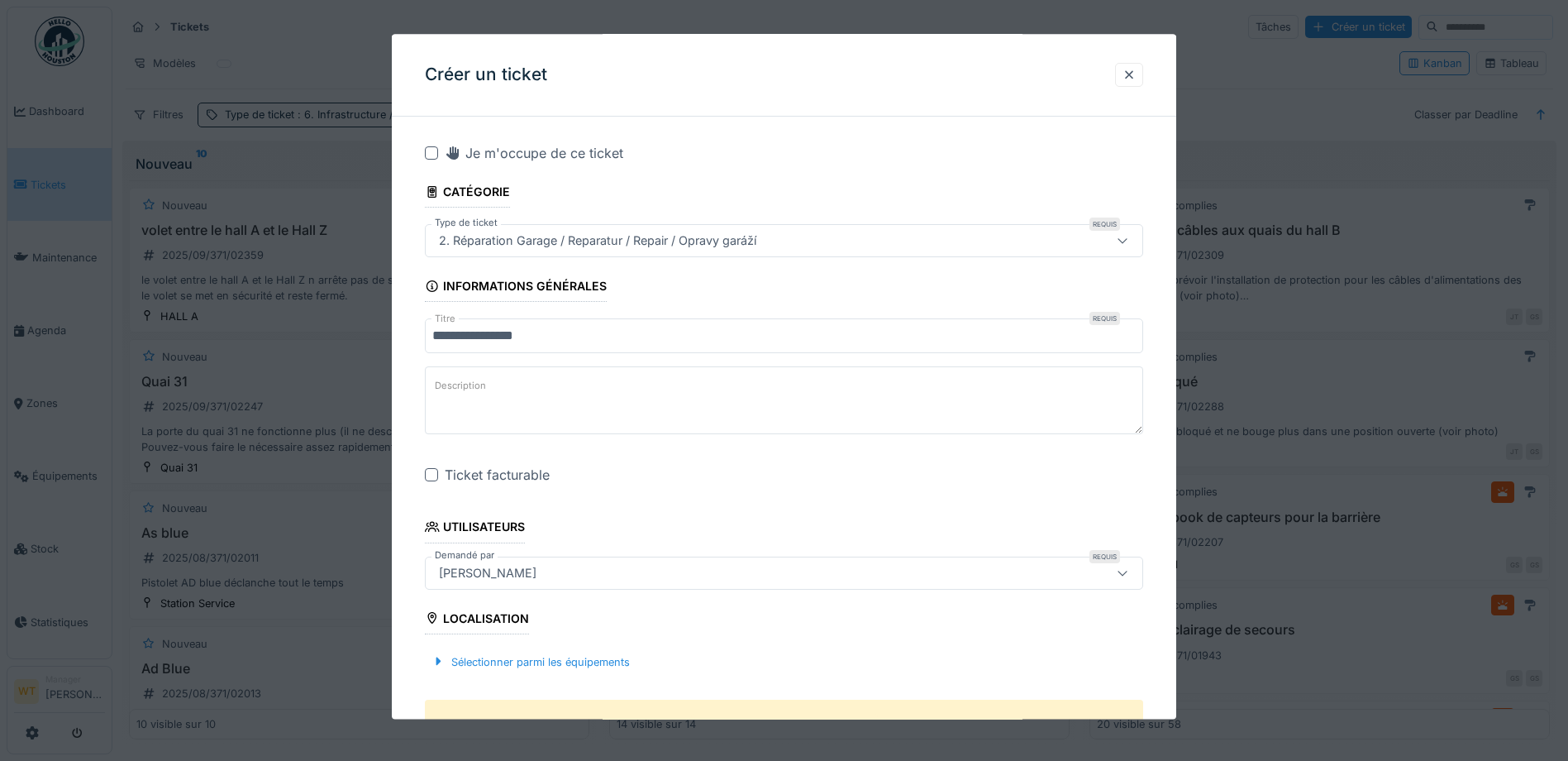
click at [430, 483] on div "Ticket facturable" at bounding box center [784, 475] width 719 height 20
click at [431, 479] on div at bounding box center [432, 476] width 13 height 13
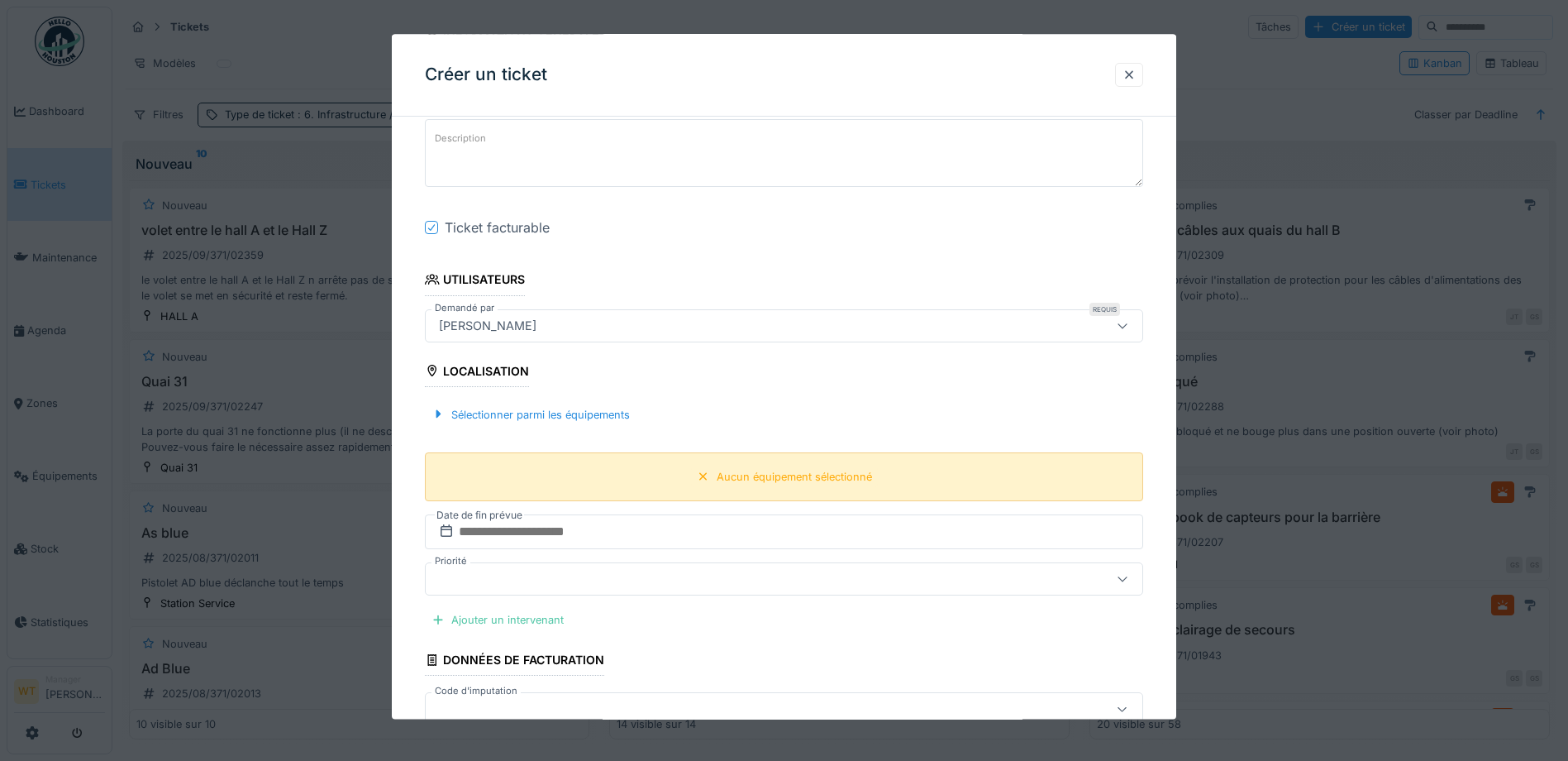
scroll to position [248, 0]
click at [573, 402] on div "Sélectionner parmi les équipements" at bounding box center [784, 414] width 719 height 49
click at [574, 415] on div "Sélectionner parmi les équipements" at bounding box center [531, 413] width 212 height 22
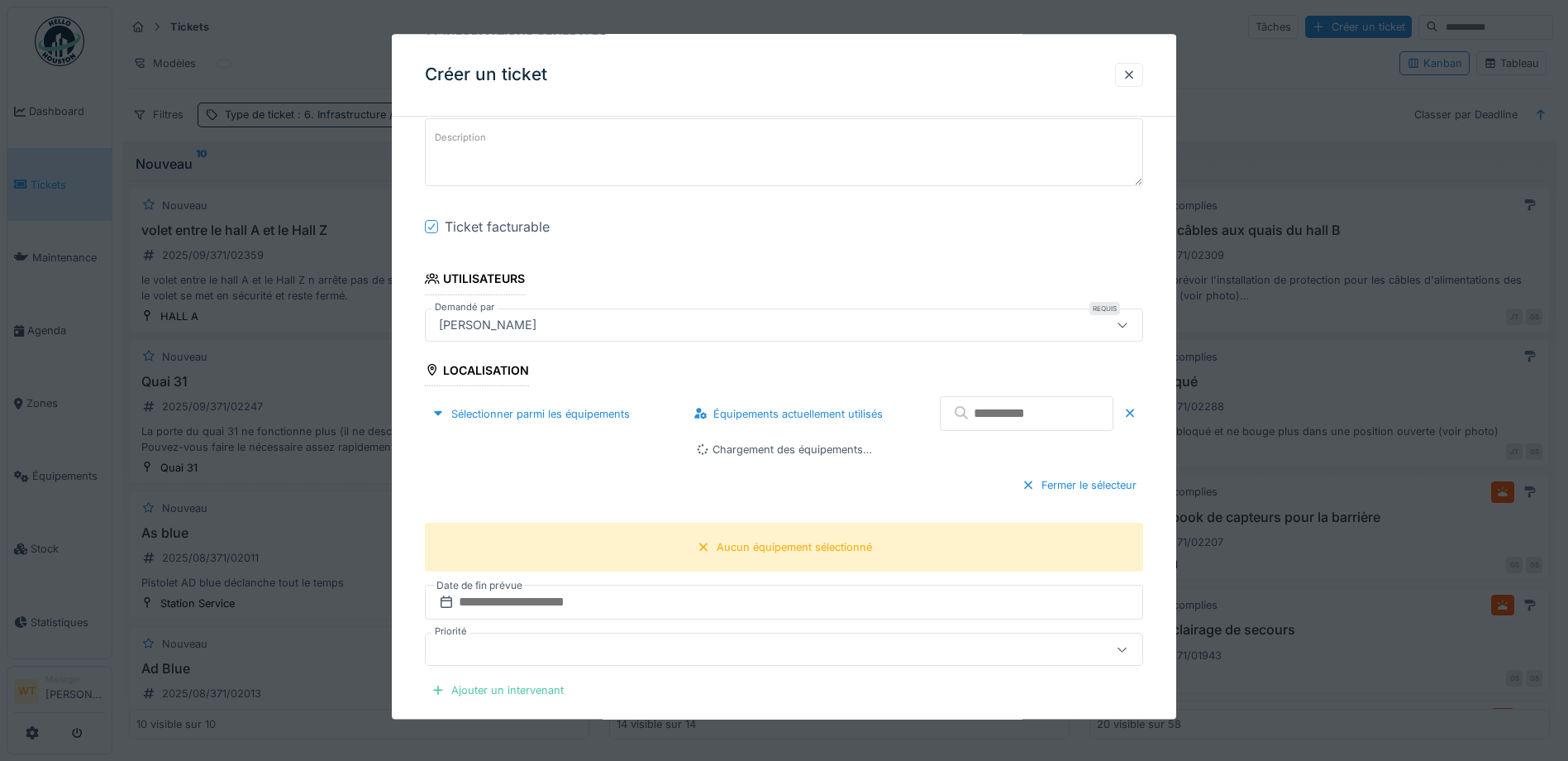
click at [1011, 426] on input "text" at bounding box center [1027, 414] width 173 height 34
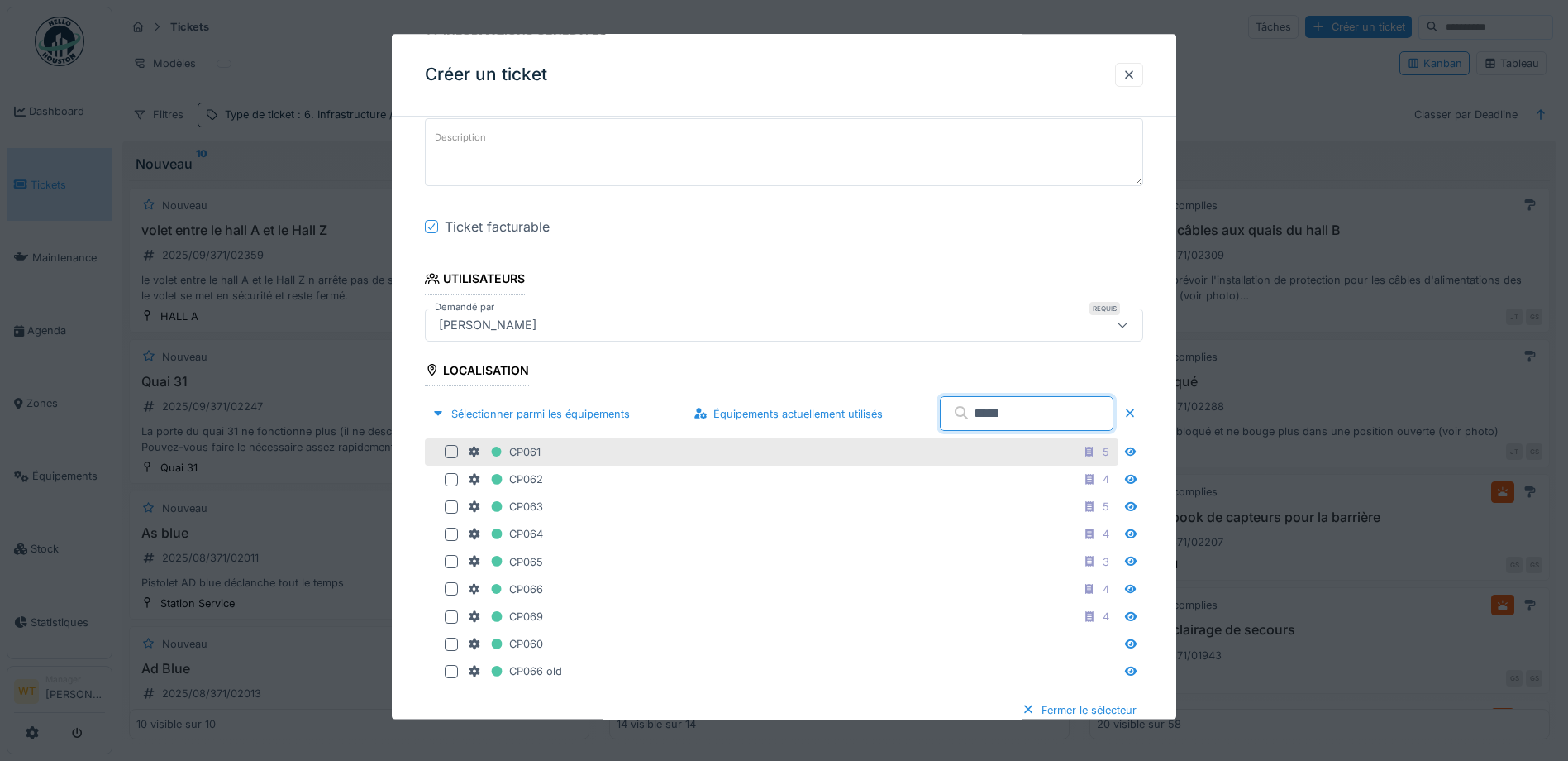
type input "*****"
click at [458, 450] on div at bounding box center [452, 452] width 13 height 13
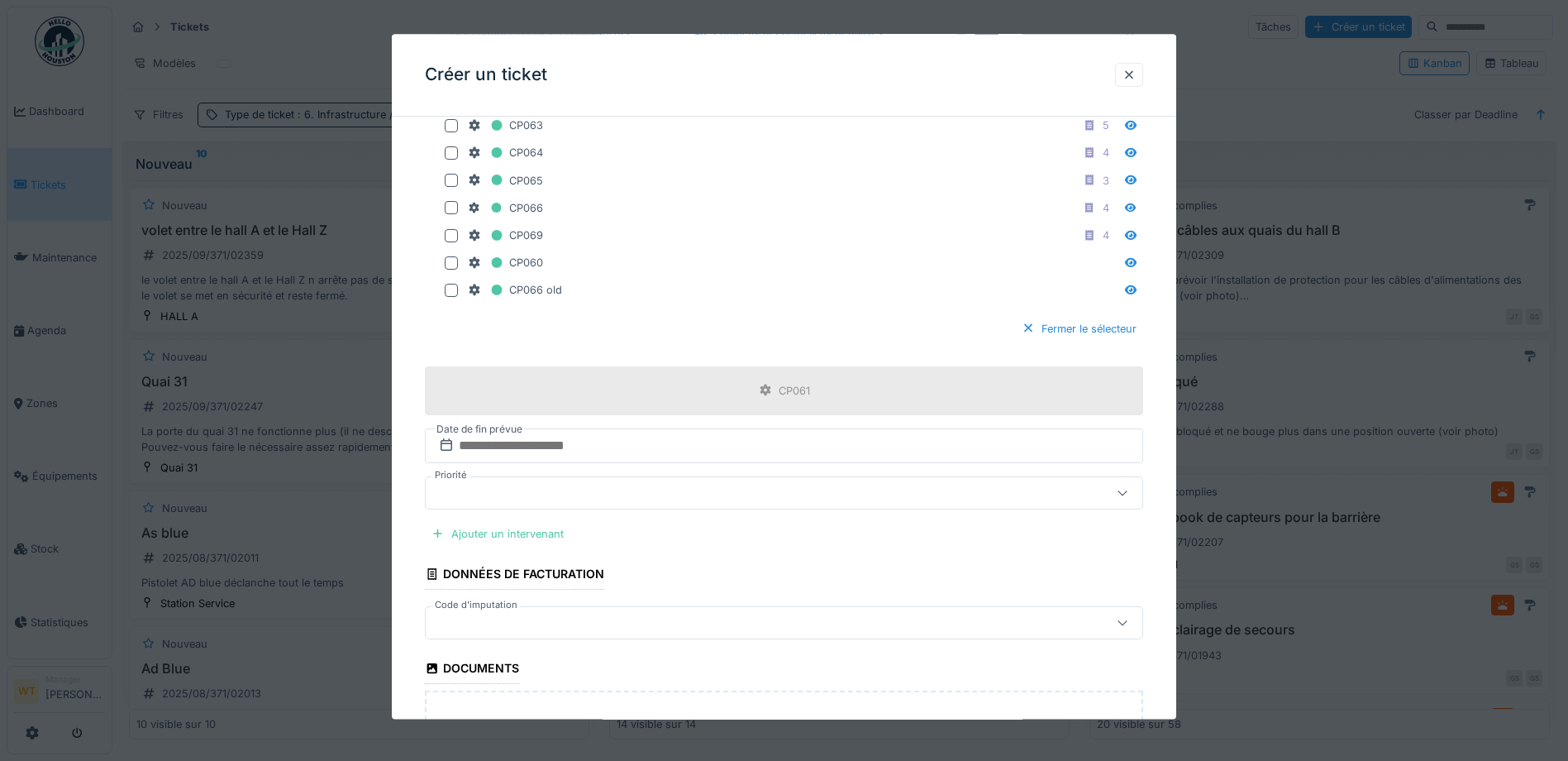
scroll to position [662, 0]
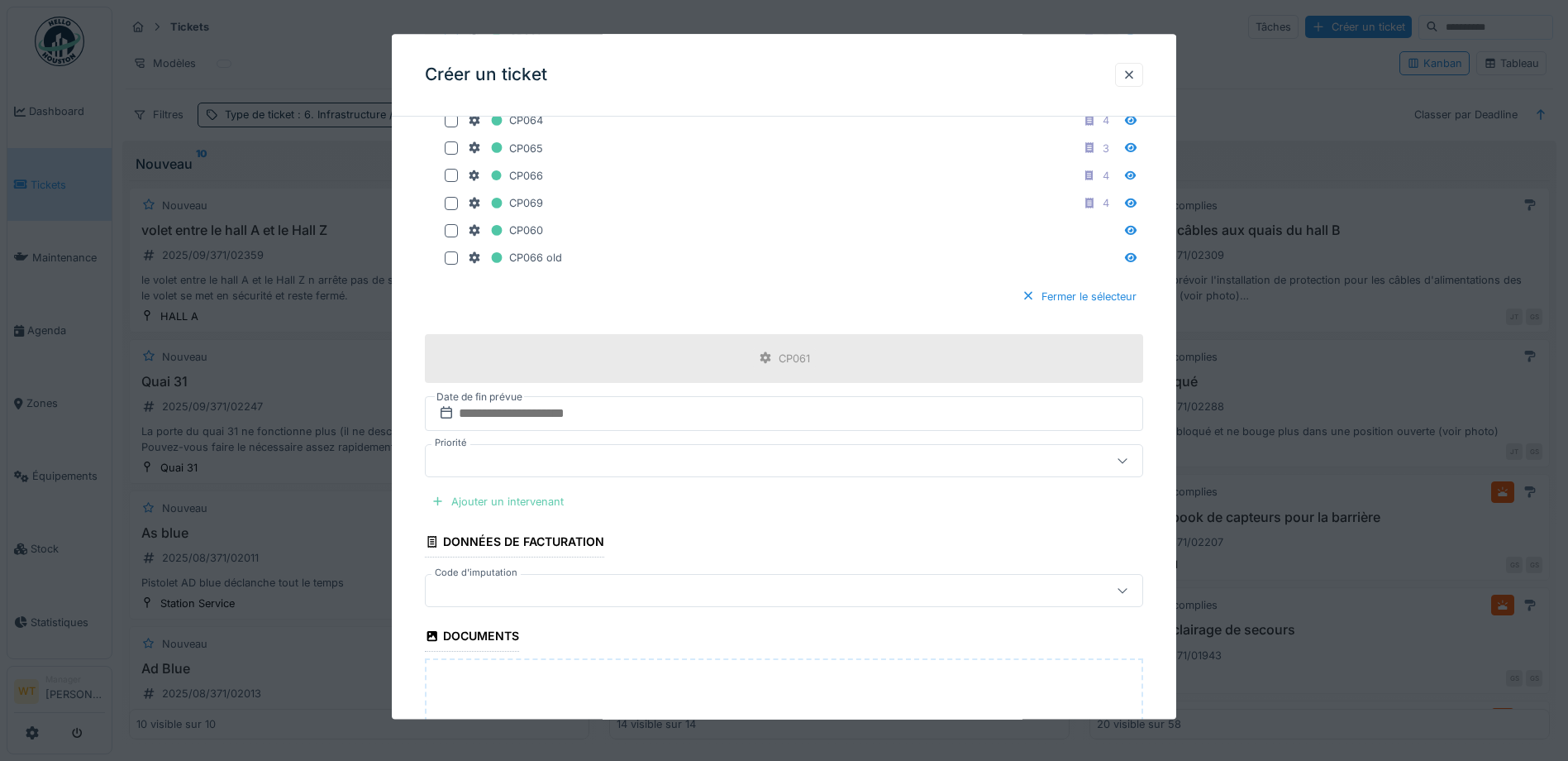
click at [527, 501] on div "Ajouter un intervenant" at bounding box center [498, 501] width 146 height 22
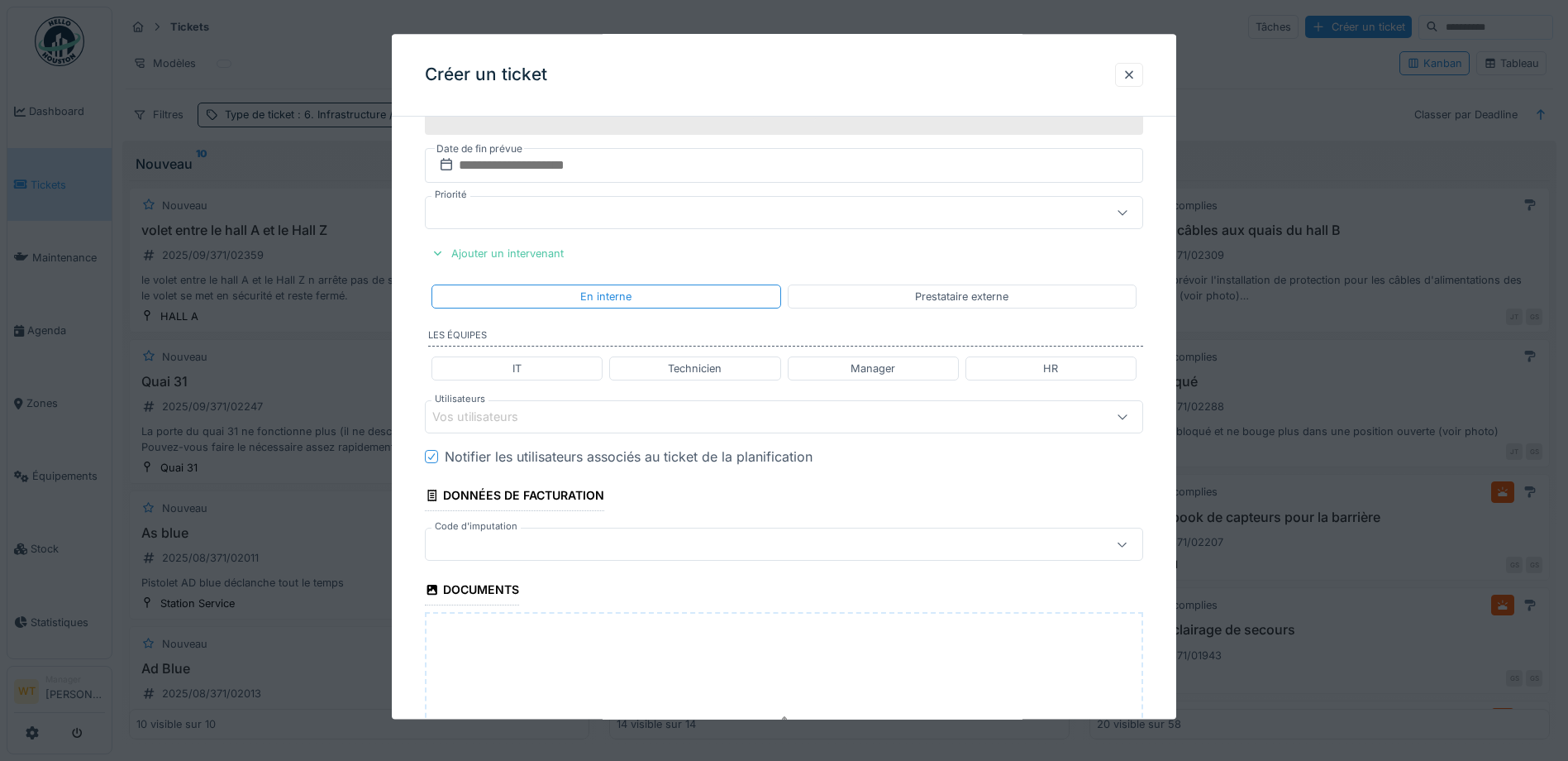
click at [533, 414] on div "Vos utilisateurs" at bounding box center [487, 417] width 109 height 18
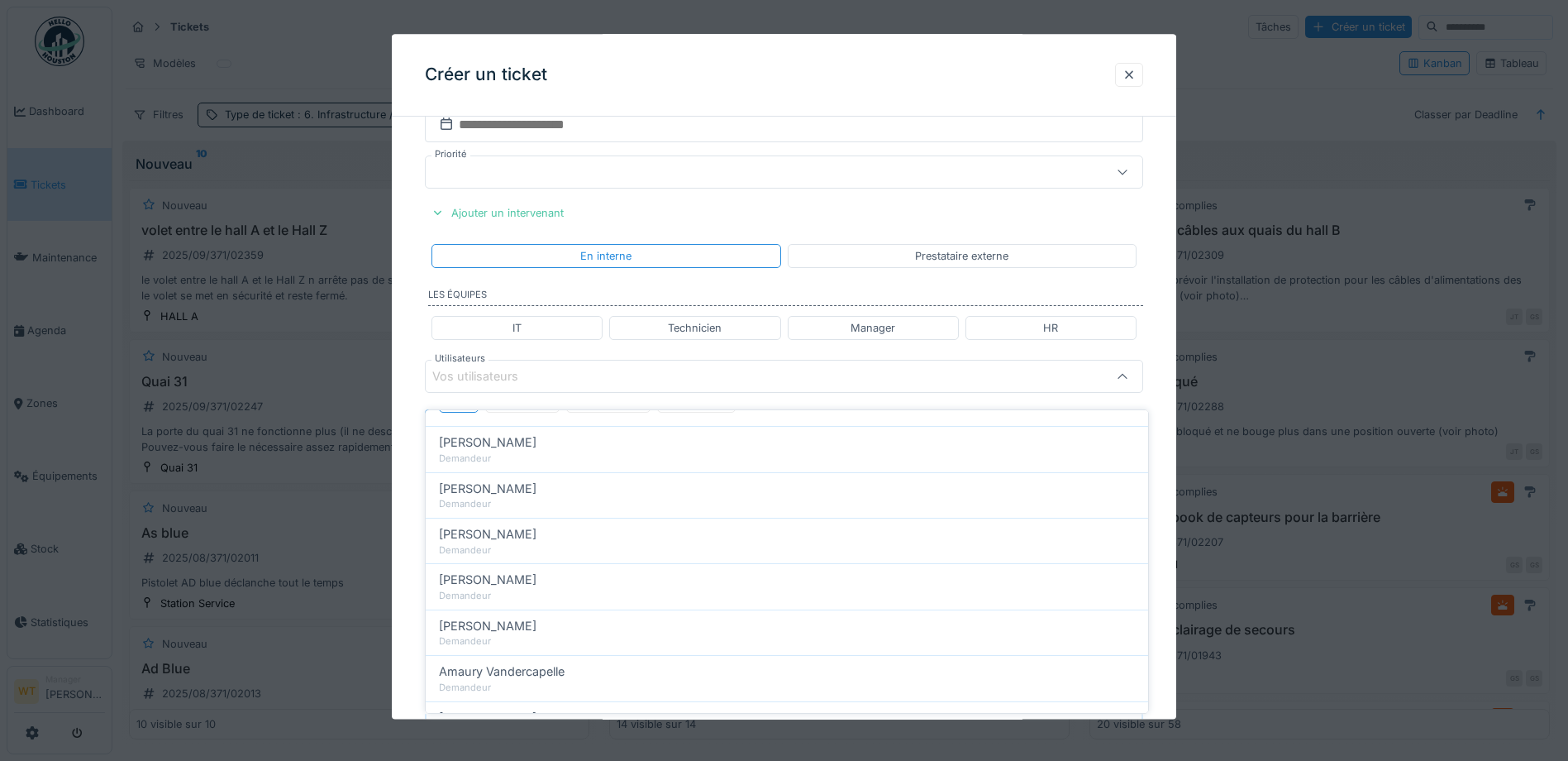
scroll to position [0, 0]
click at [520, 471] on div "Techniciens" at bounding box center [522, 480] width 74 height 31
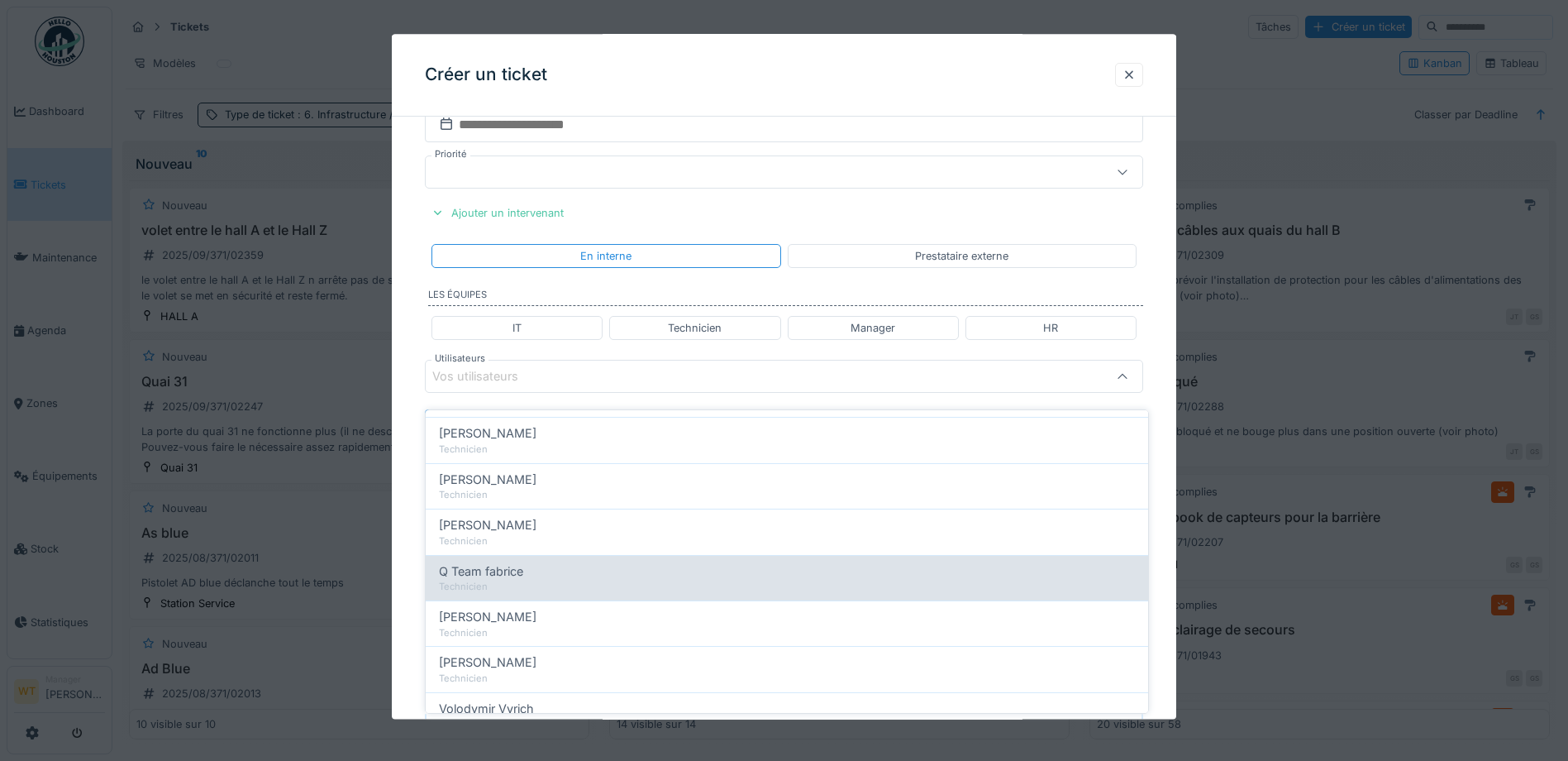
scroll to position [283, 0]
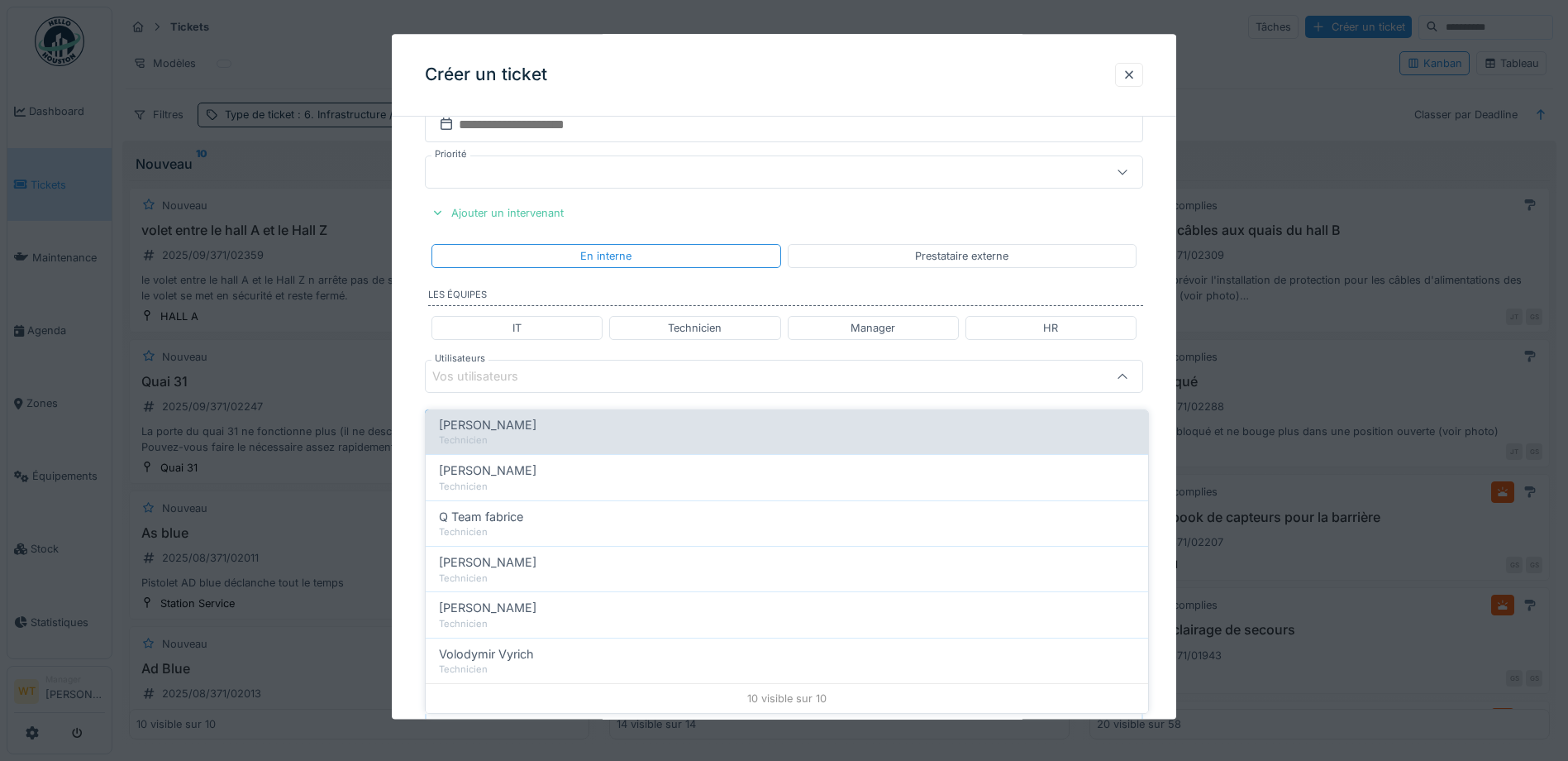
click at [492, 433] on div "Technicien" at bounding box center [787, 440] width 696 height 14
type input "*****"
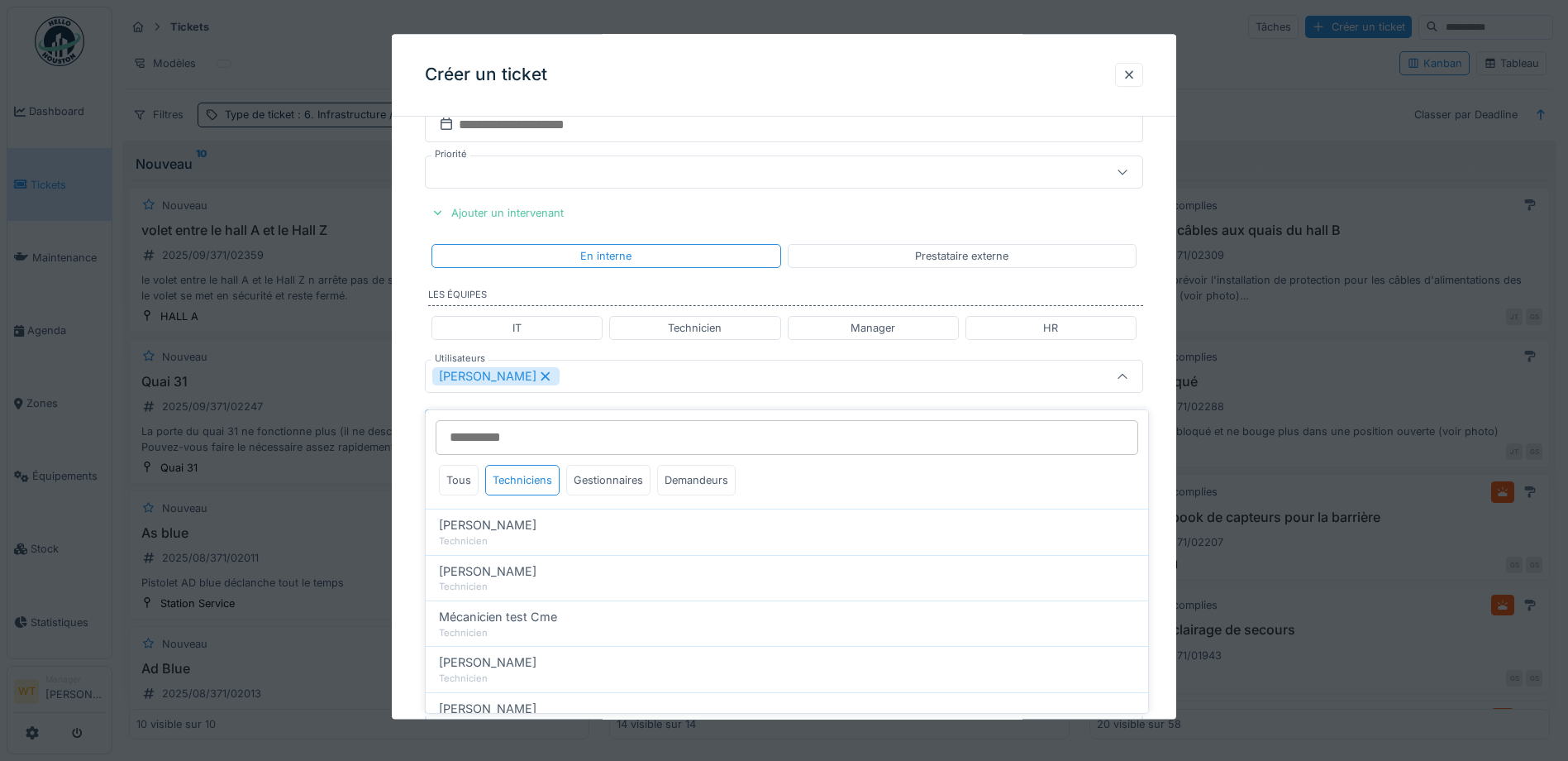
click at [606, 387] on div "Patrick Fridmansky" at bounding box center [784, 377] width 719 height 33
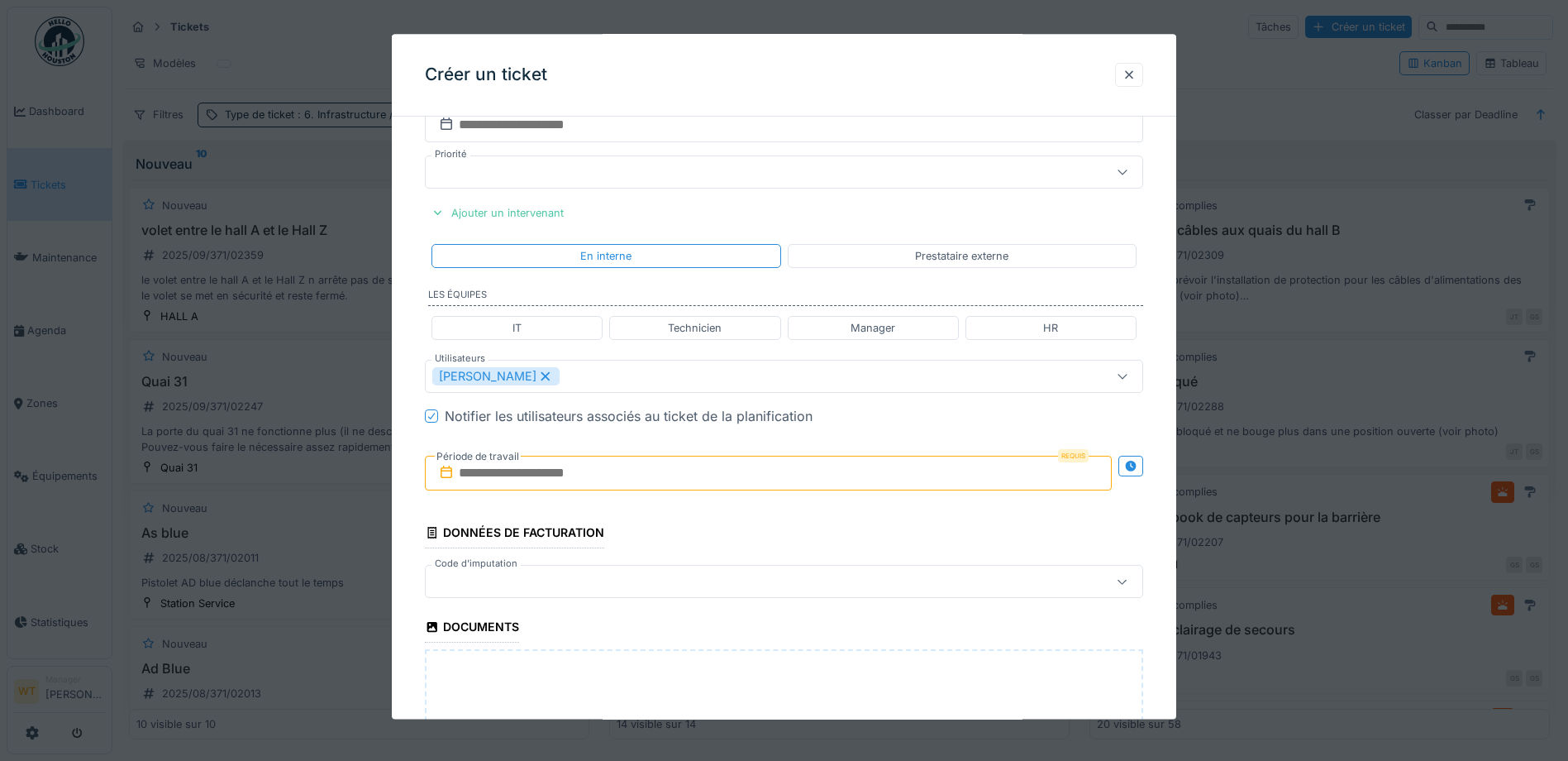
click at [513, 464] on label "Période de travail" at bounding box center [478, 457] width 86 height 18
click at [552, 477] on input "text" at bounding box center [768, 474] width 687 height 34
click at [692, 607] on div "8" at bounding box center [690, 608] width 22 height 24
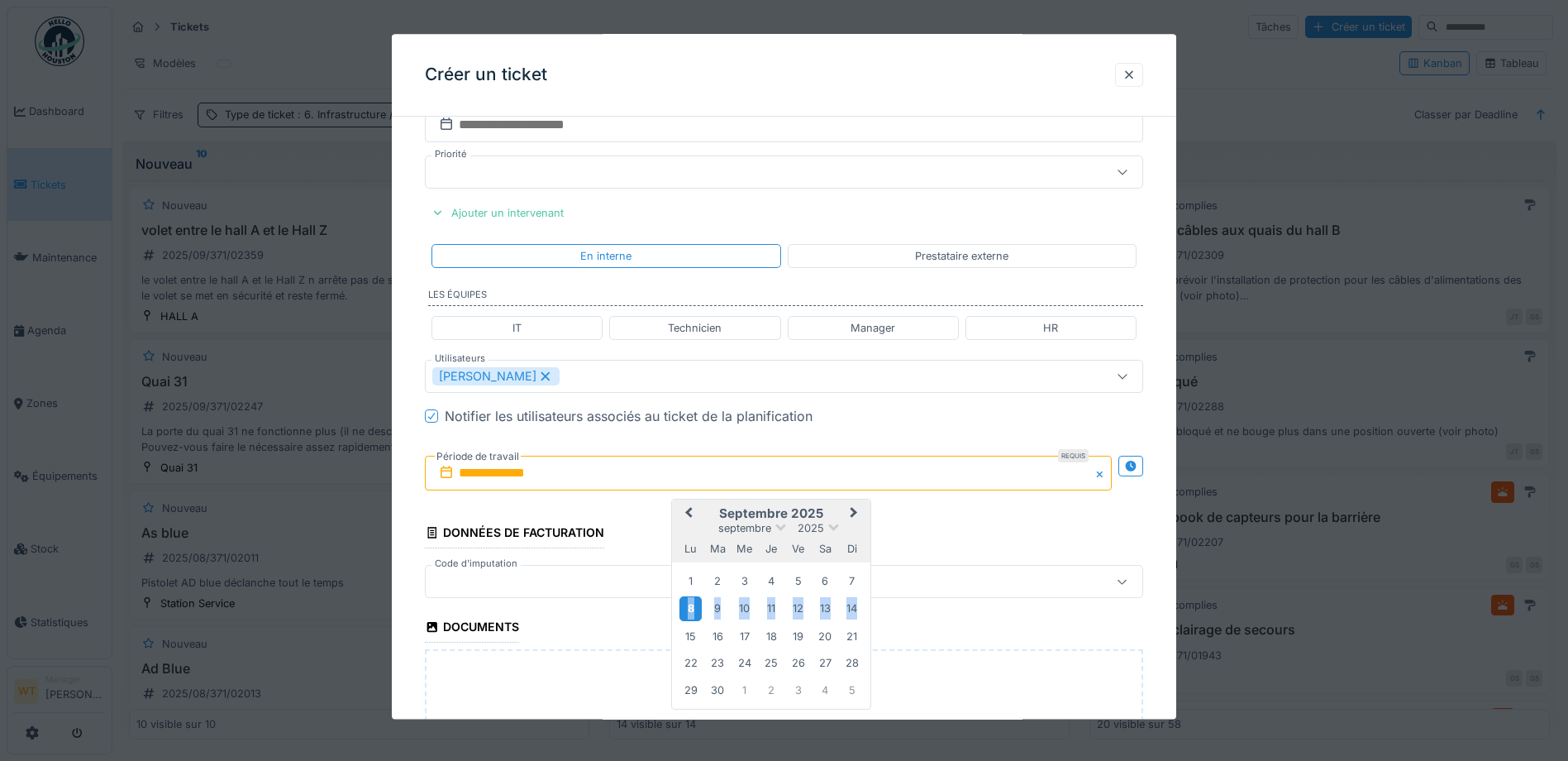
click at [692, 607] on div "8" at bounding box center [690, 608] width 22 height 24
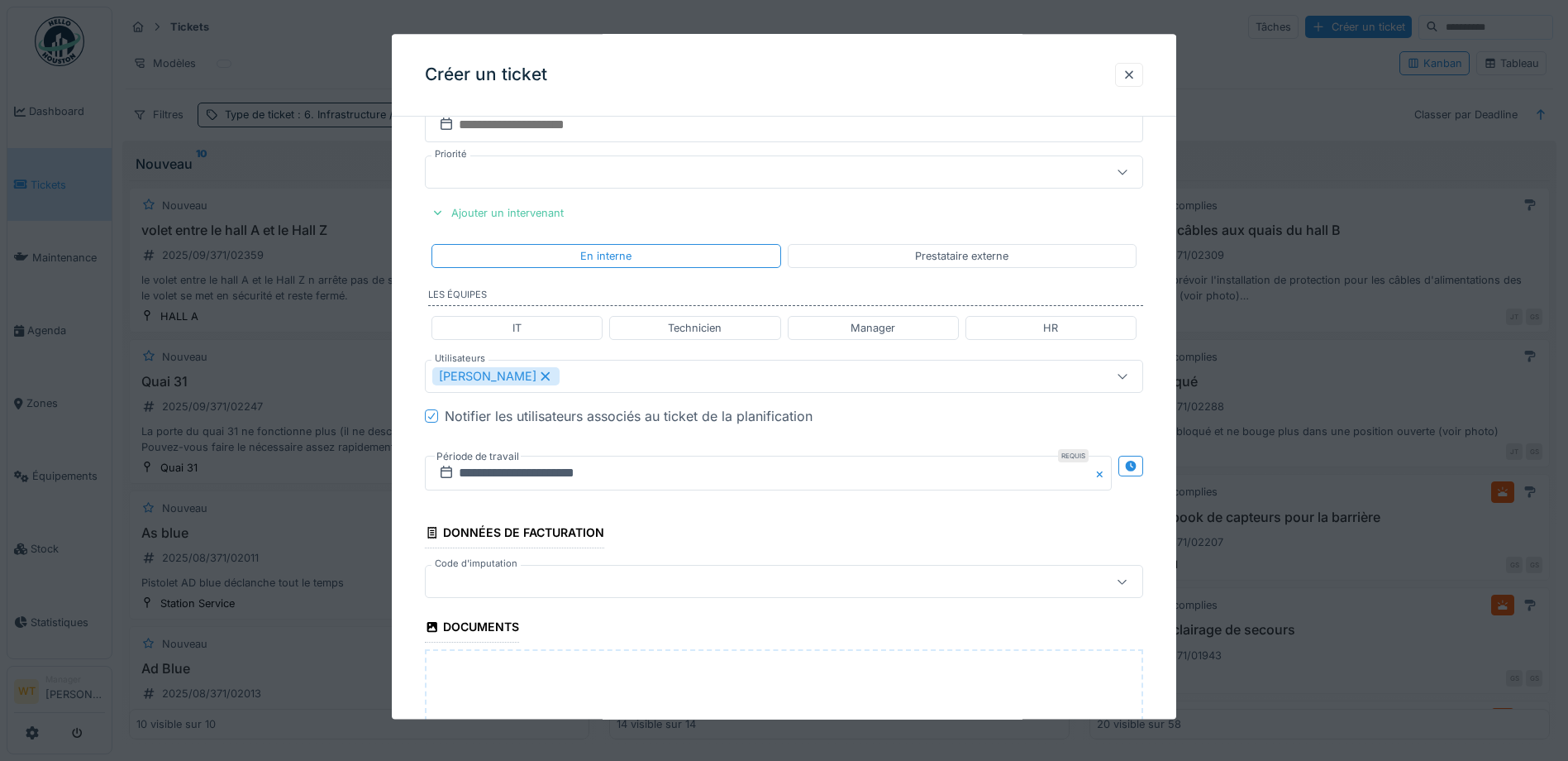
click at [587, 579] on div at bounding box center [743, 582] width 620 height 18
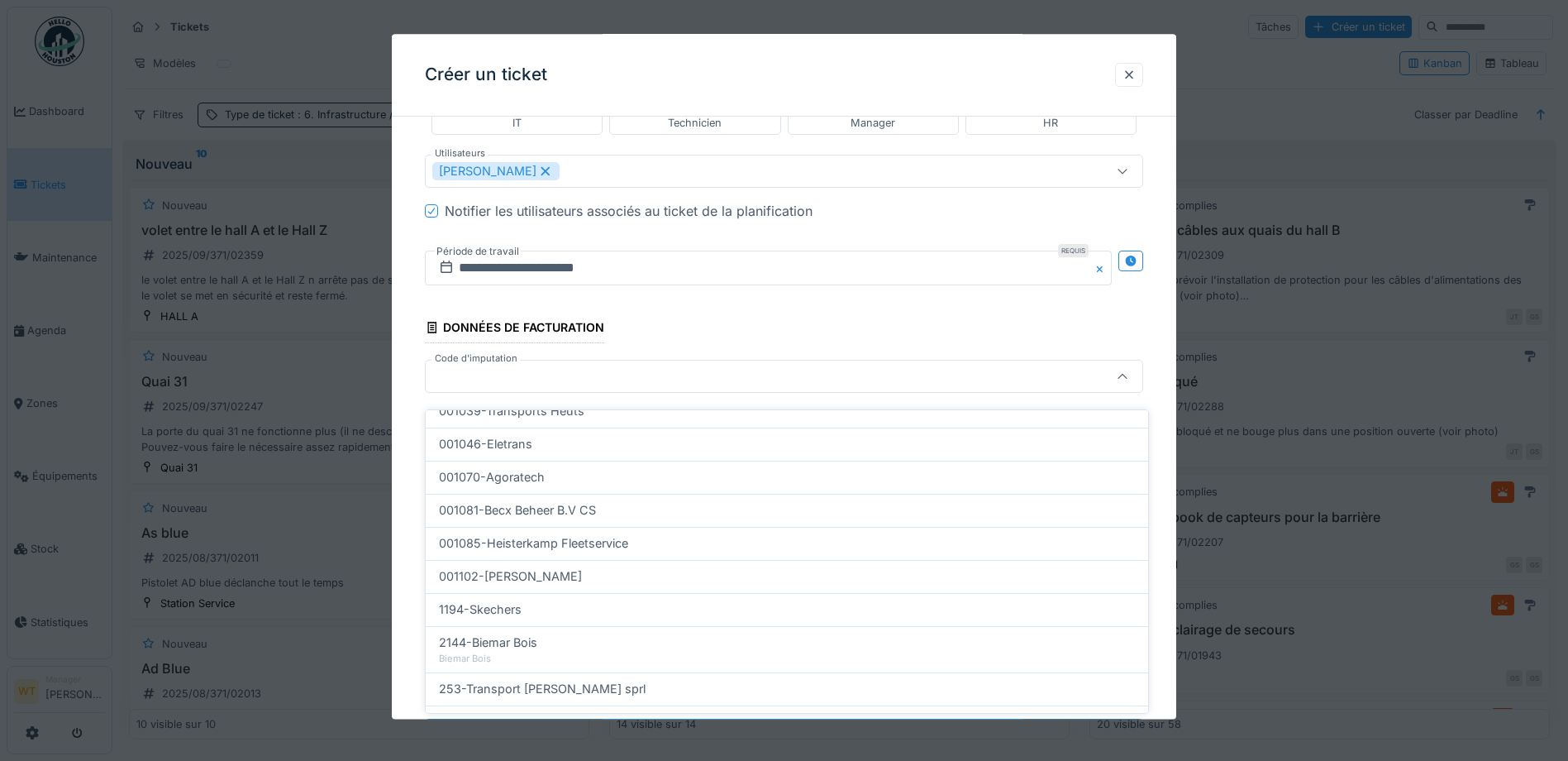
scroll to position [528, 0]
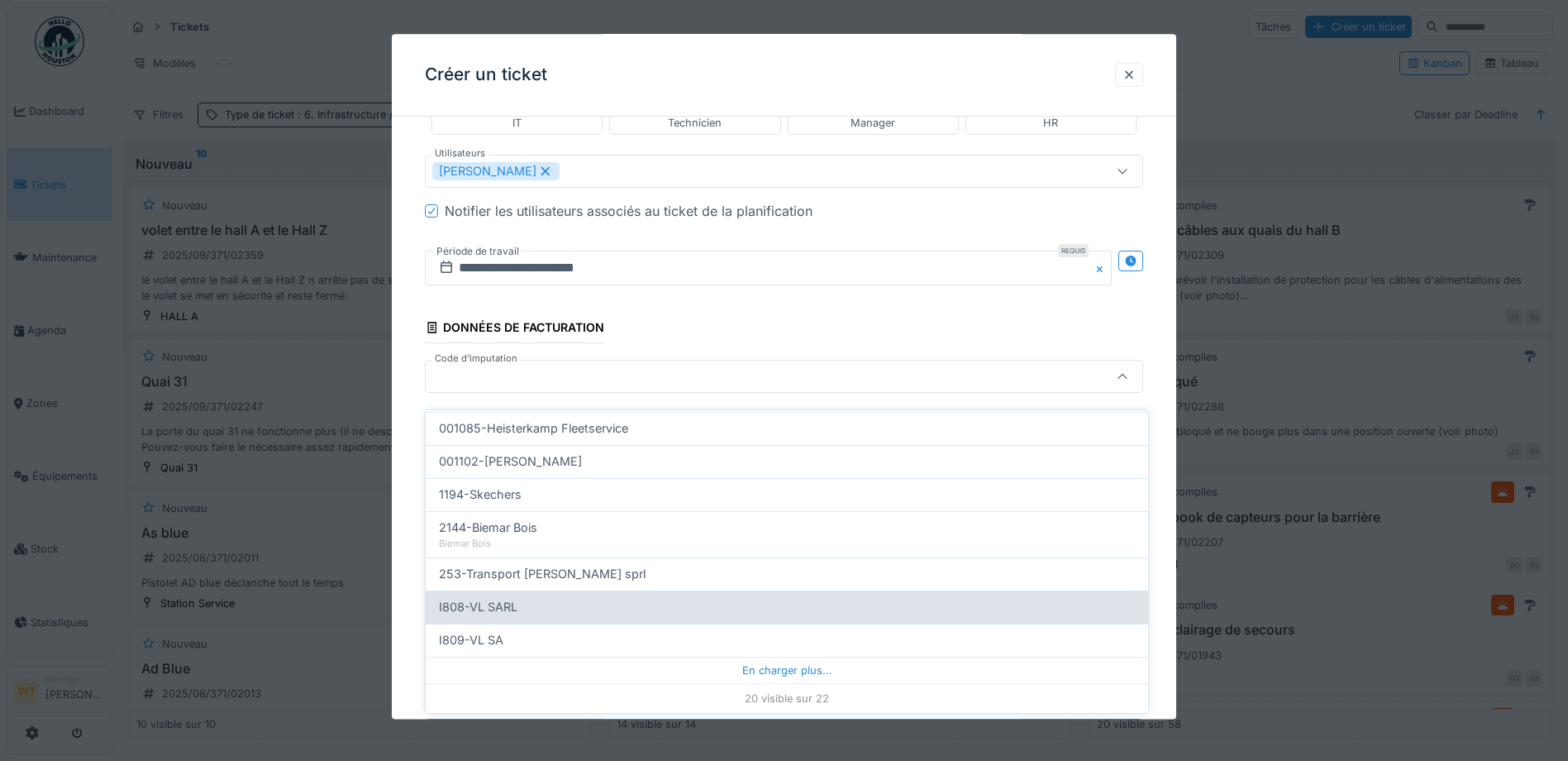
click at [537, 603] on div "I808-VL SARL" at bounding box center [787, 607] width 696 height 18
type input "***"
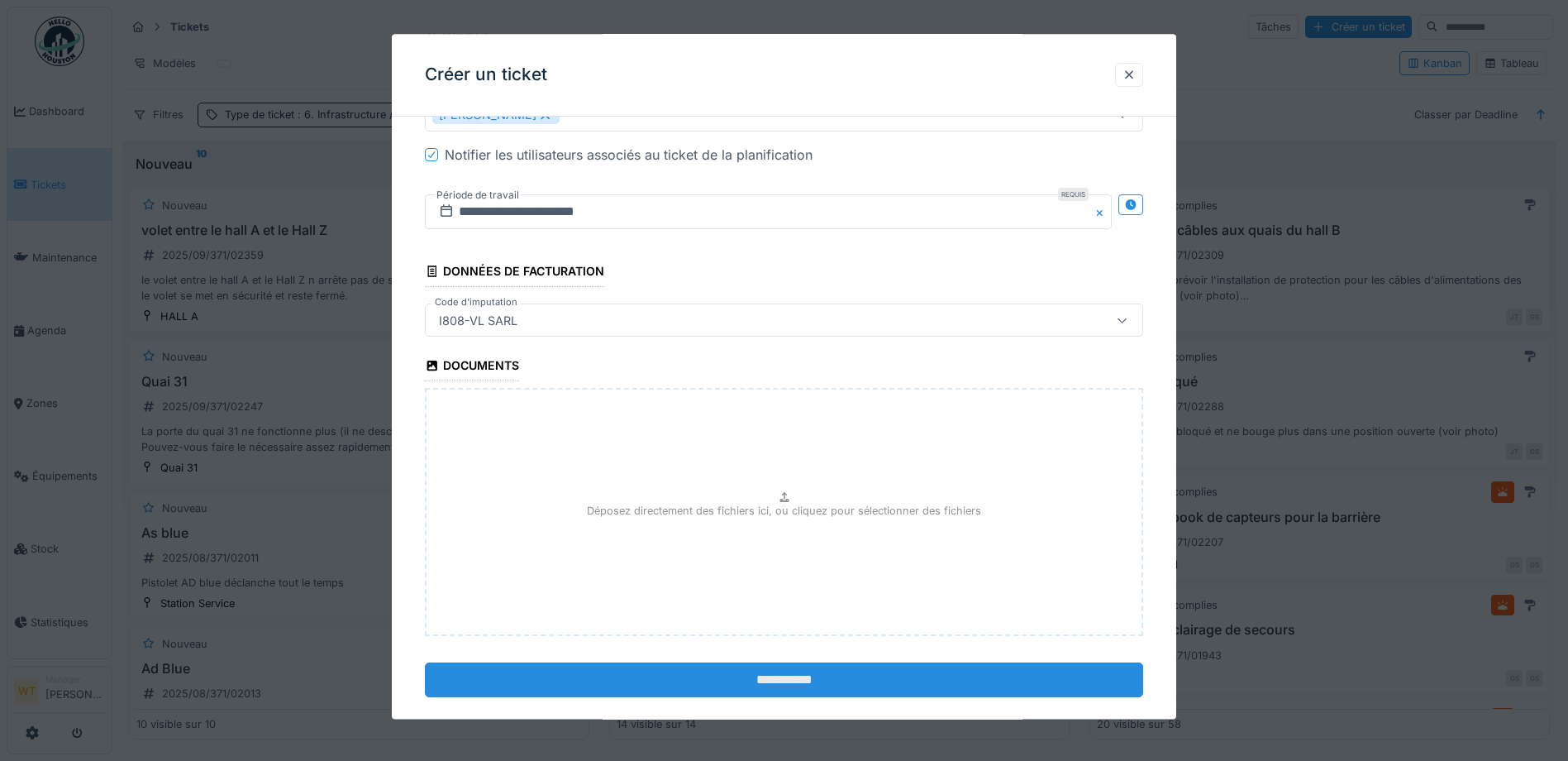
scroll to position [1237, 0]
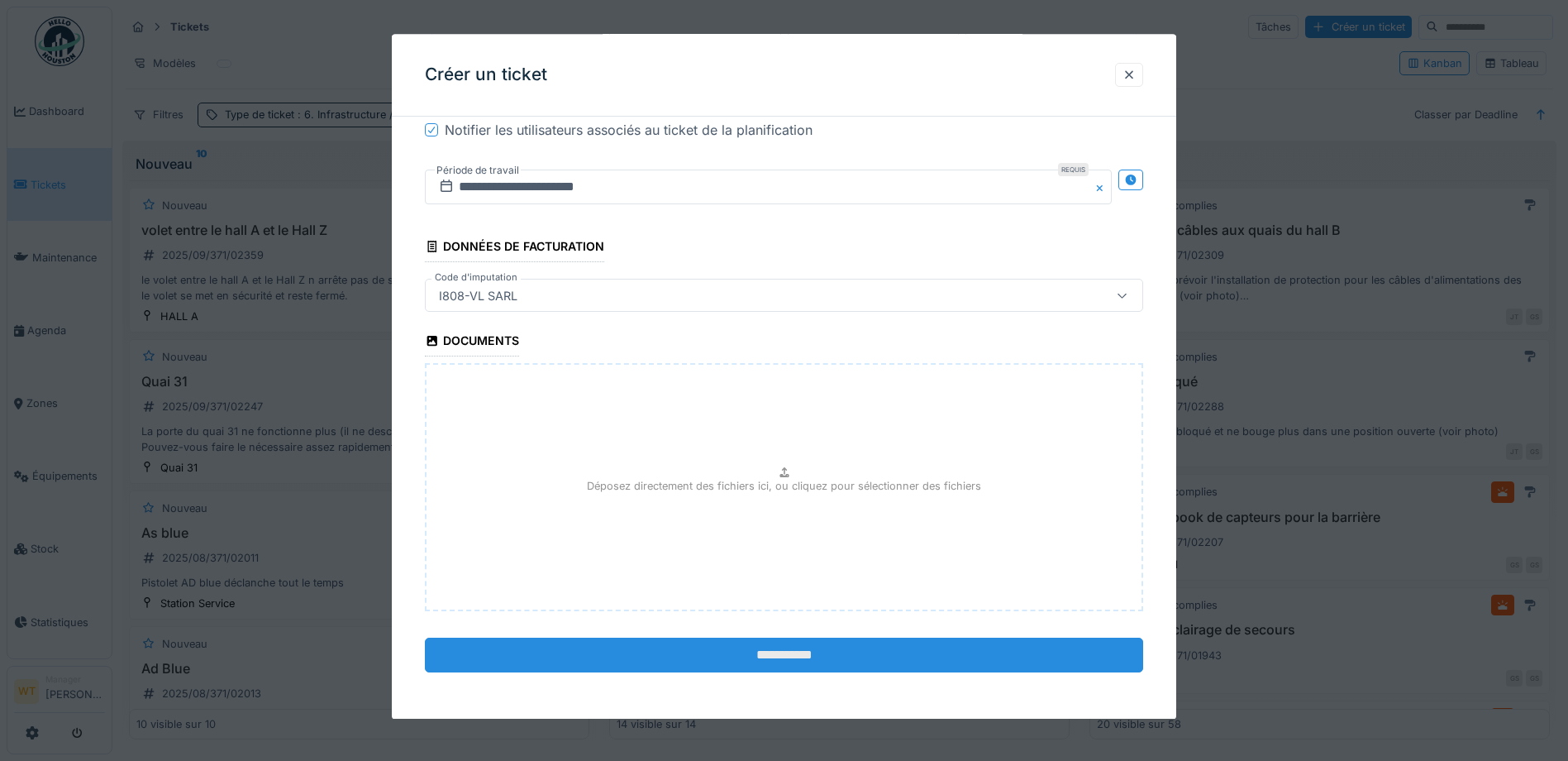
click at [769, 661] on input "**********" at bounding box center [784, 656] width 719 height 34
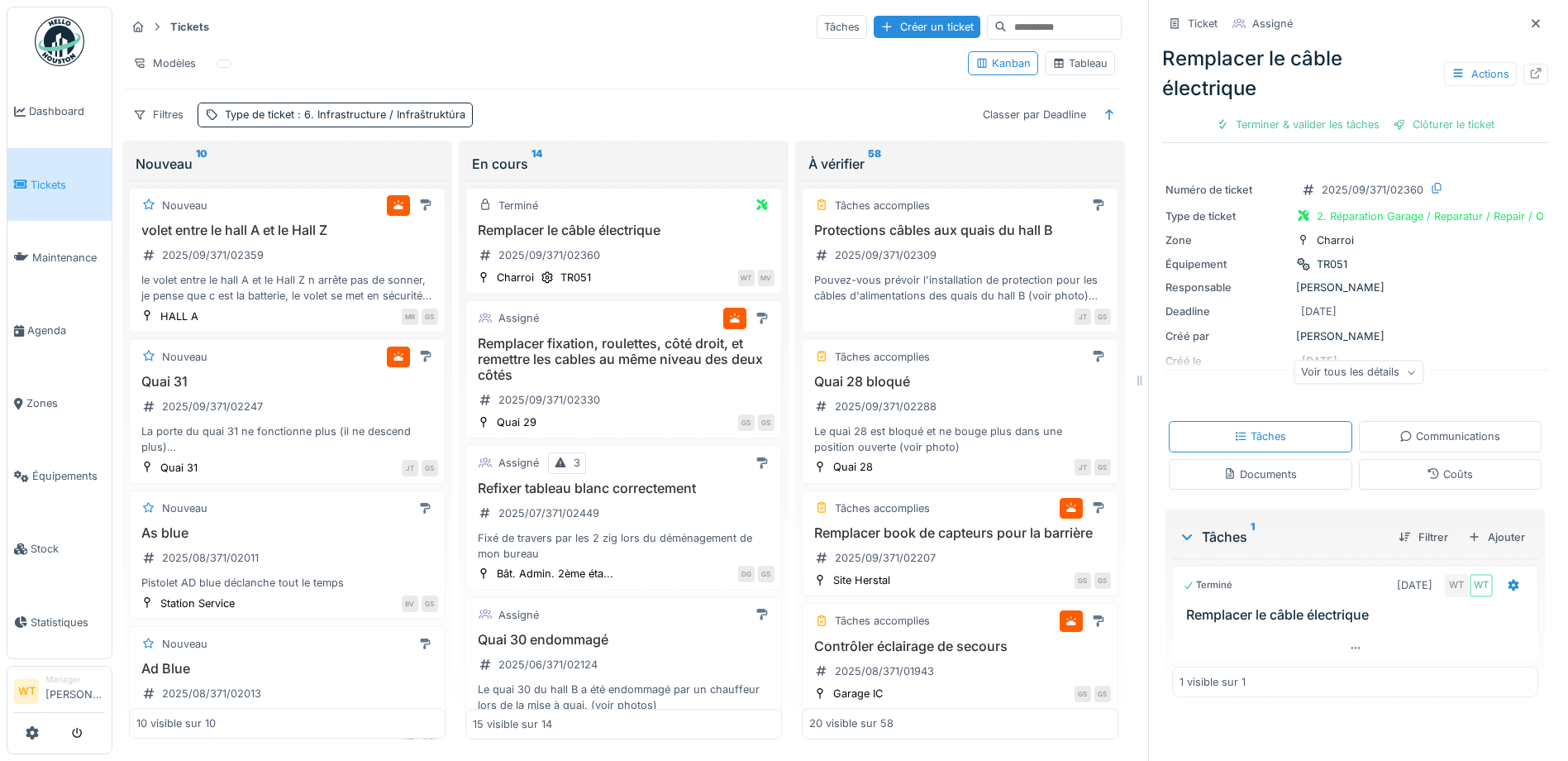
scroll to position [10, 0]
click at [64, 468] on span "Équipements" at bounding box center [69, 476] width 72 height 15
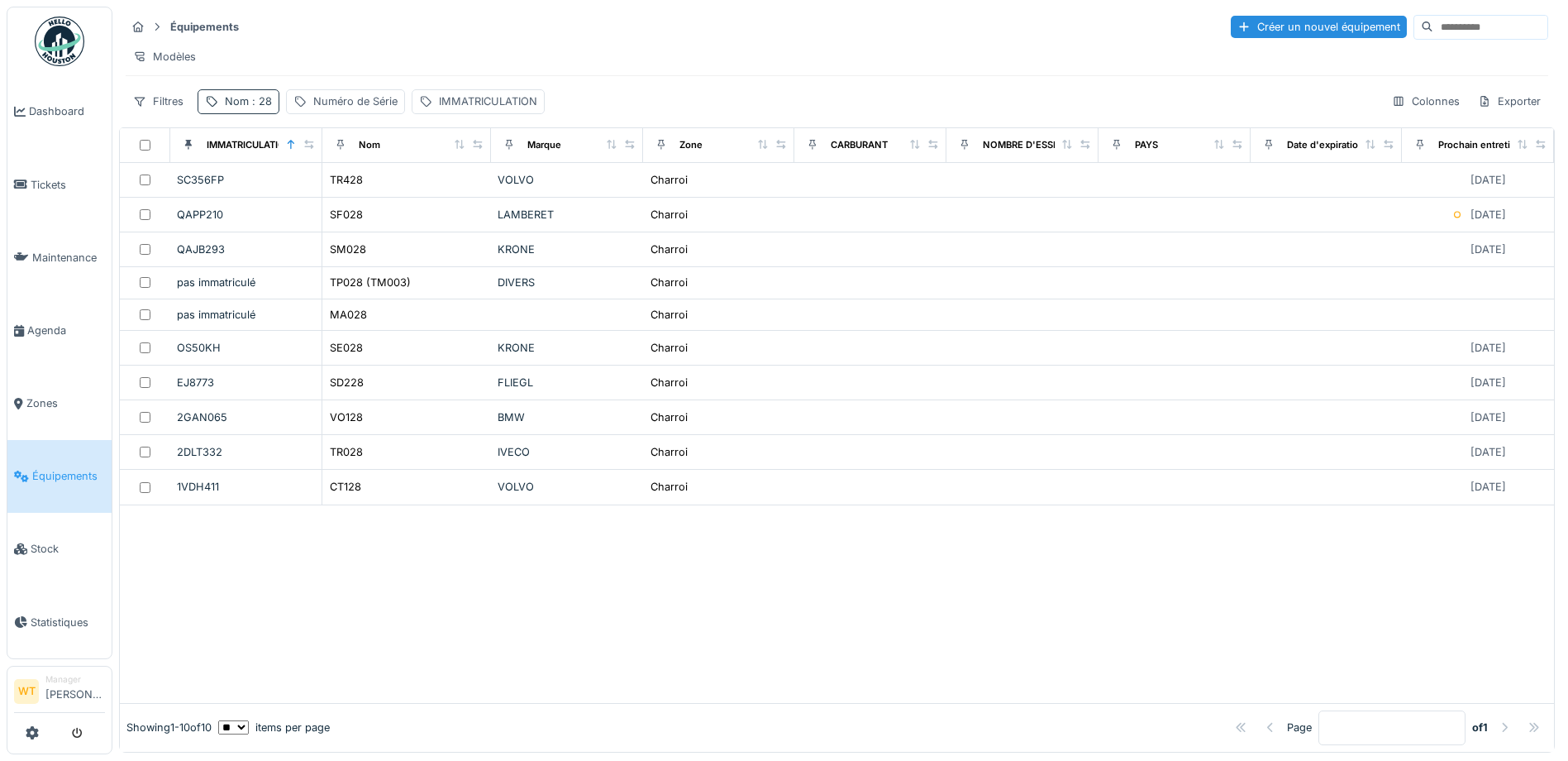
click at [255, 108] on span ": 28" at bounding box center [260, 101] width 23 height 12
click at [354, 195] on icon at bounding box center [350, 194] width 9 height 9
click at [354, 194] on input "Nom" at bounding box center [287, 194] width 165 height 34
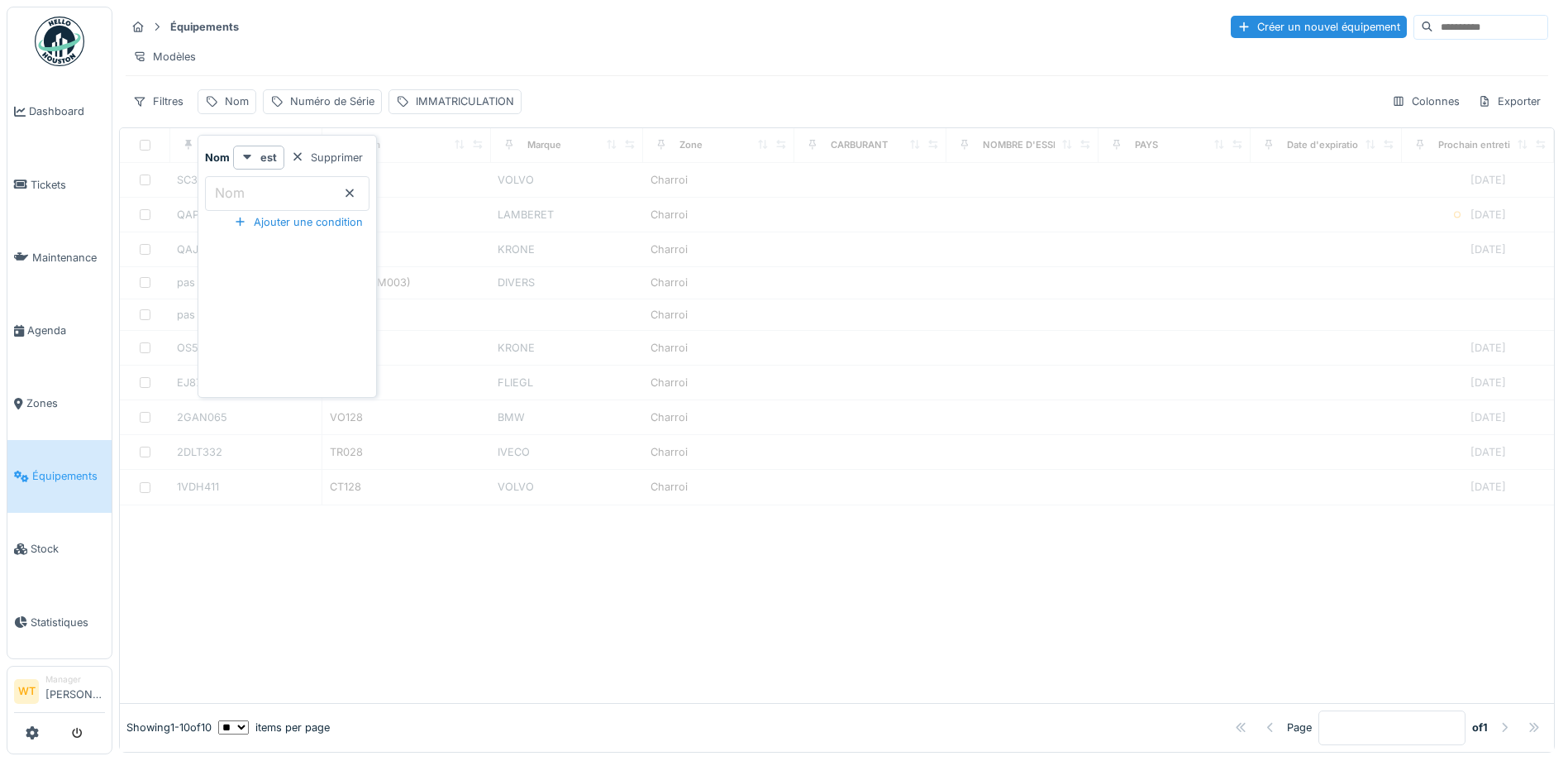
type input "*"
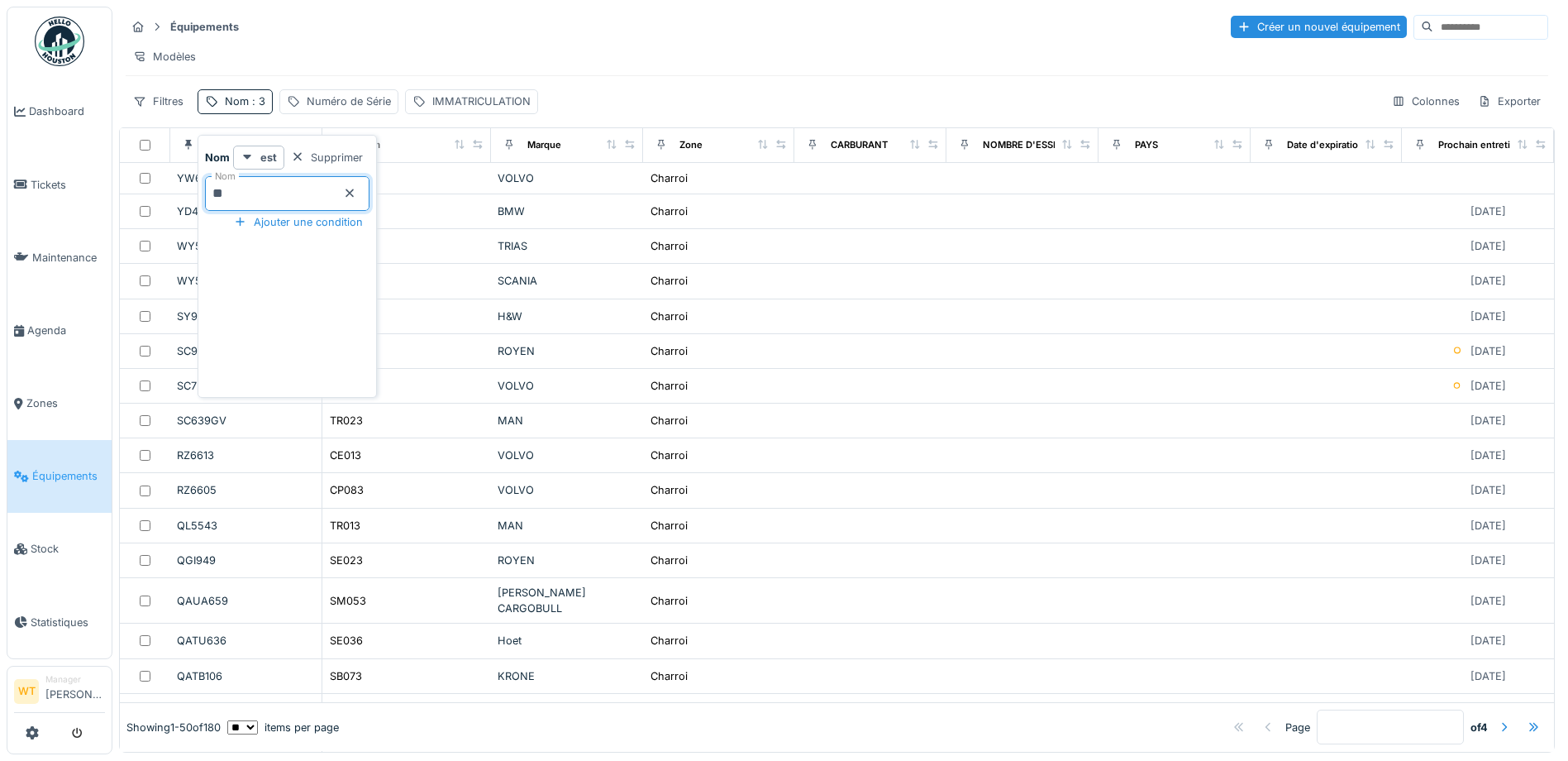
type input "**"
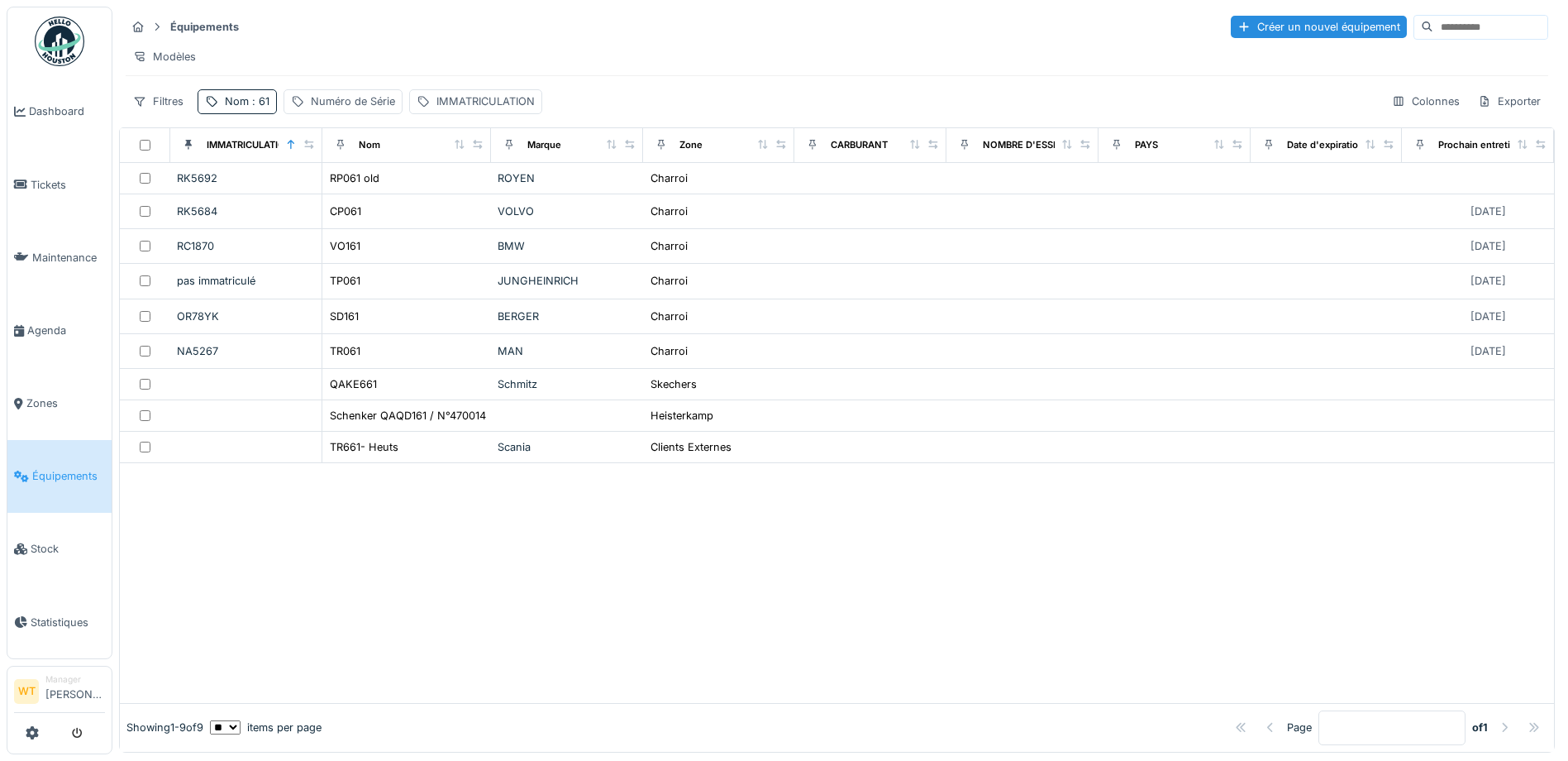
click at [472, 64] on div "Modèles" at bounding box center [837, 56] width 1423 height 24
